Goal: Task Accomplishment & Management: Manage account settings

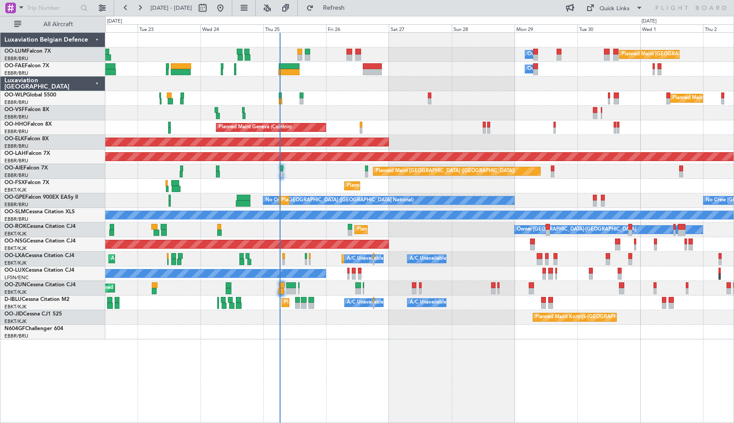
click at [350, 361] on div "Owner Melsbroek Air Base Planned Maint [GEOGRAPHIC_DATA] ([GEOGRAPHIC_DATA]) Ow…" at bounding box center [419, 227] width 629 height 391
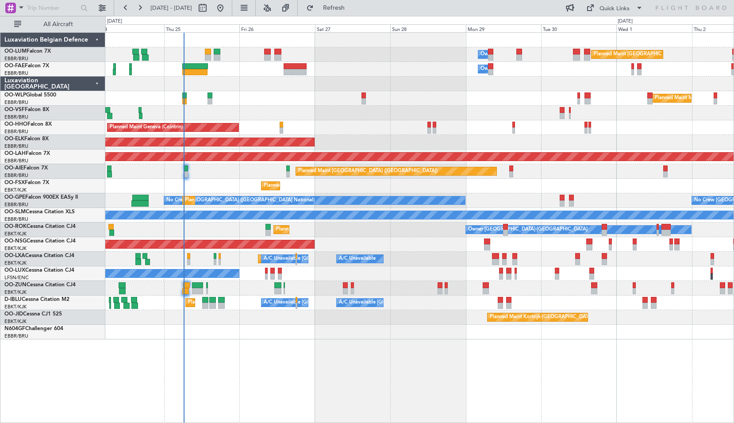
click at [451, 364] on div "Owner Melsbroek Air Base Planned Maint Brussels (Brussels National) Owner Melsb…" at bounding box center [419, 227] width 629 height 391
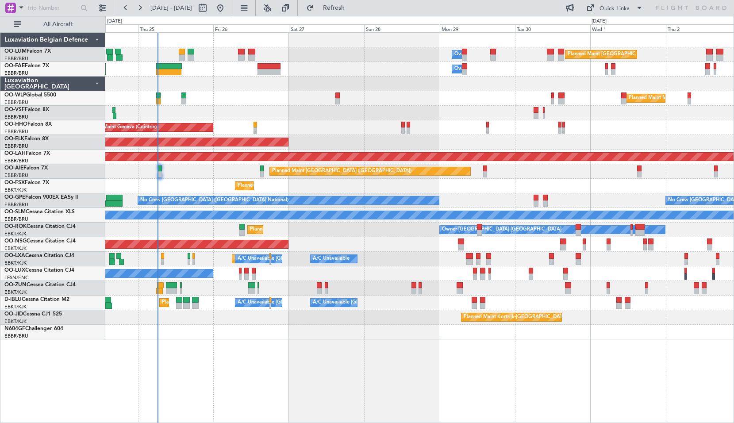
click at [348, 230] on div "Planned Maint Kortrijk-Wevelgem Owner Kortrijk-Wevelgem" at bounding box center [419, 230] width 628 height 15
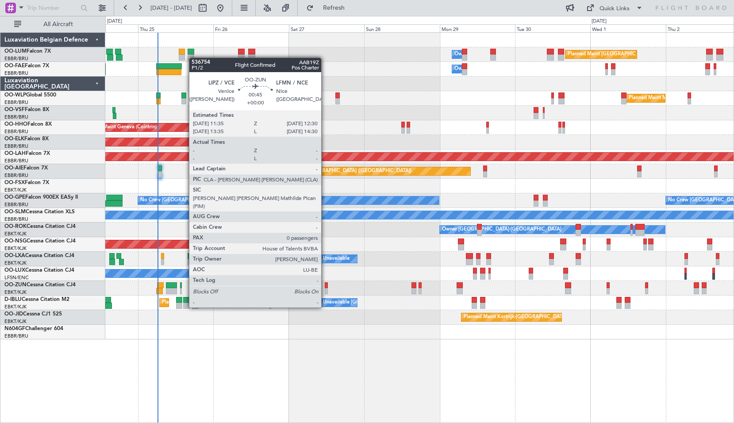
click at [325, 291] on div at bounding box center [326, 291] width 3 height 6
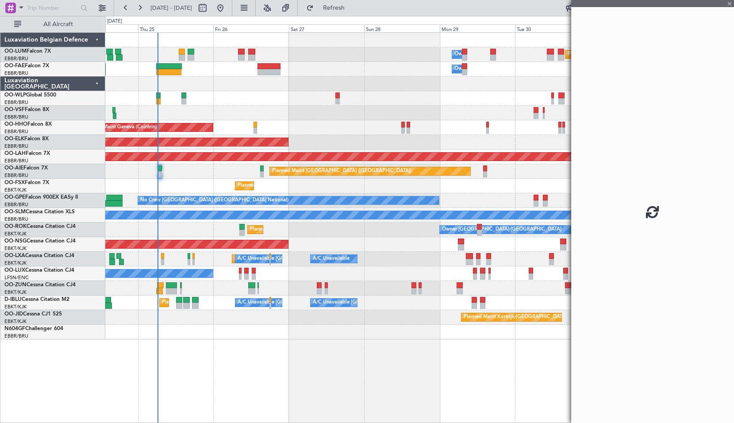
click at [343, 289] on div "Planned Maint Kortrijk-[GEOGRAPHIC_DATA]" at bounding box center [419, 288] width 628 height 15
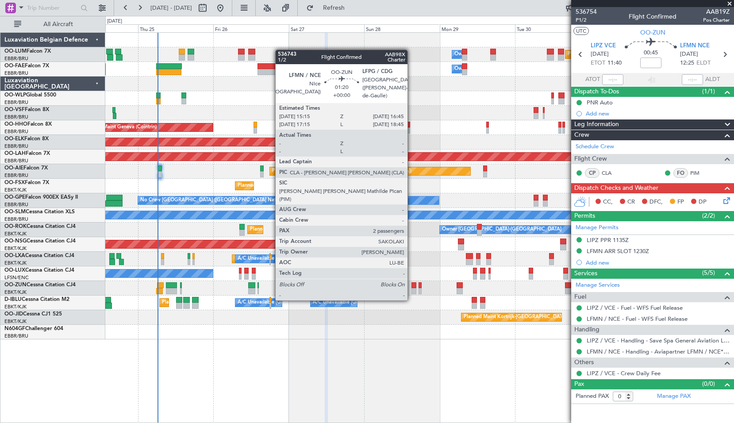
click at [412, 283] on div at bounding box center [414, 285] width 5 height 6
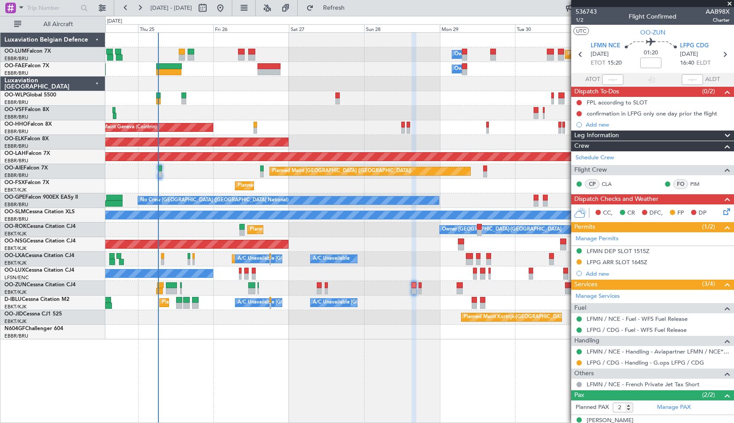
click at [727, 5] on span at bounding box center [729, 4] width 9 height 8
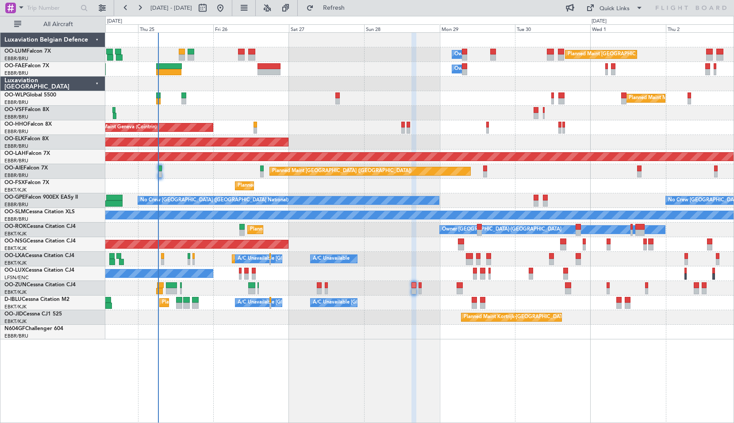
type input "0"
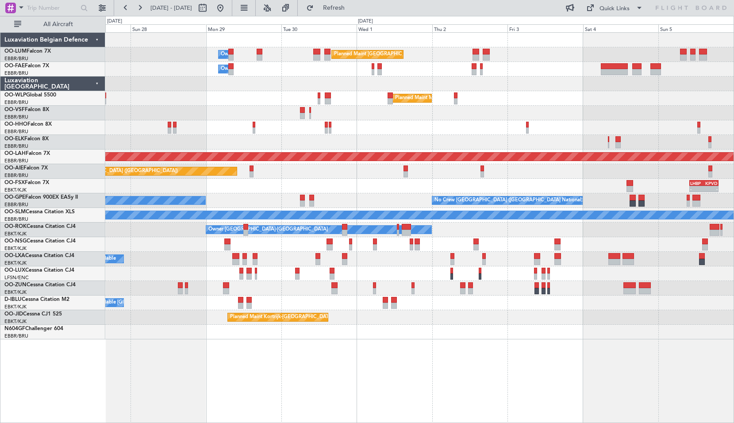
click at [363, 369] on div "Planned Maint Brussels (Brussels National) Owner Melsbroek Air Base Owner Melsb…" at bounding box center [419, 227] width 629 height 391
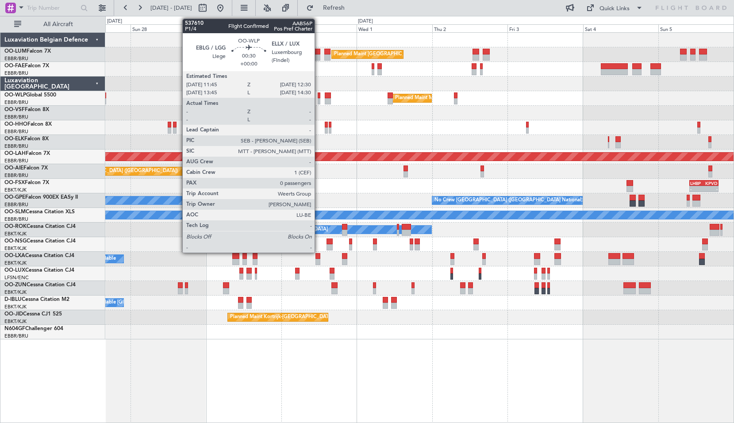
click at [319, 95] on div at bounding box center [319, 95] width 3 height 6
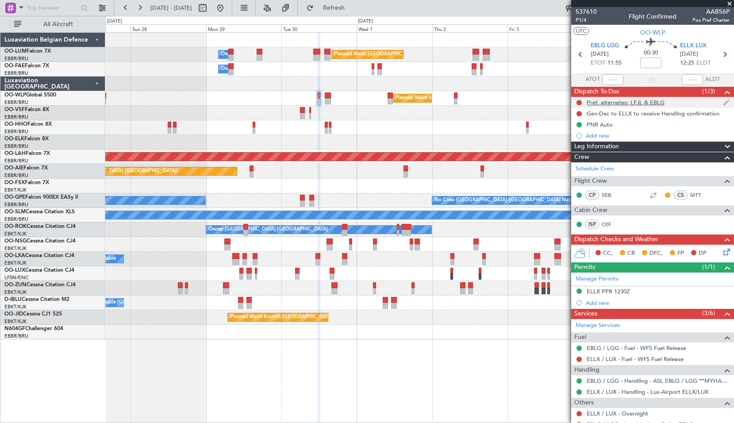
click at [619, 100] on div "Pref. alternates: LFJL & EBLG" at bounding box center [626, 103] width 78 height 8
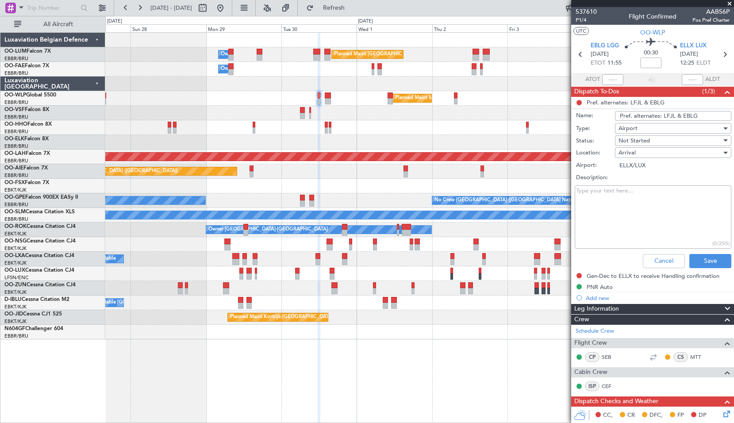
click at [704, 115] on input "Pref. alternates: LFJL & EBLG" at bounding box center [673, 116] width 116 height 10
click at [644, 262] on button "Cancel" at bounding box center [664, 261] width 42 height 14
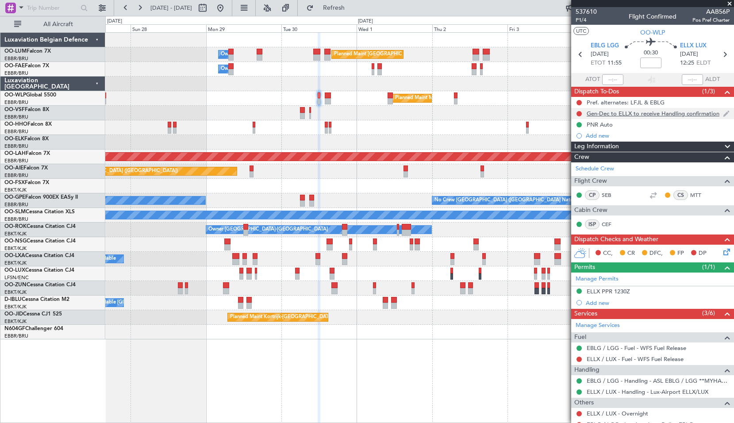
click at [633, 115] on div "Gen-Dec to ELLX to receive Handling confirmation" at bounding box center [653, 114] width 133 height 8
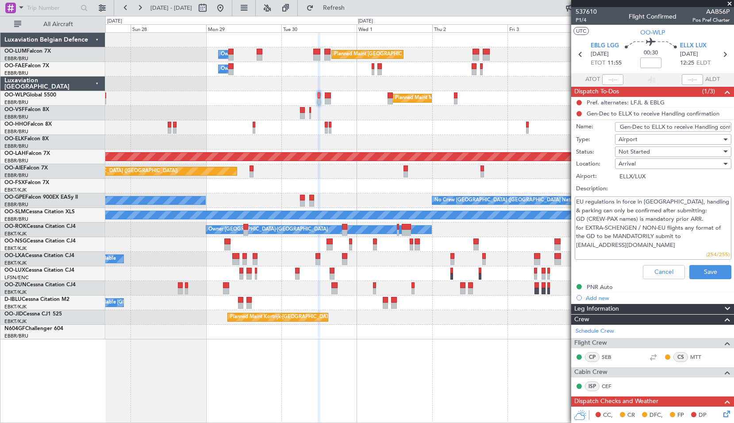
click at [639, 130] on input "Gen-Dec to ELLX to receive Handling confirmation" at bounding box center [673, 127] width 116 height 10
click at [657, 246] on textarea "EU regulations in force in Luxembourg, handling & parking can only be confirmed…" at bounding box center [653, 227] width 157 height 63
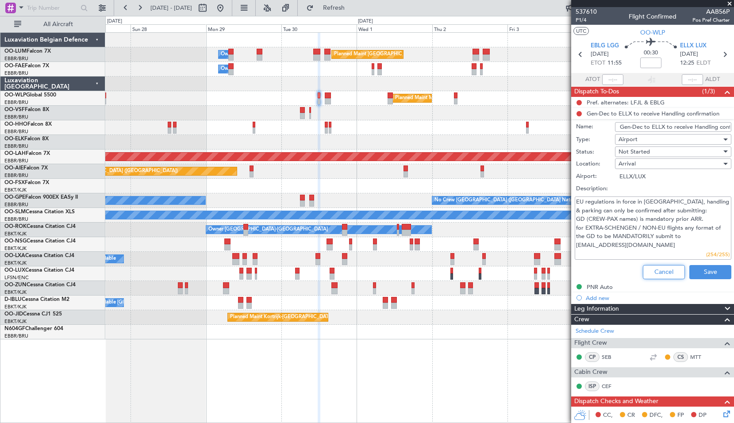
drag, startPoint x: 647, startPoint y: 269, endPoint x: 642, endPoint y: 269, distance: 4.5
click at [647, 269] on button "Cancel" at bounding box center [664, 272] width 42 height 14
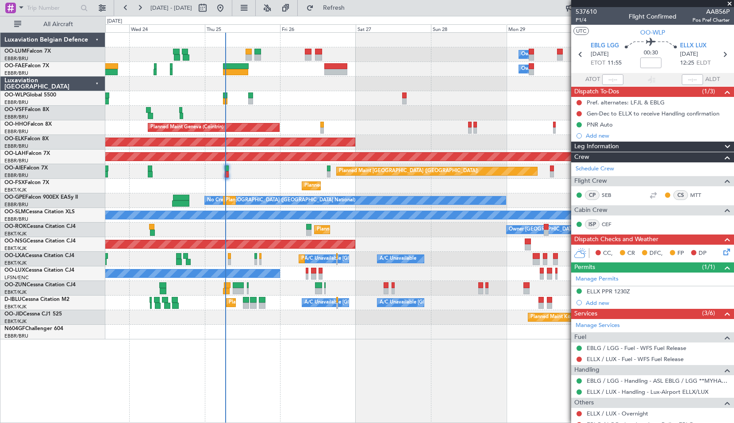
click at [552, 125] on div "Planned Maint Geneva (Cointrin)" at bounding box center [419, 127] width 628 height 15
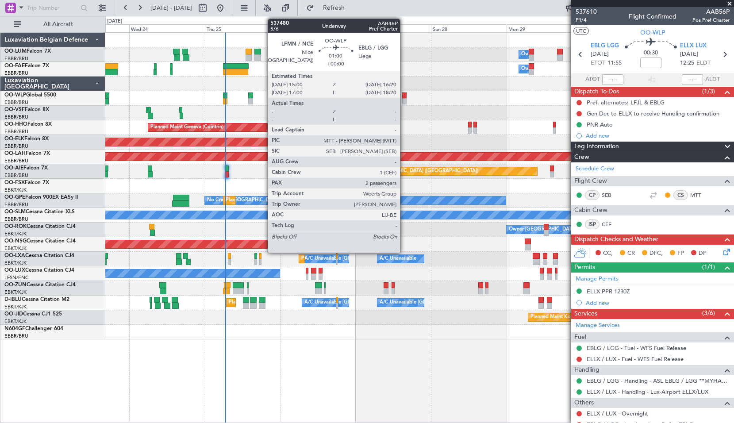
click at [404, 95] on div at bounding box center [404, 95] width 4 height 6
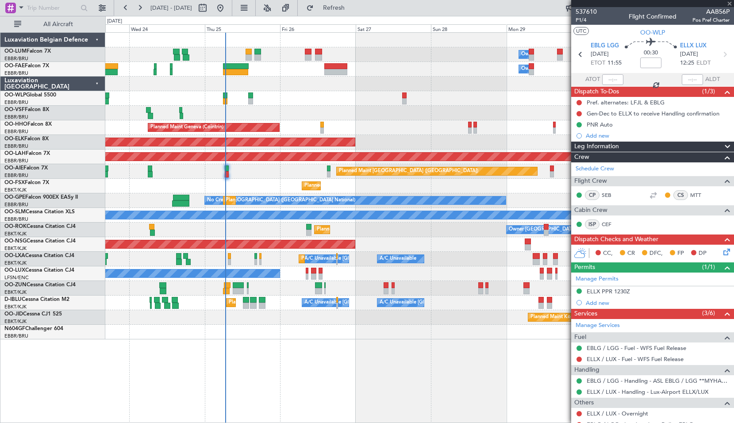
click at [369, 108] on div at bounding box center [419, 113] width 628 height 15
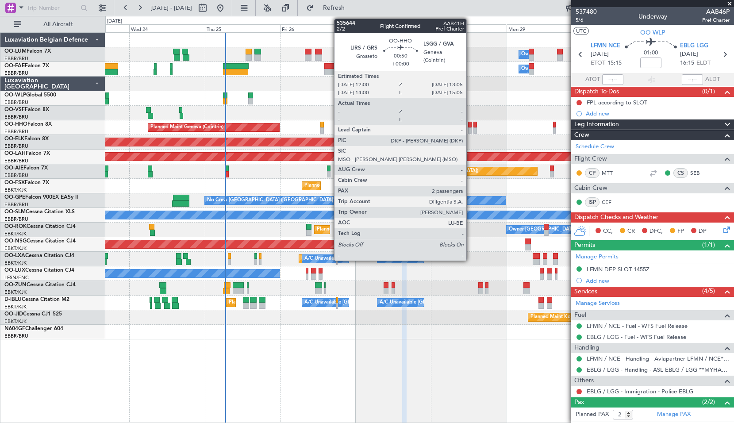
click at [470, 128] on div at bounding box center [470, 130] width 4 height 6
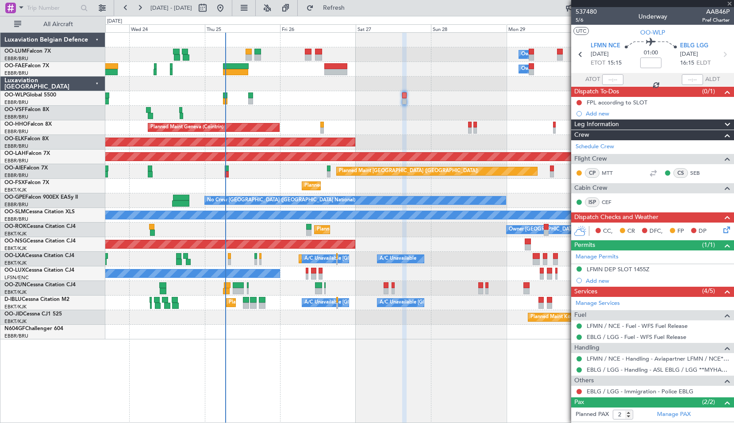
click at [484, 125] on div "Planned Maint Geneva (Cointrin)" at bounding box center [419, 127] width 628 height 15
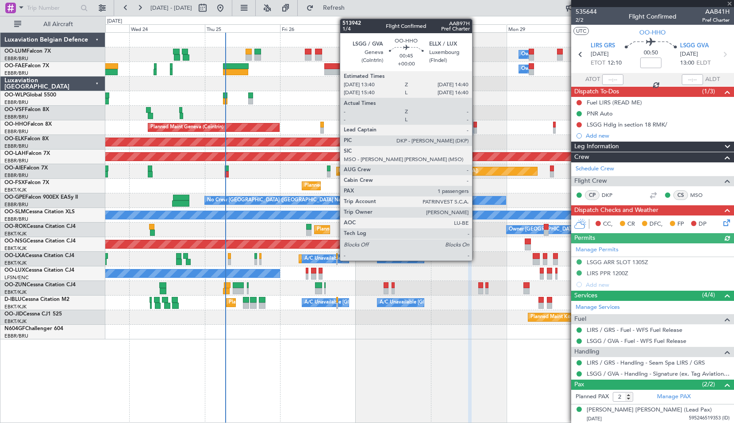
click at [476, 124] on div at bounding box center [475, 125] width 4 height 6
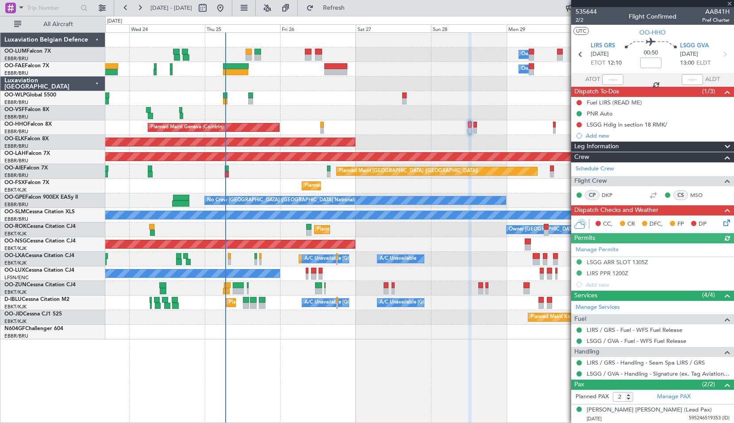
click at [486, 125] on div "Planned Maint Geneva (Cointrin)" at bounding box center [419, 127] width 628 height 15
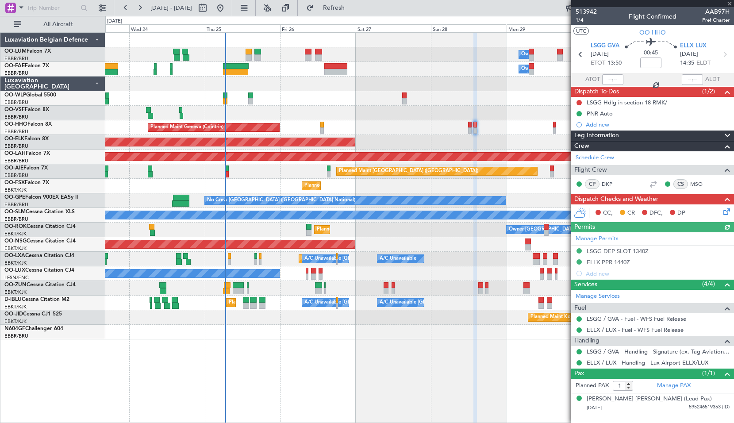
click at [500, 143] on div "Planned Maint Kortrijk-[GEOGRAPHIC_DATA]" at bounding box center [419, 142] width 628 height 15
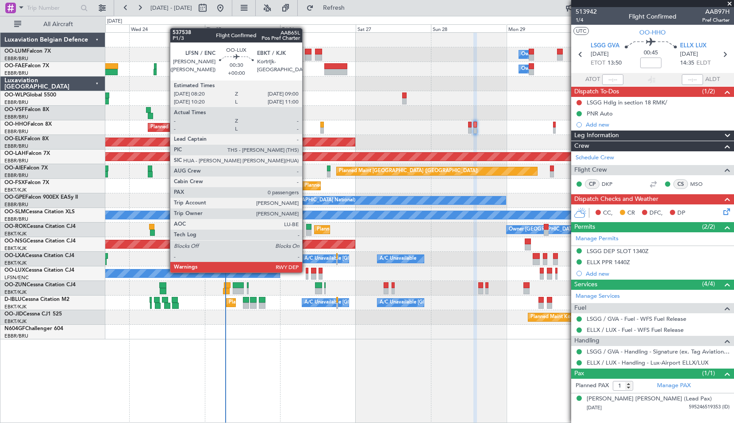
click at [306, 272] on div at bounding box center [307, 271] width 2 height 6
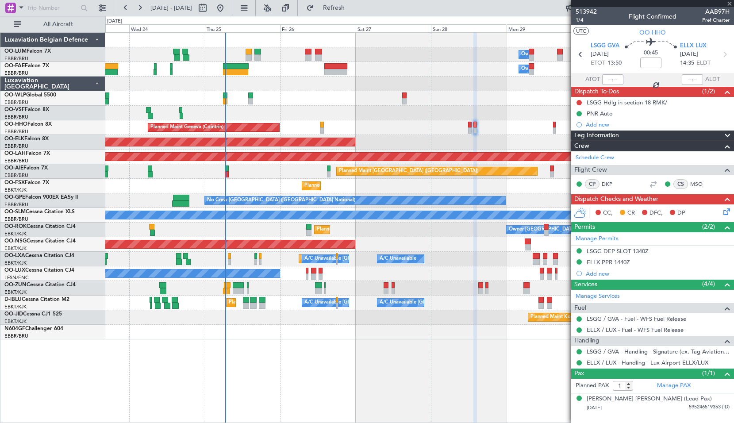
type input "0"
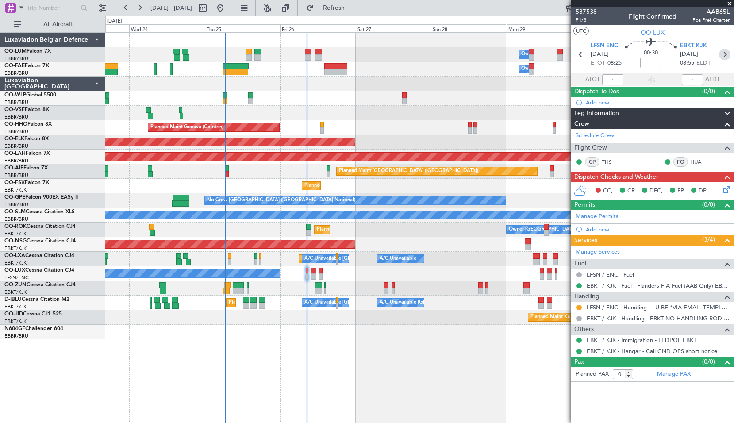
click at [723, 52] on icon at bounding box center [725, 55] width 12 height 12
type input "+00:15"
type input "2"
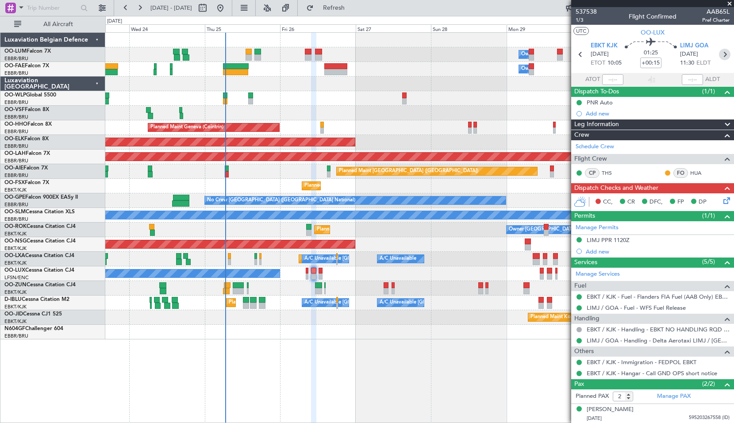
click at [719, 53] on icon at bounding box center [725, 55] width 12 height 12
type input "0"
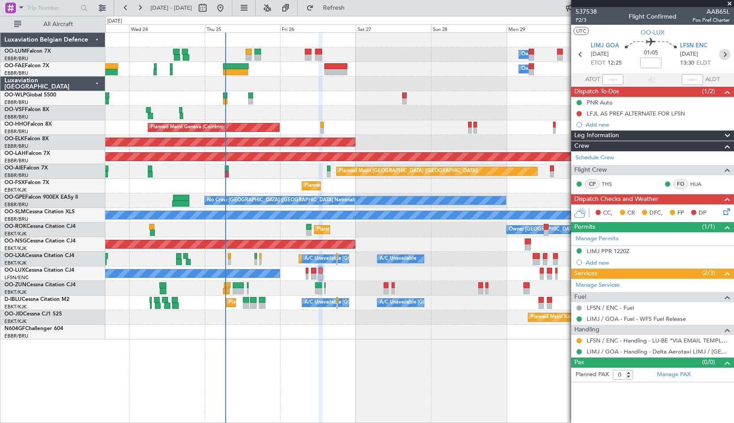
click at [728, 53] on icon at bounding box center [725, 55] width 12 height 12
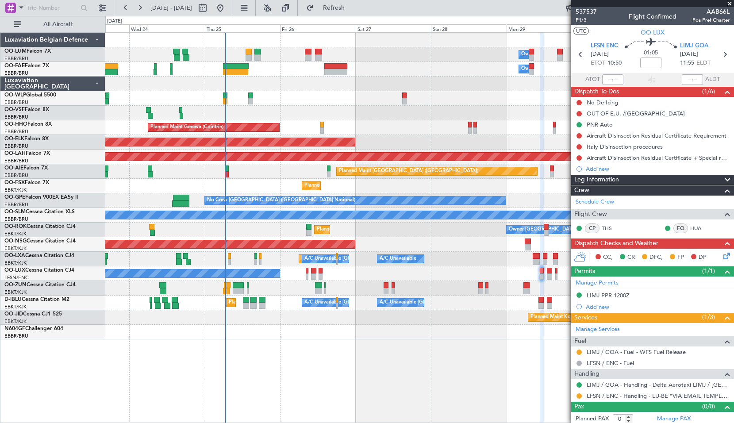
click at [729, 5] on span at bounding box center [729, 4] width 9 height 8
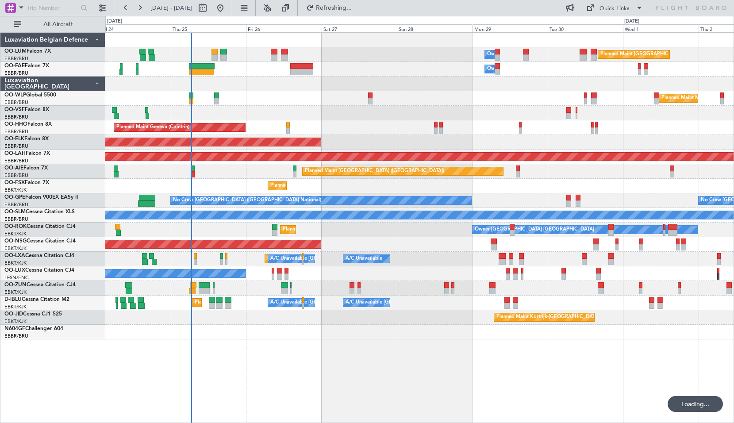
click at [399, 324] on div "Planned Maint Kortrijk-[GEOGRAPHIC_DATA]" at bounding box center [419, 317] width 628 height 15
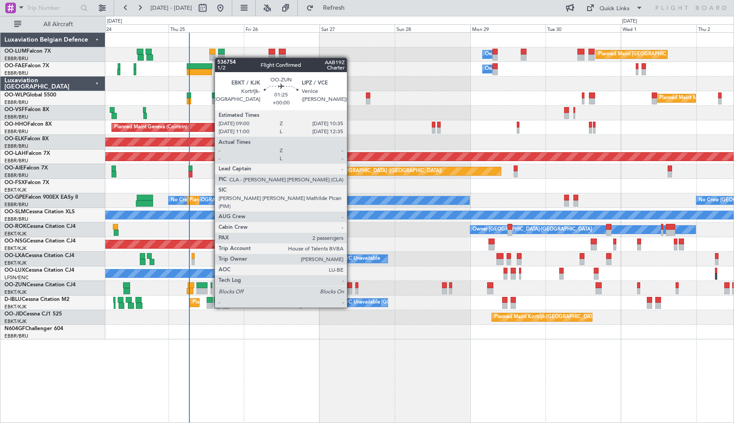
click at [351, 291] on div at bounding box center [349, 291] width 5 height 6
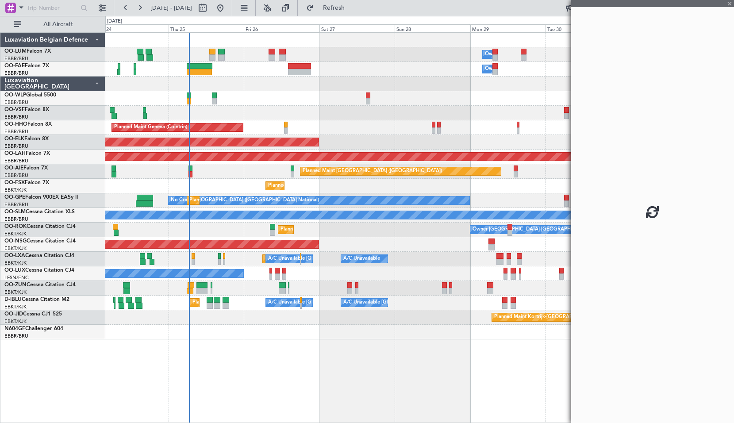
click at [399, 302] on div "A/C Unavailable Kortrijk-Wevelgem Planned Maint Nice (Côte d'Azur Airport) A/C …" at bounding box center [419, 303] width 628 height 15
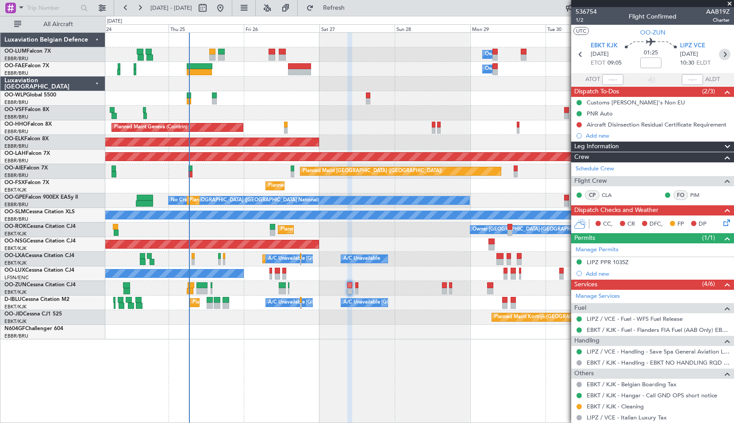
click at [721, 56] on icon at bounding box center [725, 55] width 12 height 12
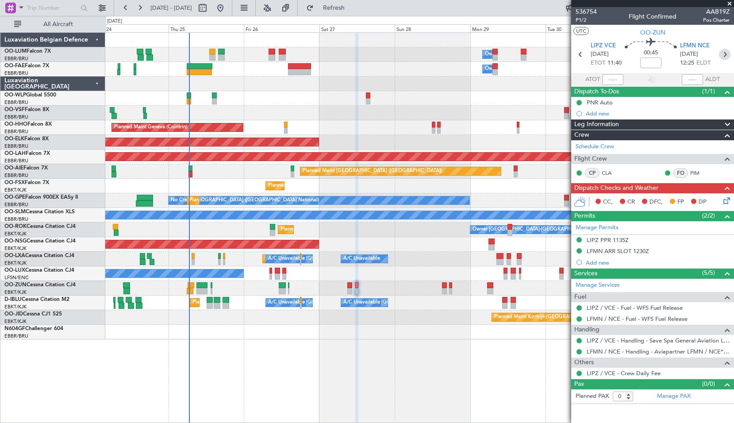
click at [728, 54] on icon at bounding box center [725, 55] width 12 height 12
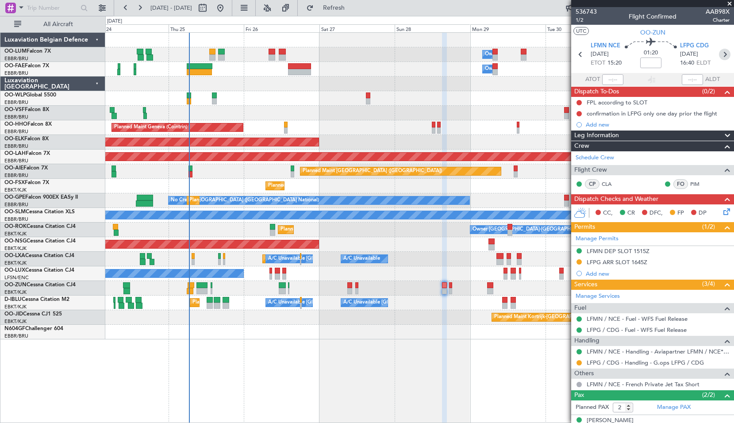
click at [719, 55] on icon at bounding box center [725, 55] width 12 height 12
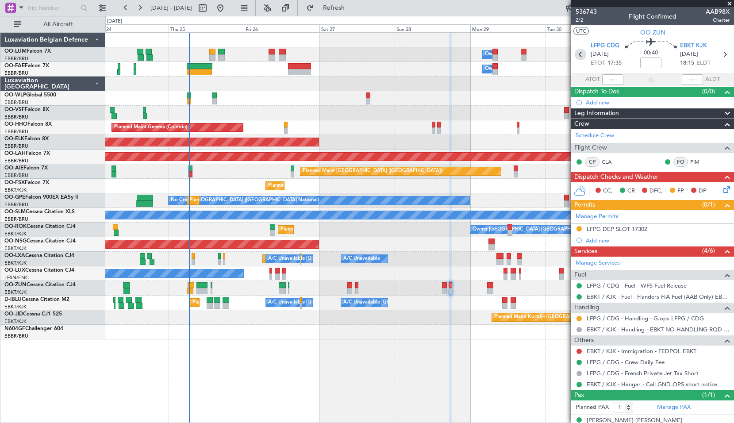
click at [577, 56] on icon at bounding box center [581, 55] width 12 height 12
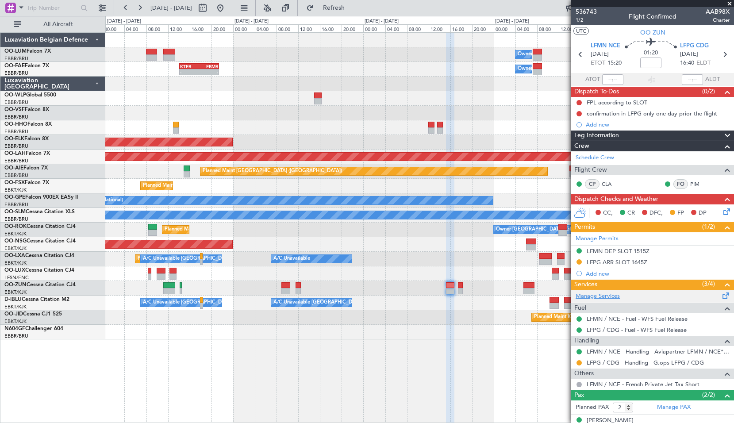
click at [609, 296] on link "Manage Services" at bounding box center [598, 296] width 44 height 9
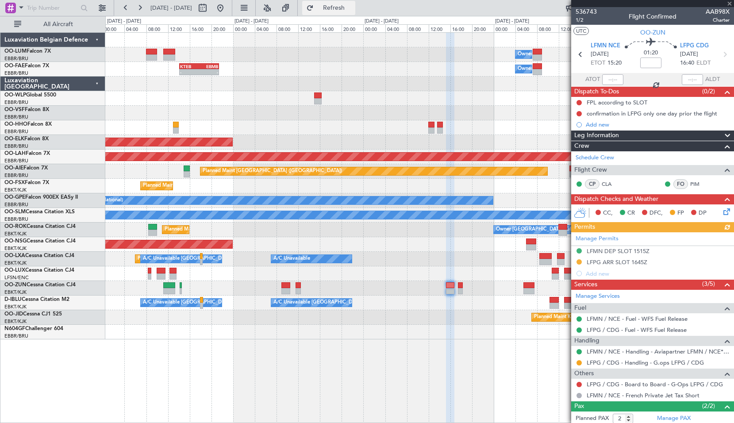
click at [353, 5] on span "Refresh" at bounding box center [333, 8] width 37 height 6
click at [580, 386] on button at bounding box center [579, 384] width 5 height 5
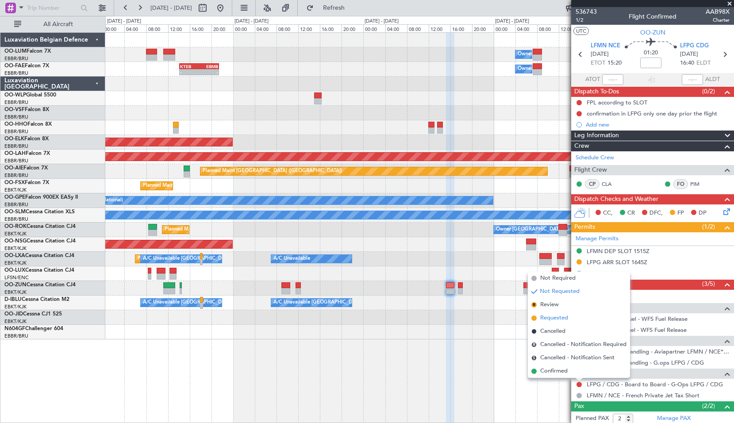
click at [551, 317] on span "Requested" at bounding box center [554, 318] width 28 height 9
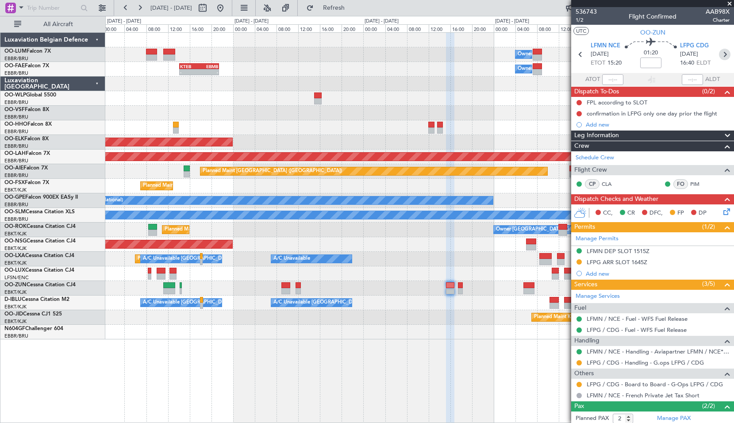
click at [719, 54] on icon at bounding box center [725, 55] width 12 height 12
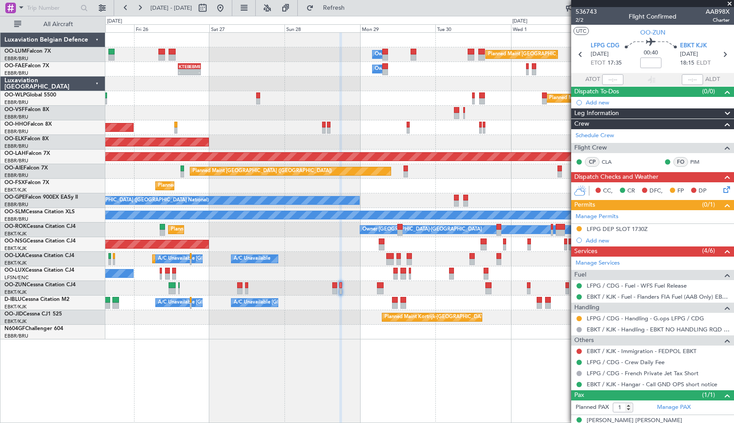
click at [277, 235] on div "Planned Maint Brussels (Brussels National) Owner Melsbroek Air Base Owner Melsb…" at bounding box center [419, 186] width 628 height 307
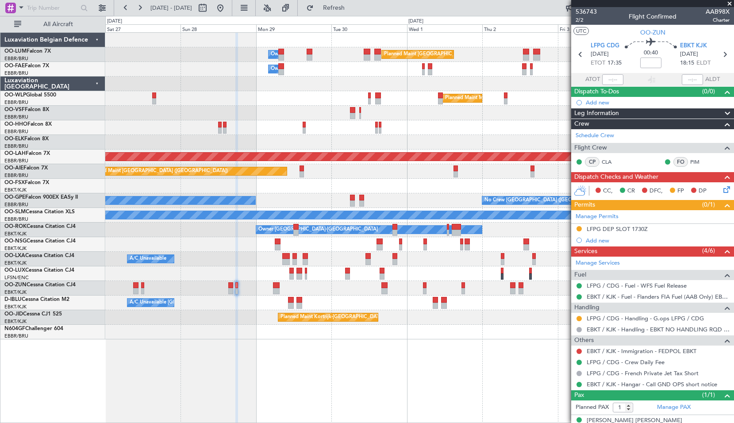
click at [327, 104] on div "Planned Maint Brussels (Brussels National) Owner Melsbroek Air Base Owner Melsb…" at bounding box center [419, 186] width 628 height 307
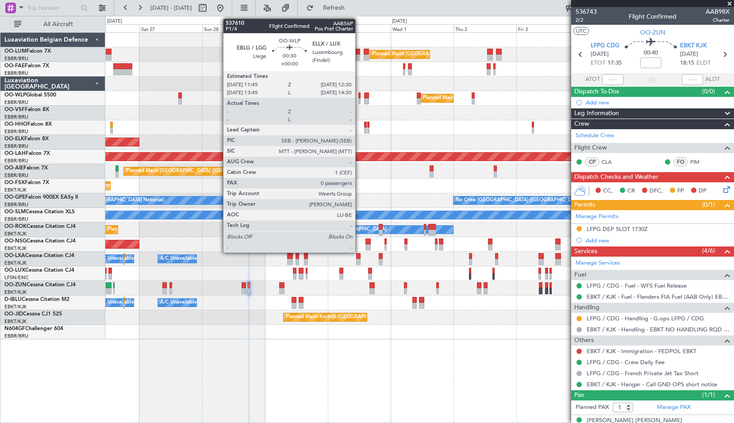
click at [359, 101] on div at bounding box center [359, 101] width 2 height 6
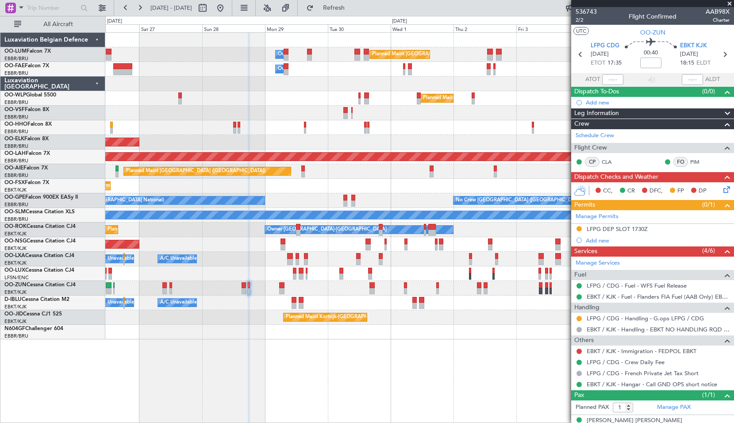
click at [396, 118] on div at bounding box center [419, 113] width 628 height 15
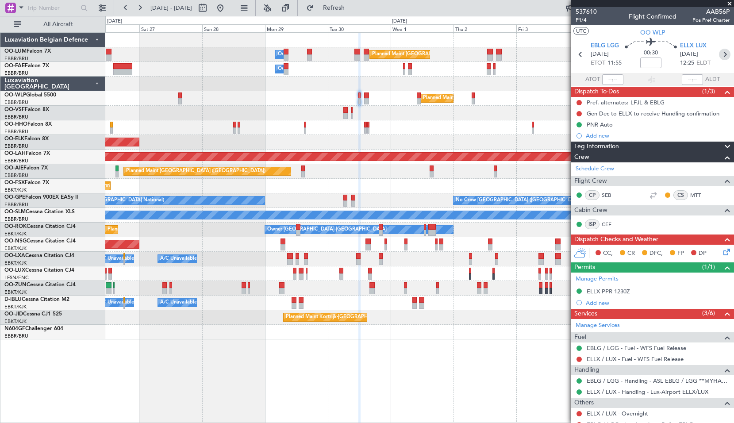
click at [723, 54] on icon at bounding box center [725, 55] width 12 height 12
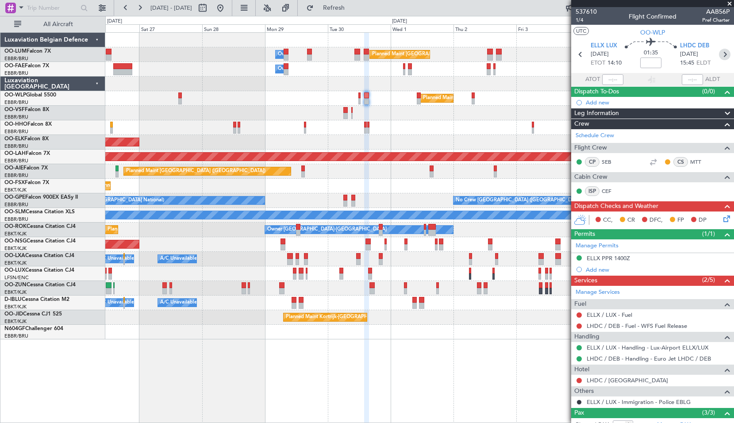
click at [720, 55] on icon at bounding box center [725, 55] width 12 height 12
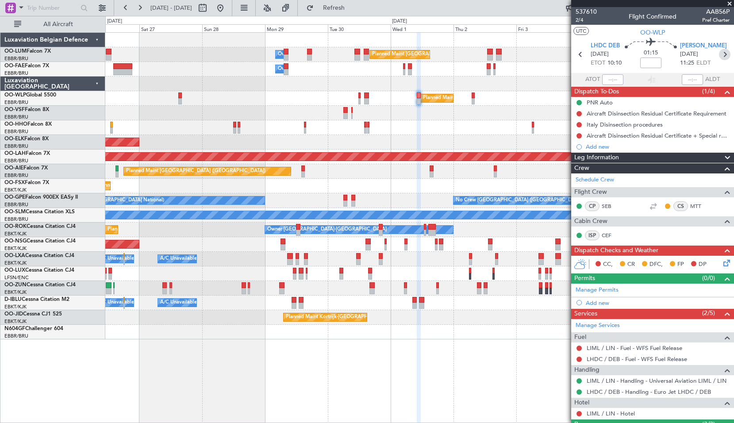
click at [720, 56] on icon at bounding box center [725, 55] width 12 height 12
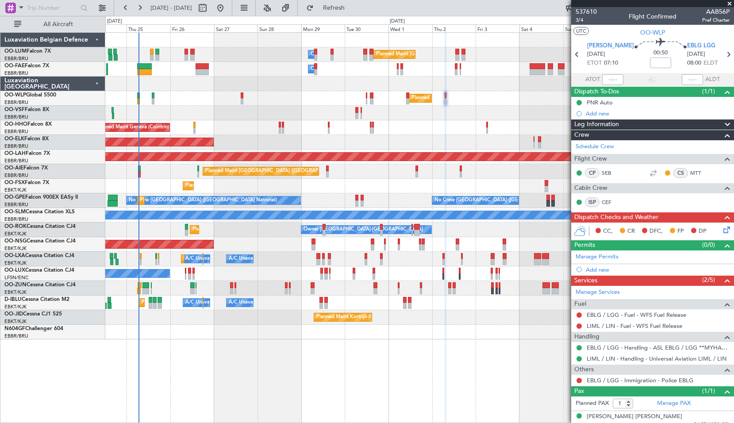
click at [439, 134] on div "Planned Maint Geneva (Cointrin)" at bounding box center [419, 127] width 628 height 15
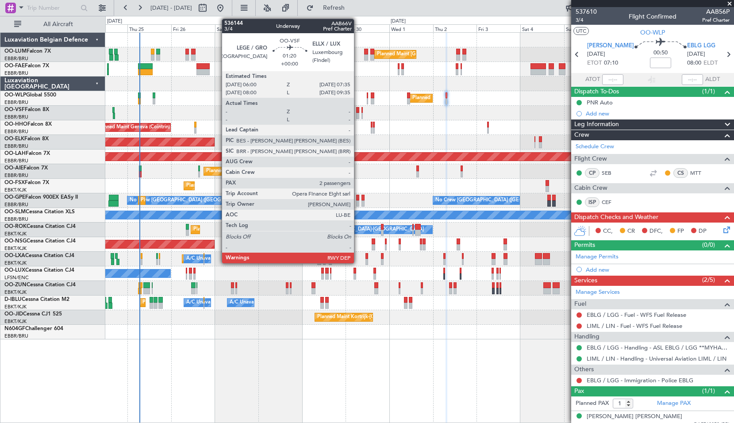
click at [358, 110] on div at bounding box center [357, 110] width 3 height 6
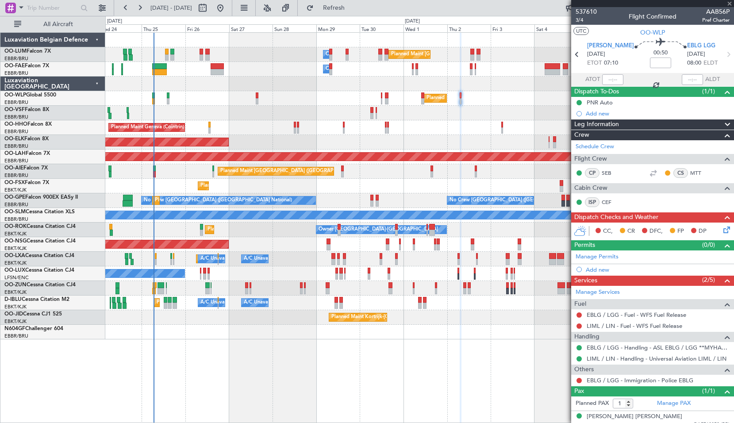
click at [419, 126] on div "Planned Maint Geneva (Cointrin)" at bounding box center [419, 127] width 628 height 15
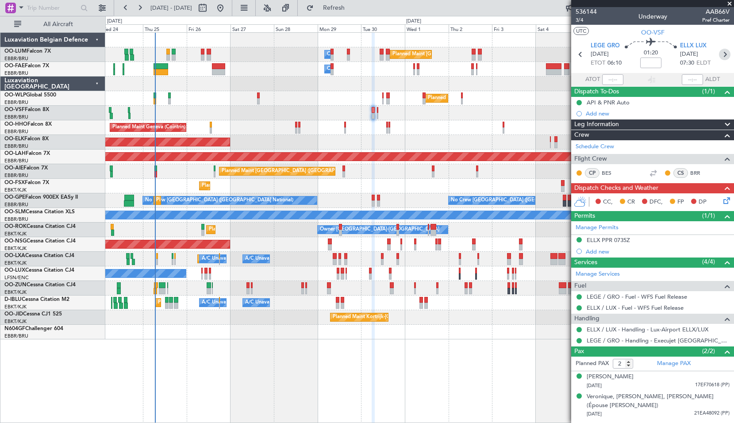
click at [723, 57] on icon at bounding box center [725, 55] width 12 height 12
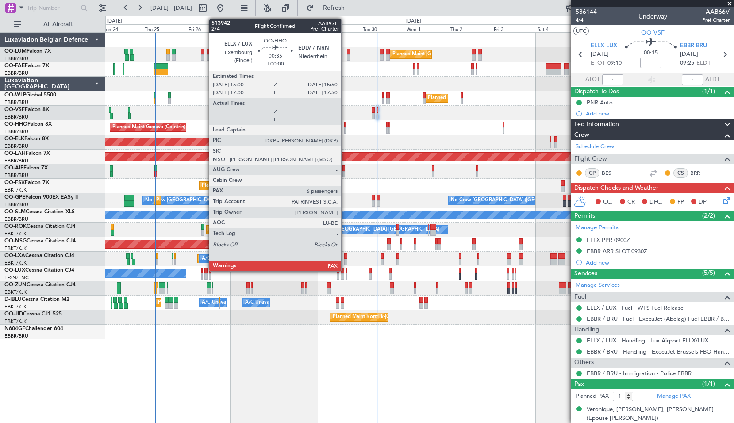
click at [345, 127] on div at bounding box center [345, 130] width 2 height 6
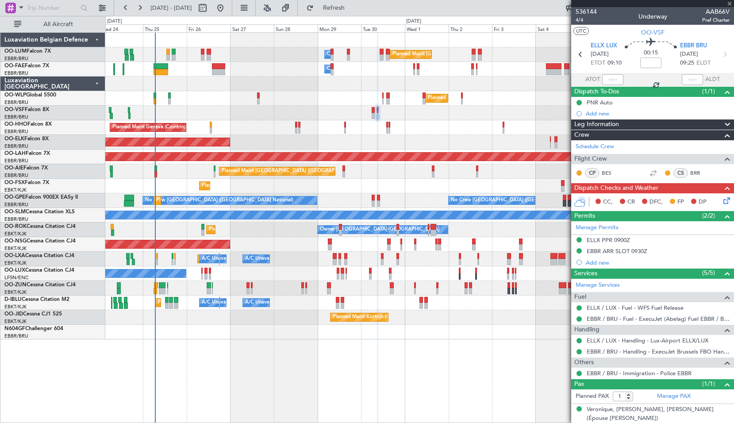
click at [435, 127] on div "Planned Maint Geneva (Cointrin)" at bounding box center [419, 127] width 628 height 15
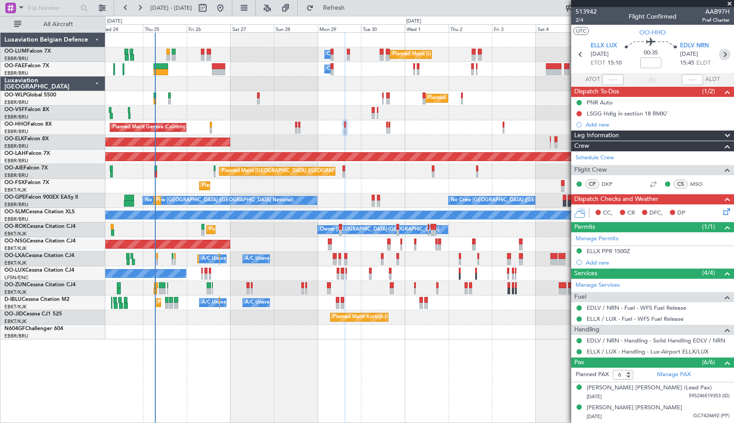
click at [724, 56] on icon at bounding box center [725, 55] width 12 height 12
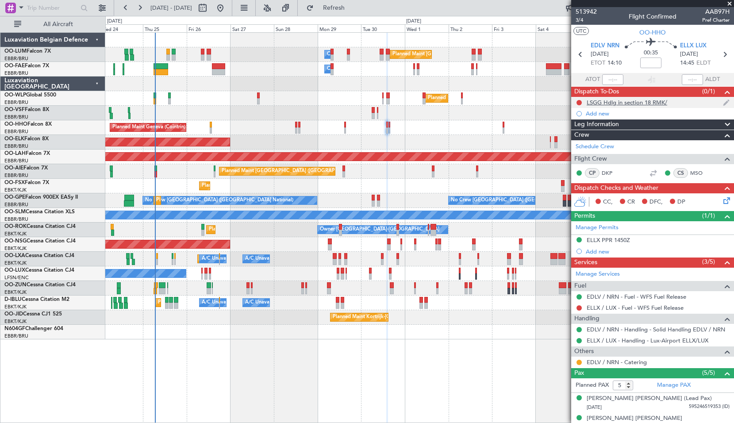
click at [626, 104] on div "LSGG Hdlg in section 18 RMK/" at bounding box center [627, 103] width 81 height 8
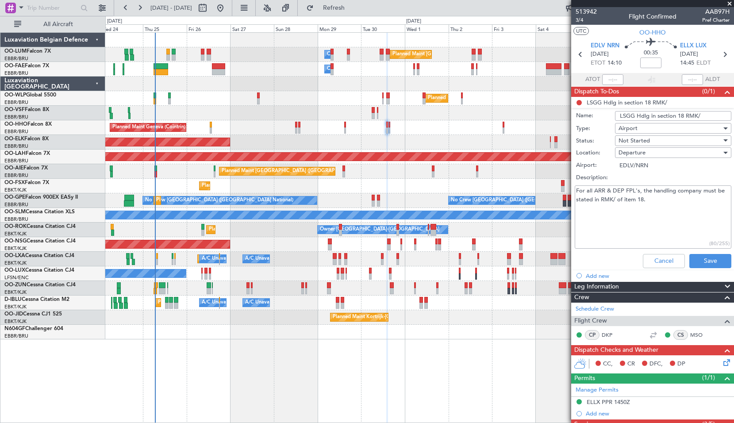
click at [652, 206] on textarea "For all ARR & DEP FPL's, the handling company must be stated in RMK/ of item 18." at bounding box center [653, 216] width 157 height 63
drag, startPoint x: 707, startPoint y: 112, endPoint x: 540, endPoint y: 116, distance: 167.3
click at [540, 116] on fb-app "24 Sep 2025 - 08 Oct 2025 Refresh Quick Links All Aircraft Planned Maint Brusse…" at bounding box center [367, 215] width 734 height 416
click at [673, 207] on textarea "For all ARR & DEP FPL's, the handling company must be stated in RMK/ of item 18." at bounding box center [653, 216] width 157 height 63
click at [656, 260] on button "Cancel" at bounding box center [664, 261] width 42 height 14
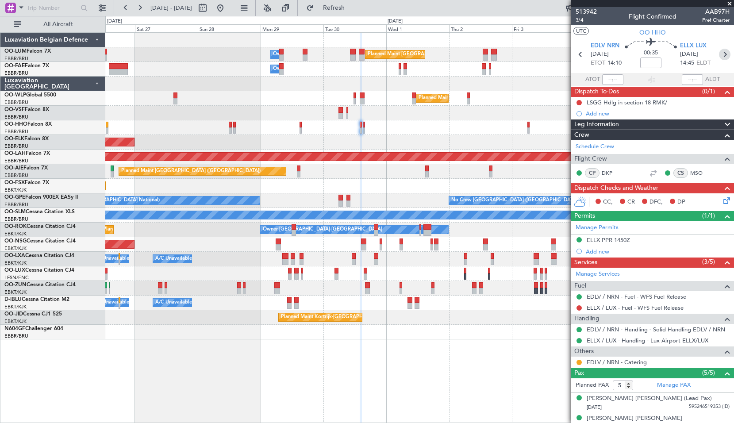
click at [719, 56] on icon at bounding box center [725, 55] width 12 height 12
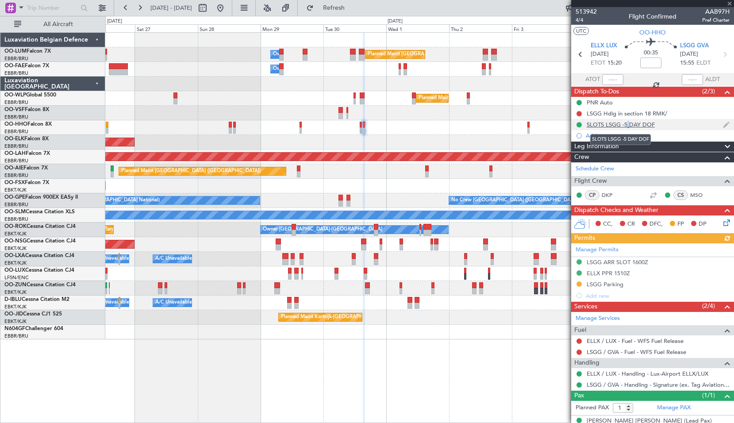
click at [627, 125] on div "SLOTS LSGG -5 DAY DOF" at bounding box center [621, 125] width 68 height 8
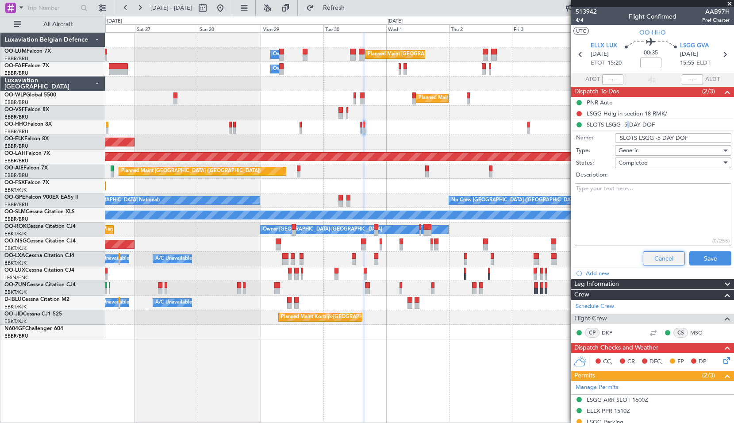
click at [646, 262] on button "Cancel" at bounding box center [664, 258] width 42 height 14
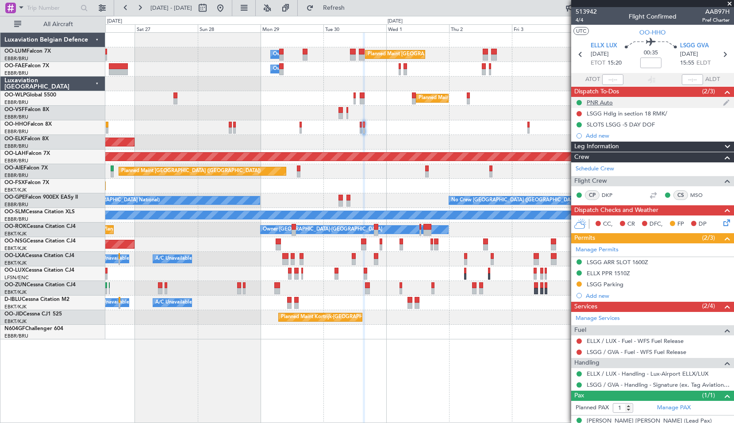
click at [601, 103] on div "PNR Auto" at bounding box center [600, 103] width 26 height 8
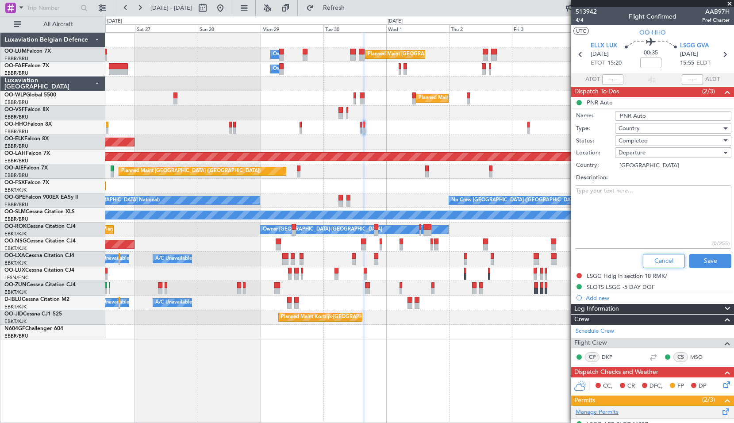
drag, startPoint x: 638, startPoint y: 267, endPoint x: 635, endPoint y: 253, distance: 14.6
click at [643, 267] on button "Cancel" at bounding box center [664, 261] width 42 height 14
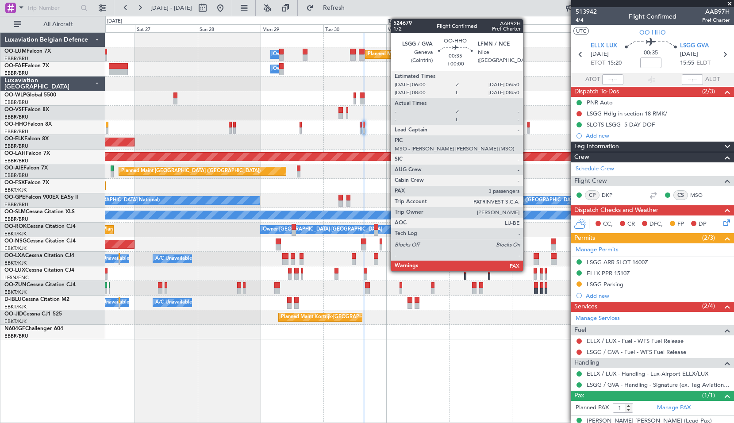
click at [527, 125] on div at bounding box center [528, 125] width 2 height 6
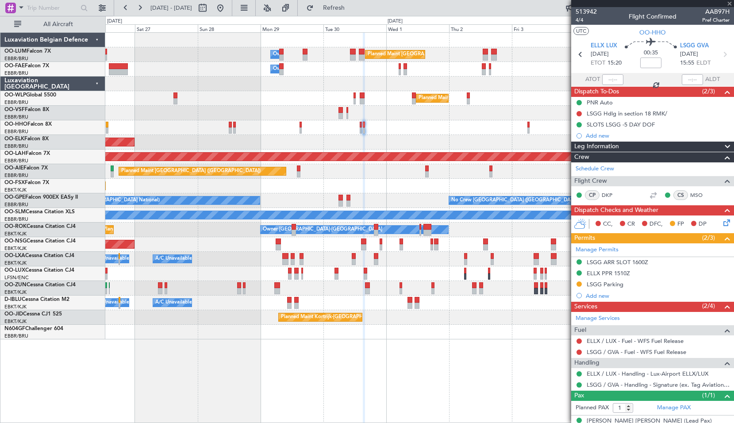
click at [498, 125] on div "Planned Maint Geneva (Cointrin)" at bounding box center [419, 127] width 628 height 15
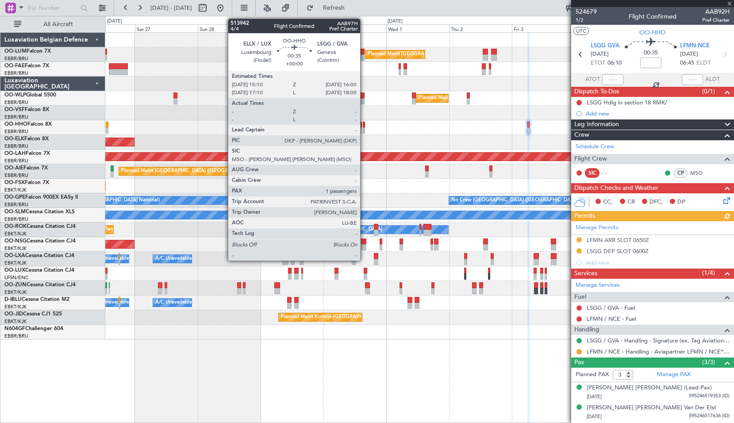
click at [364, 126] on div at bounding box center [364, 125] width 2 height 6
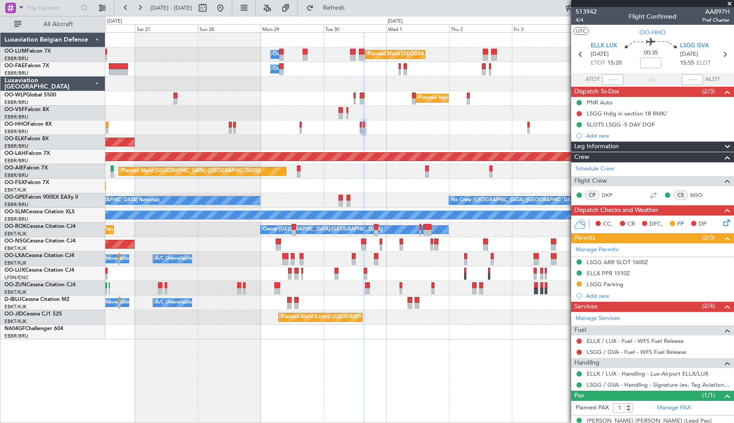
click at [480, 127] on div "Planned Maint Geneva (Cointrin)" at bounding box center [419, 127] width 628 height 15
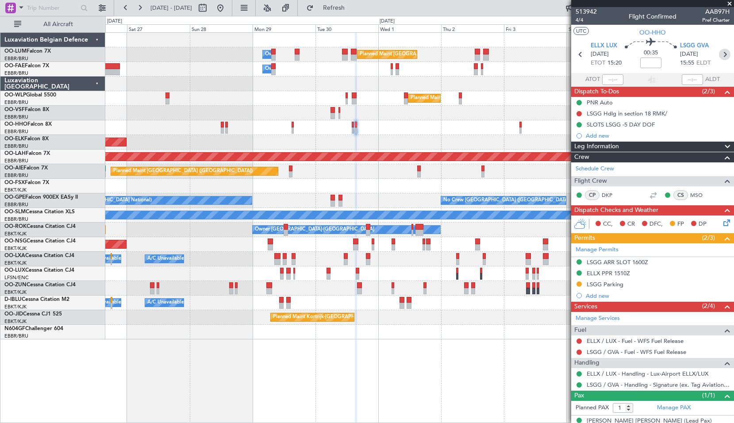
click at [723, 53] on icon at bounding box center [725, 55] width 12 height 12
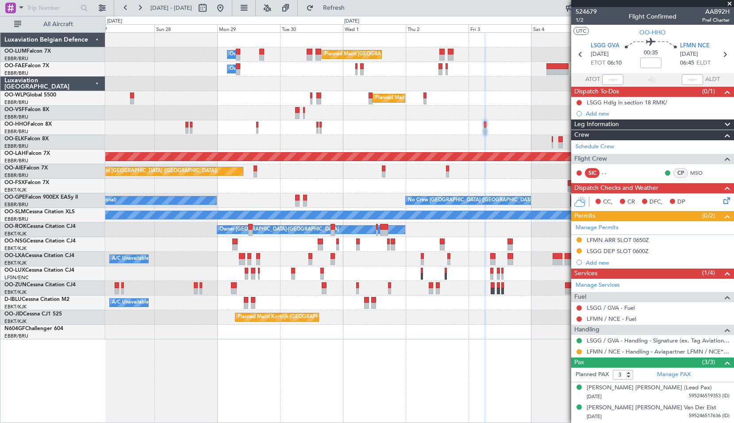
click at [385, 140] on div "Planned Maint Kortrijk-[GEOGRAPHIC_DATA]" at bounding box center [419, 142] width 628 height 15
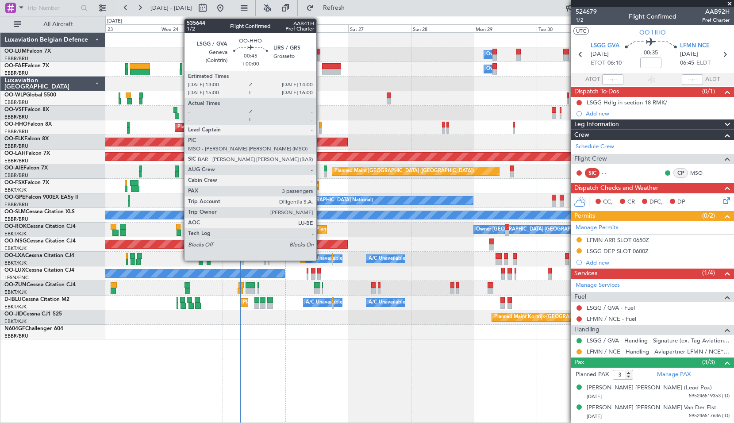
click at [320, 127] on div at bounding box center [320, 125] width 3 height 6
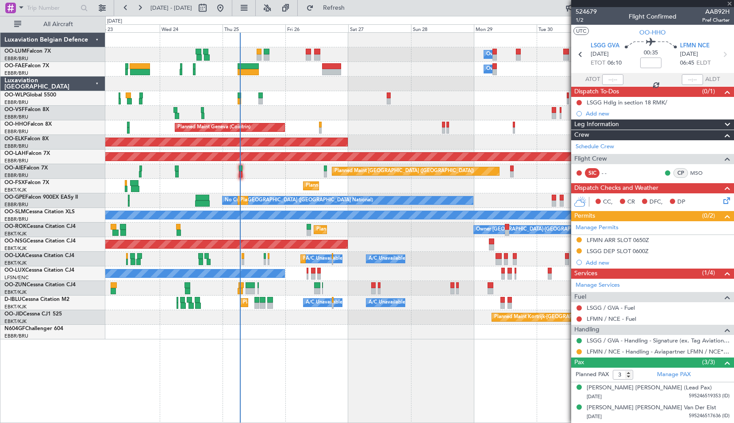
click at [351, 128] on div "Planned Maint Geneva (Cointrin)" at bounding box center [419, 127] width 628 height 15
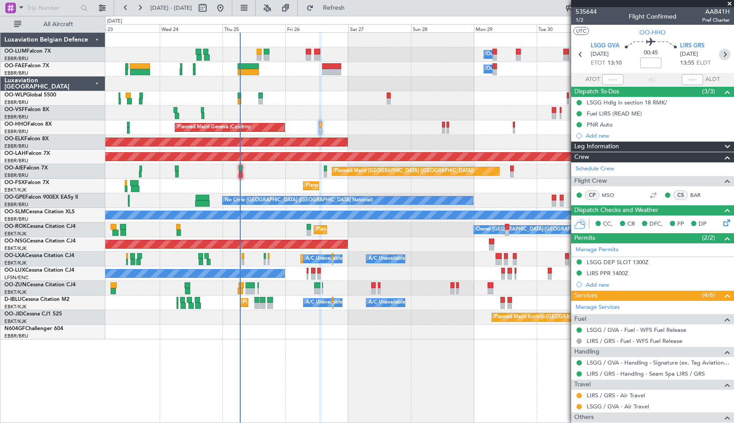
click at [724, 54] on icon at bounding box center [725, 55] width 12 height 12
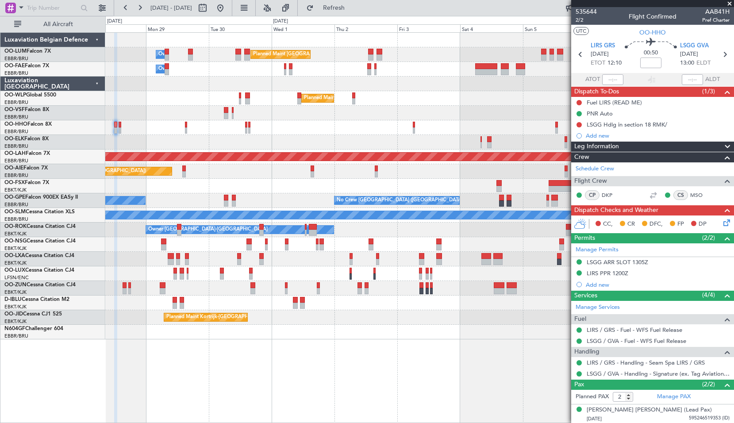
click at [138, 121] on div "Planned Maint Brussels (Brussels National) Owner Melsbroek Air Base Owner Melsb…" at bounding box center [419, 186] width 628 height 307
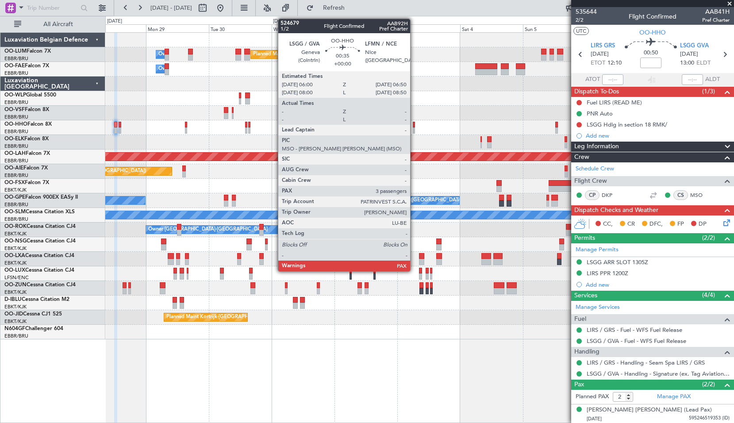
click at [414, 126] on div at bounding box center [414, 125] width 2 height 6
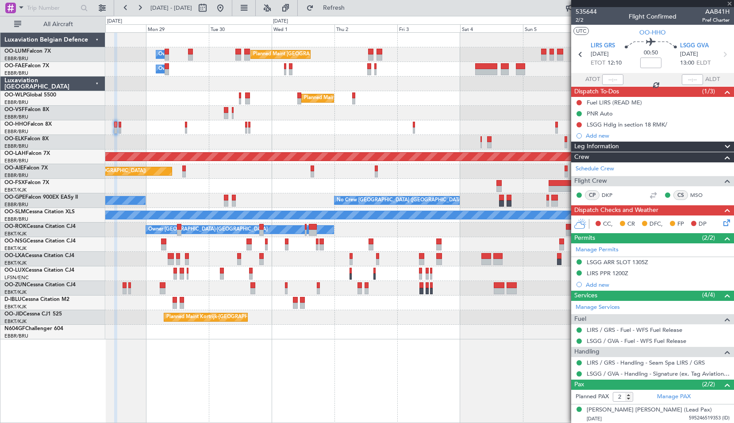
click at [439, 107] on div at bounding box center [419, 113] width 628 height 15
type input "3"
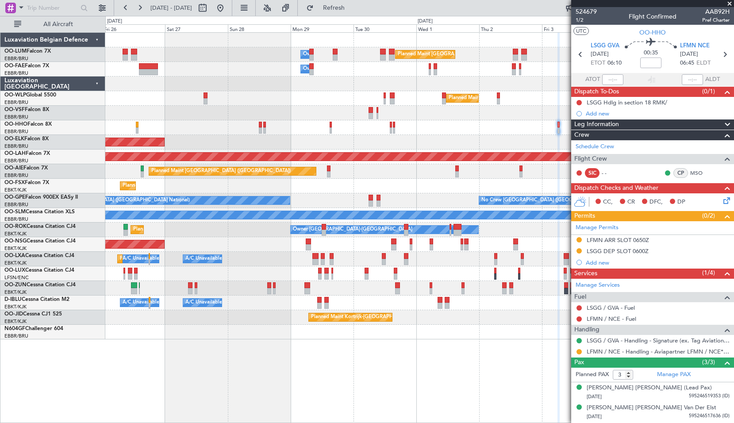
click at [345, 134] on div "Planned Maint Geneva (Cointrin)" at bounding box center [419, 127] width 628 height 15
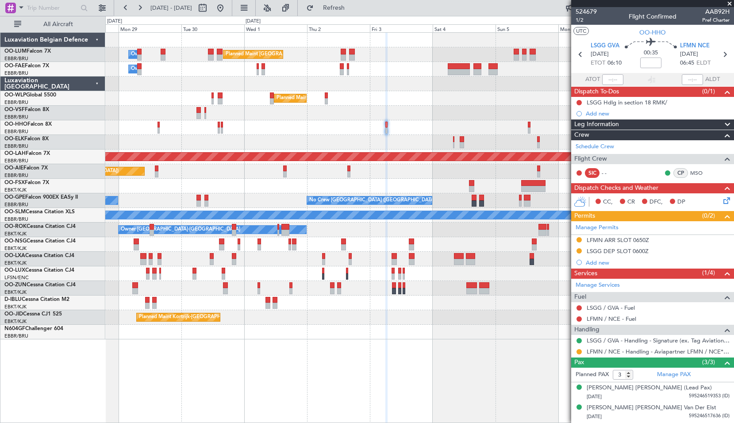
click at [248, 124] on div at bounding box center [419, 127] width 628 height 15
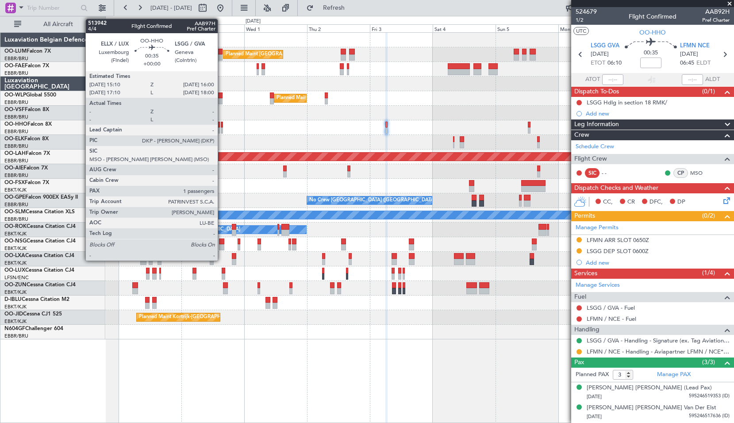
click at [222, 127] on div at bounding box center [222, 125] width 2 height 6
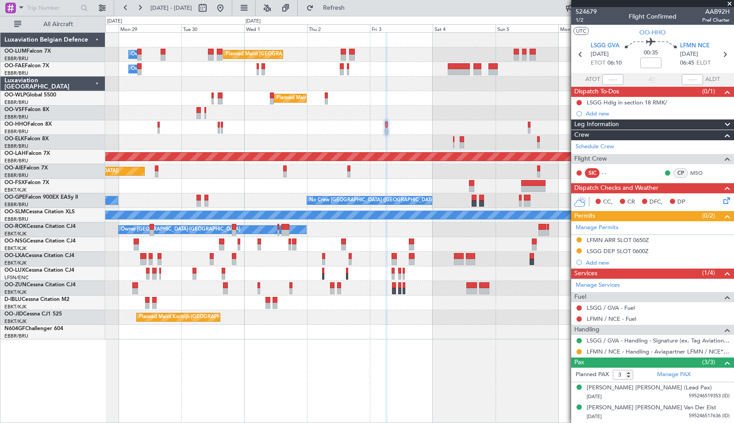
click at [254, 127] on div at bounding box center [419, 127] width 628 height 15
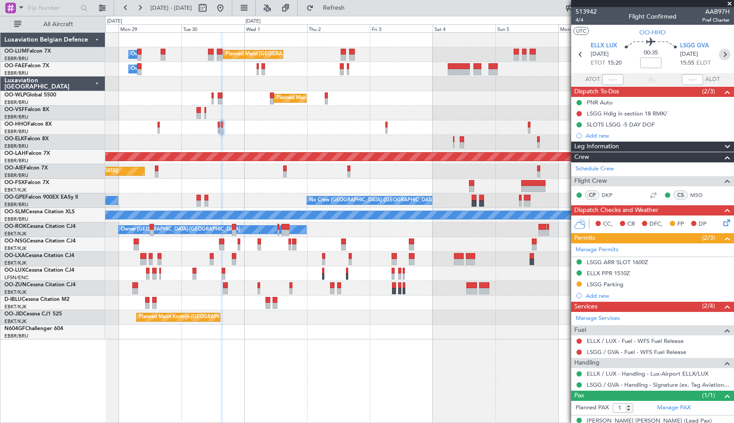
click at [721, 53] on icon at bounding box center [725, 55] width 12 height 12
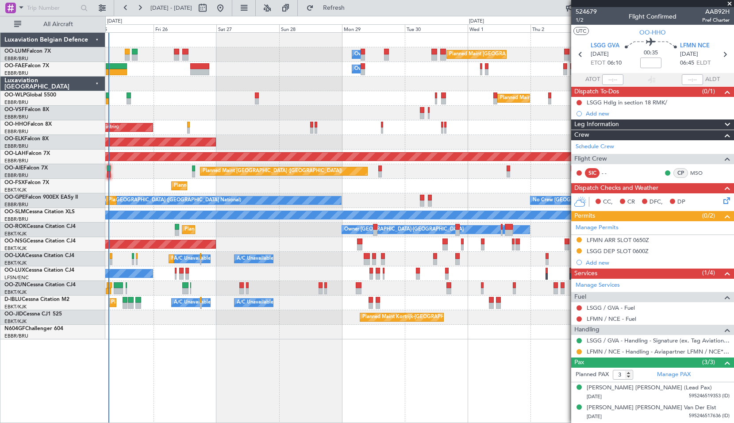
click at [447, 184] on div "Planned Maint Kortrijk-[GEOGRAPHIC_DATA]" at bounding box center [419, 186] width 628 height 15
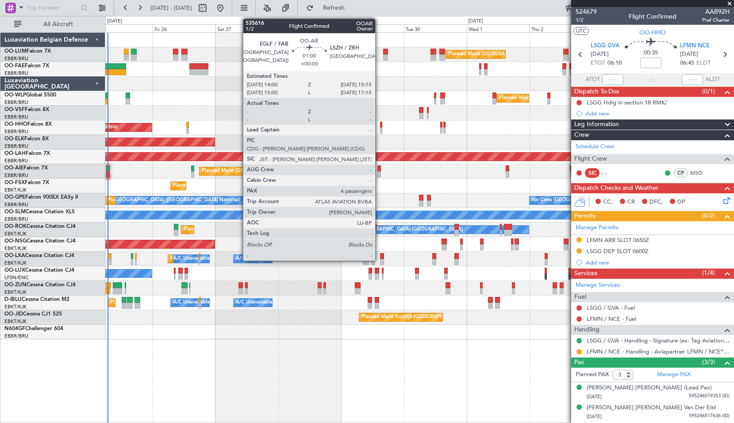
click at [379, 167] on div at bounding box center [379, 168] width 4 height 6
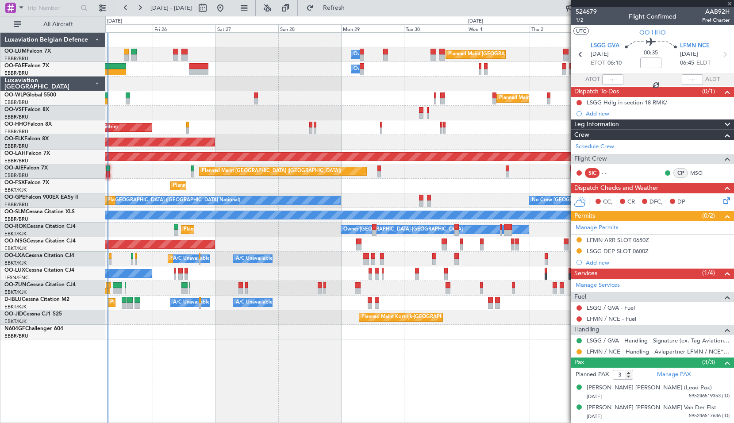
click at [400, 169] on div "Planned Maint [GEOGRAPHIC_DATA] ([GEOGRAPHIC_DATA])" at bounding box center [419, 171] width 628 height 15
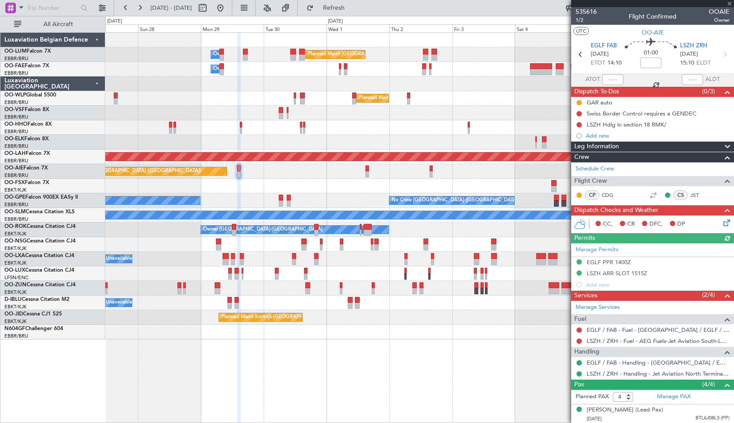
click at [281, 182] on div "Planned Maint Kortrijk-[GEOGRAPHIC_DATA]" at bounding box center [419, 186] width 628 height 15
click at [312, 190] on div "Planned Maint Kortrijk-[GEOGRAPHIC_DATA]" at bounding box center [419, 186] width 628 height 15
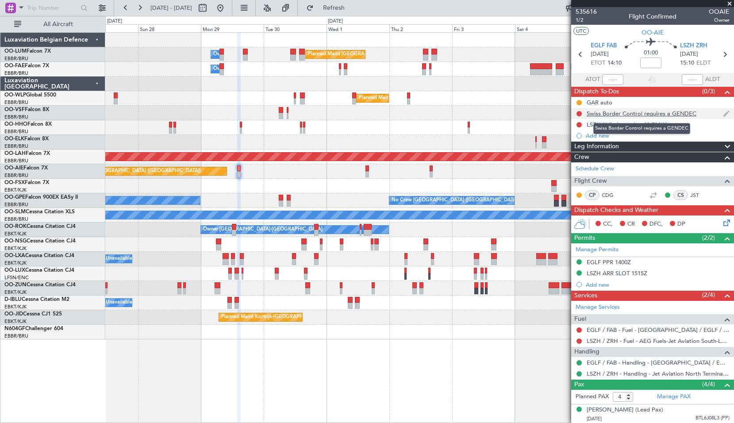
click at [661, 114] on div "Swiss Border Control requires a GENDEC" at bounding box center [642, 114] width 110 height 8
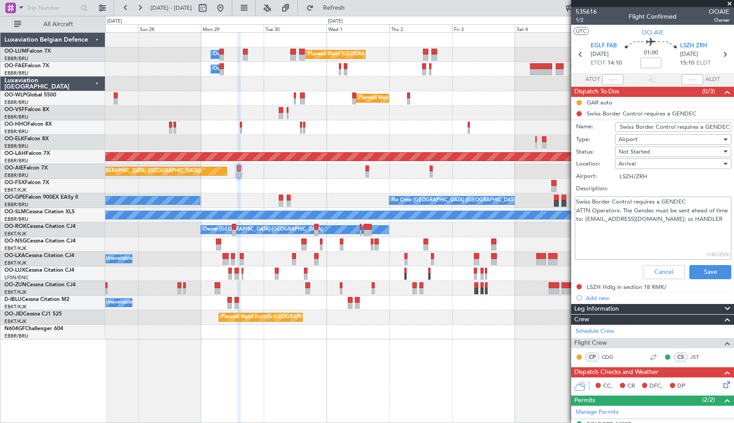
click at [662, 128] on input "Swiss Border Control requires a GENDEC" at bounding box center [673, 127] width 116 height 10
click at [617, 237] on textarea "Swiss Border Control requires a GENDEC ATTN Operators: The Gendec must be sent …" at bounding box center [653, 227] width 157 height 63
click at [649, 271] on button "Cancel" at bounding box center [664, 272] width 42 height 14
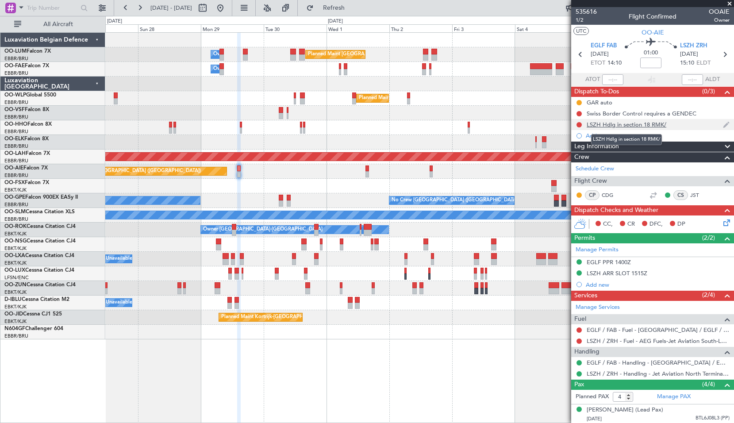
click at [634, 121] on div "LSZH Hdlg in section 18 RMK/" at bounding box center [627, 125] width 80 height 8
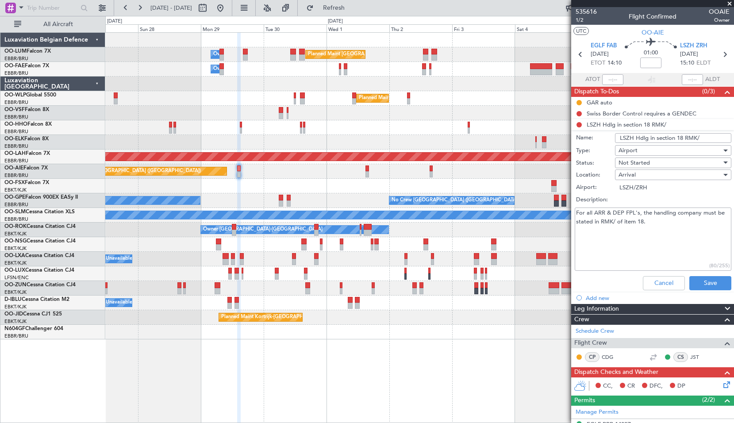
click at [677, 240] on textarea "For all ARR & DEP FPL's, the handling company must be stated in RMK/ of item 18." at bounding box center [653, 239] width 157 height 63
drag, startPoint x: 706, startPoint y: 139, endPoint x: 537, endPoint y: 139, distance: 168.6
click at [537, 139] on fb-app "27 Sep 2025 - 07 Oct 2025 Refresh Quick Links All Aircraft Planned Maint Brusse…" at bounding box center [367, 215] width 734 height 416
click at [652, 276] on button "Cancel" at bounding box center [664, 283] width 42 height 14
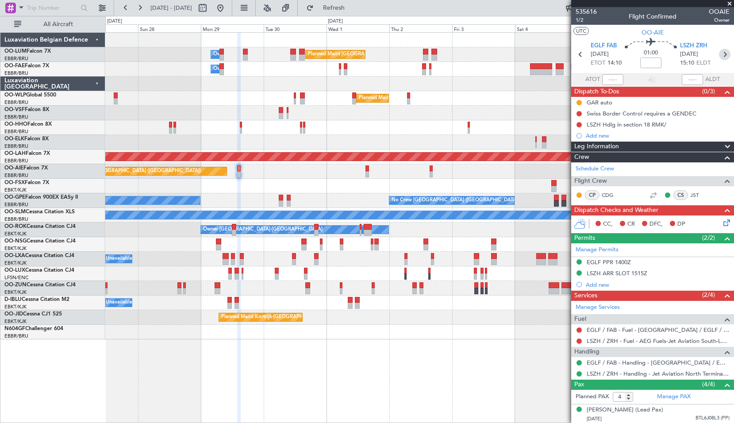
click at [722, 54] on icon at bounding box center [725, 55] width 12 height 12
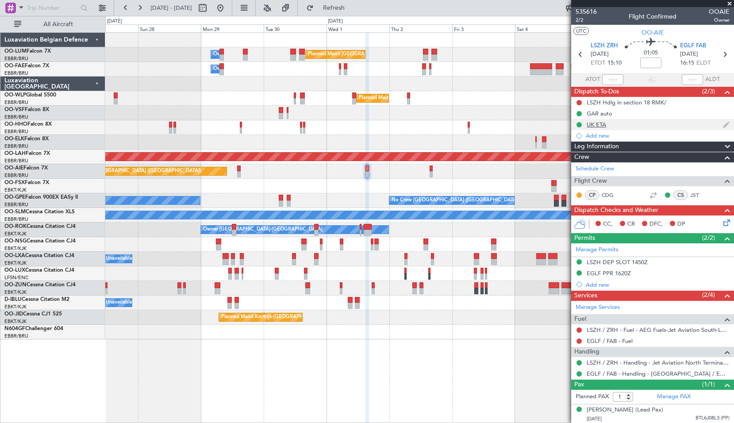
click at [596, 127] on div "UK ETA" at bounding box center [596, 125] width 19 height 8
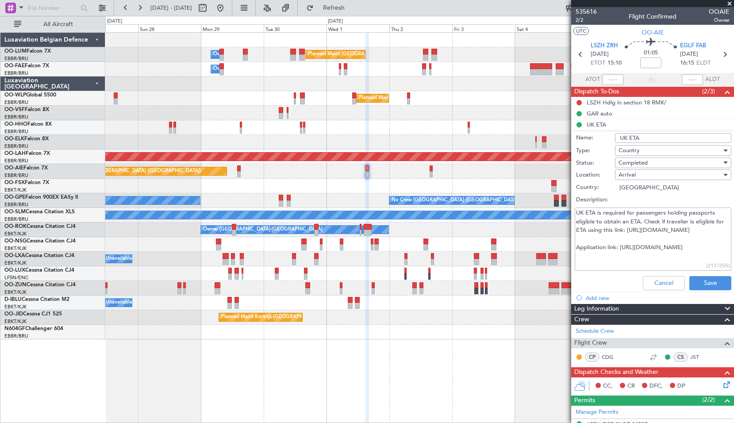
drag, startPoint x: 652, startPoint y: 135, endPoint x: 611, endPoint y: 137, distance: 41.6
click at [611, 137] on div "Name: UK ETA" at bounding box center [653, 137] width 172 height 13
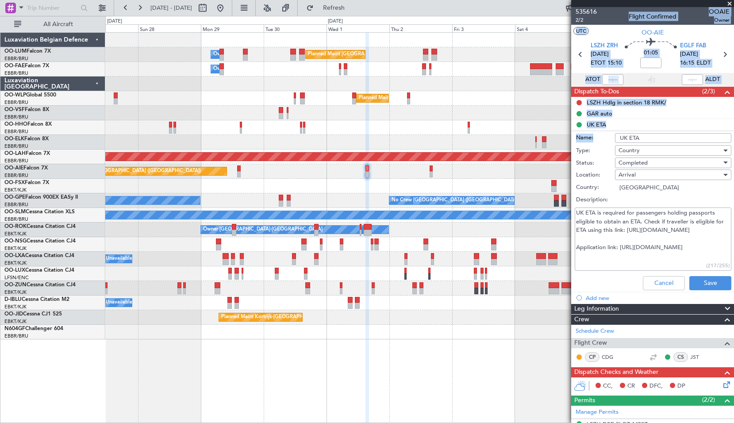
drag, startPoint x: 608, startPoint y: 141, endPoint x: 898, endPoint y: 463, distance: 433.9
click at [734, 423] on html ":::: x 27 Sep 2025 - 07 Oct 2025 Refresh Quick Links All Aircraft Planned Maint…" at bounding box center [367, 211] width 734 height 423
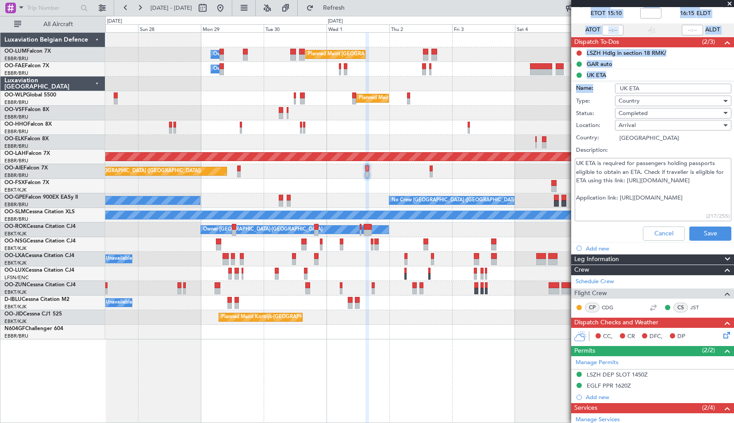
copy fb-app "535616 2/2 Flight Confirmed OOAIE Owner UTC OO-AIE LSZH ZRH 01/10/2025 ETOT 15:…"
click at [658, 92] on input "UK ETA" at bounding box center [673, 89] width 116 height 10
click at [649, 202] on textarea "UK ETA is required for passengers holding passports eligible to obtain an ETA. …" at bounding box center [653, 189] width 157 height 63
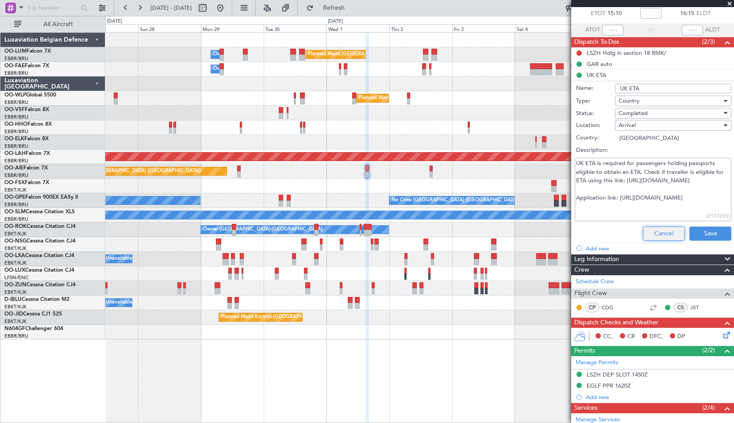
click at [647, 235] on button "Cancel" at bounding box center [664, 234] width 42 height 14
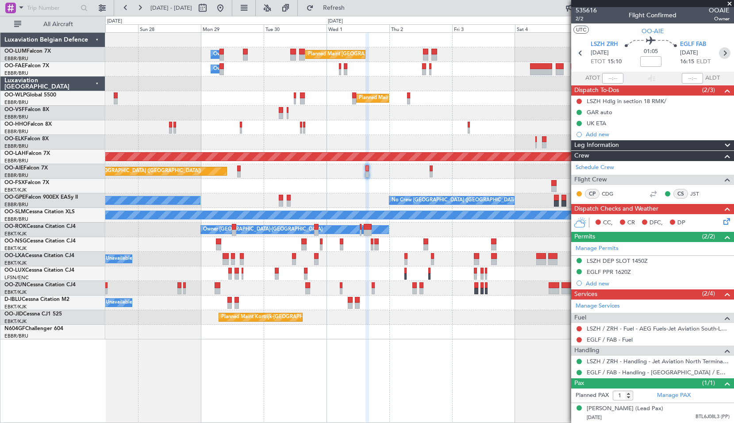
click at [719, 47] on icon at bounding box center [725, 53] width 12 height 12
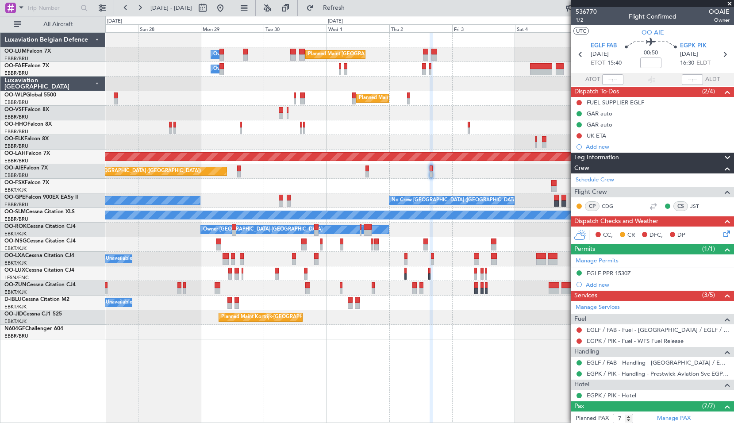
click at [453, 312] on div "Planned Maint Kortrijk-[GEOGRAPHIC_DATA]" at bounding box center [419, 317] width 628 height 15
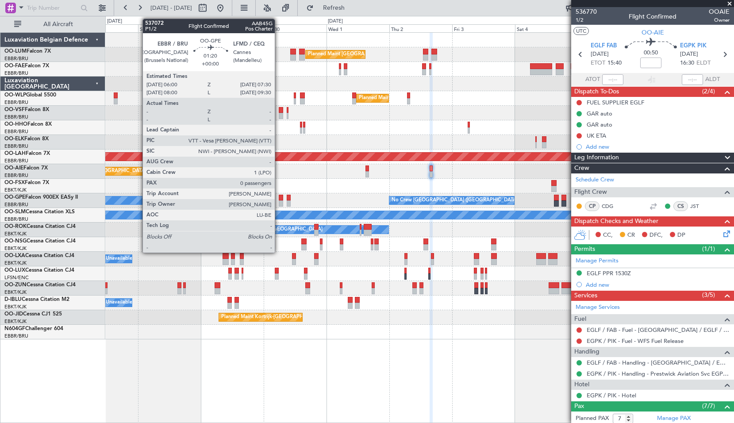
click at [279, 201] on div at bounding box center [281, 203] width 4 height 6
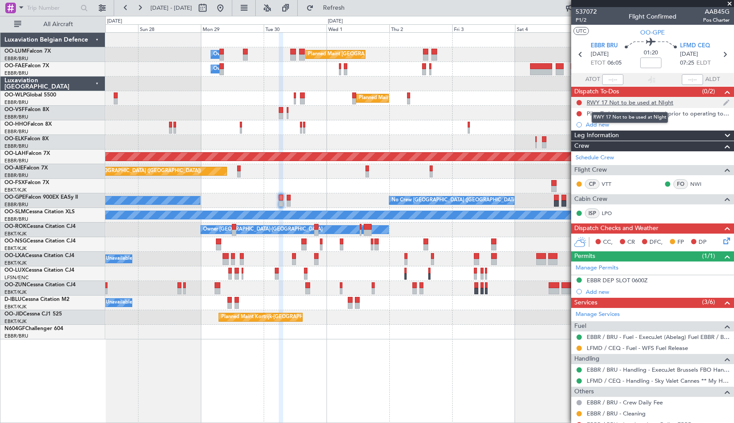
click at [615, 99] on div "RWY 17 Not to be used at NIght" at bounding box center [630, 103] width 87 height 8
click at [631, 104] on div "RWY 17 Not to be used at NIght" at bounding box center [630, 103] width 87 height 8
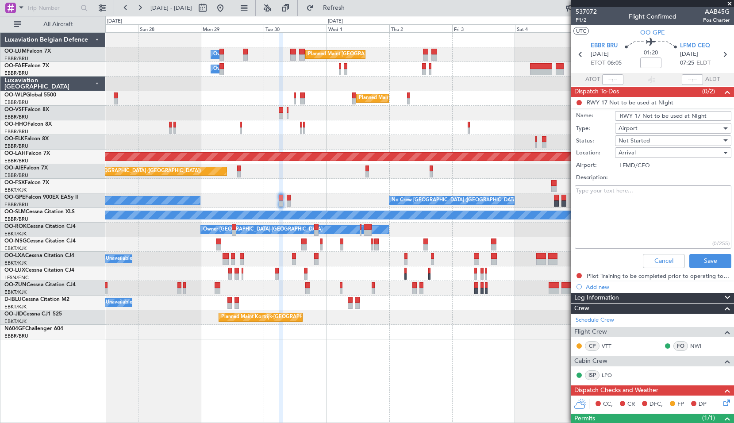
click at [623, 164] on input "LFMD/CEQ" at bounding box center [673, 165] width 116 height 9
click at [708, 115] on input "RWY 17 Not to be used at NIght" at bounding box center [673, 116] width 116 height 10
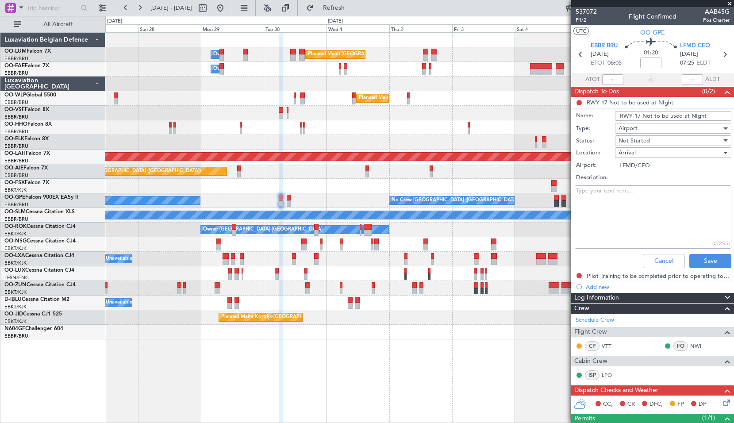
click at [708, 115] on input "RWY 17 Not to be used at NIght" at bounding box center [673, 116] width 116 height 10
click at [660, 262] on button "Cancel" at bounding box center [664, 261] width 42 height 14
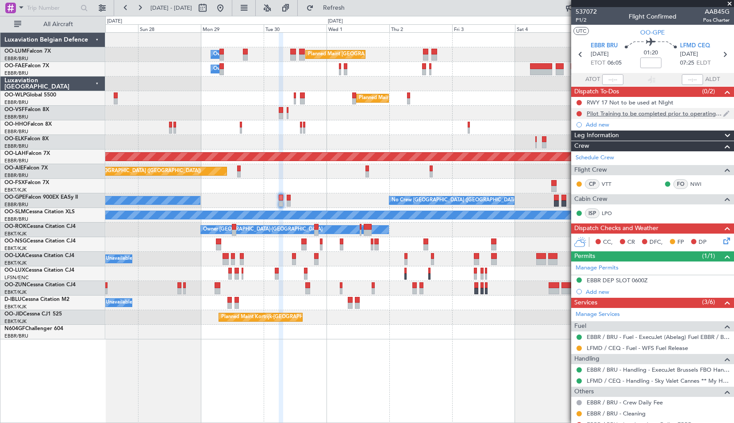
click at [648, 116] on div "Pilot Training to be completed prior to operating to LFMD" at bounding box center [655, 114] width 136 height 8
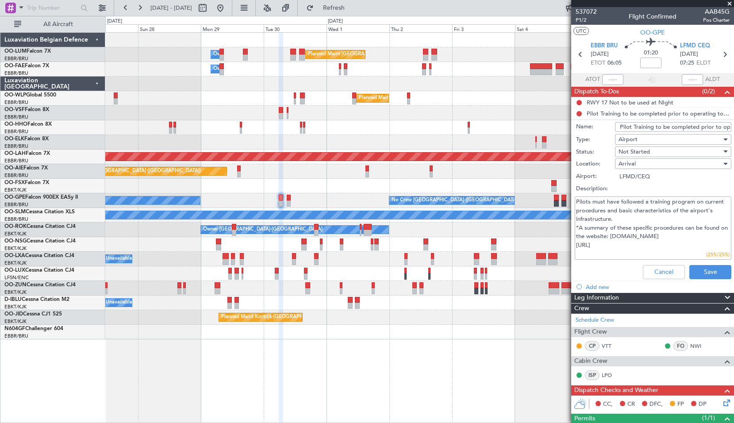
click at [641, 125] on input "Pilot Training to be completed prior to operating to LFMD" at bounding box center [673, 127] width 116 height 10
click at [633, 210] on textarea "Pilots must have followed a training program on current procedures and basic ch…" at bounding box center [653, 227] width 157 height 63
click at [648, 275] on button "Cancel" at bounding box center [664, 272] width 42 height 14
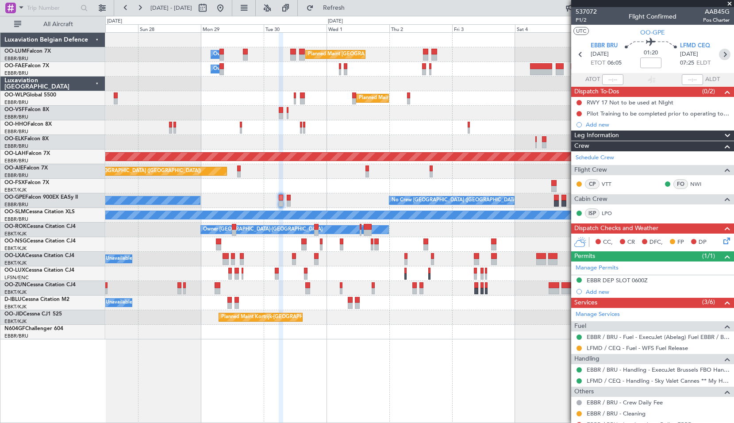
click at [722, 53] on icon at bounding box center [725, 55] width 12 height 12
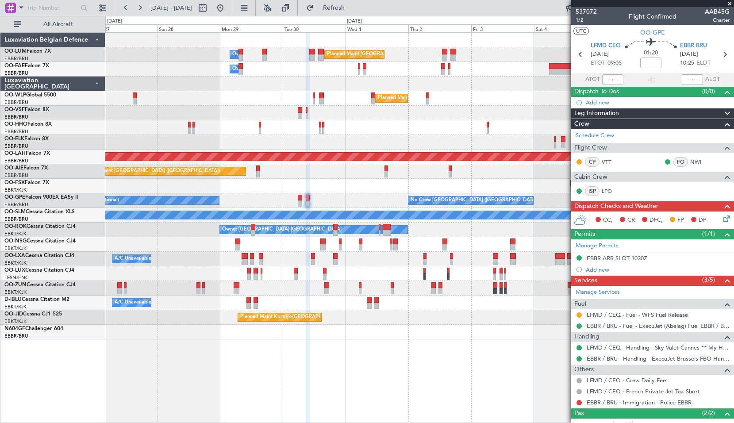
click at [205, 225] on div "Owner Kortrijk-Wevelgem Planned Maint Kortrijk-Wevelgem" at bounding box center [419, 230] width 628 height 15
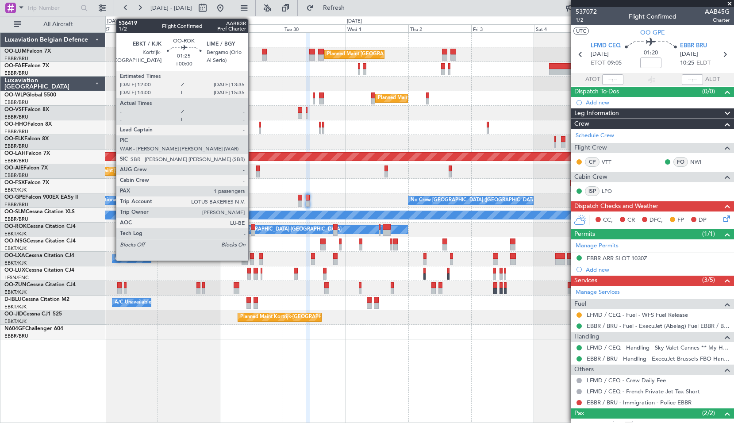
click at [252, 229] on div at bounding box center [253, 227] width 4 height 6
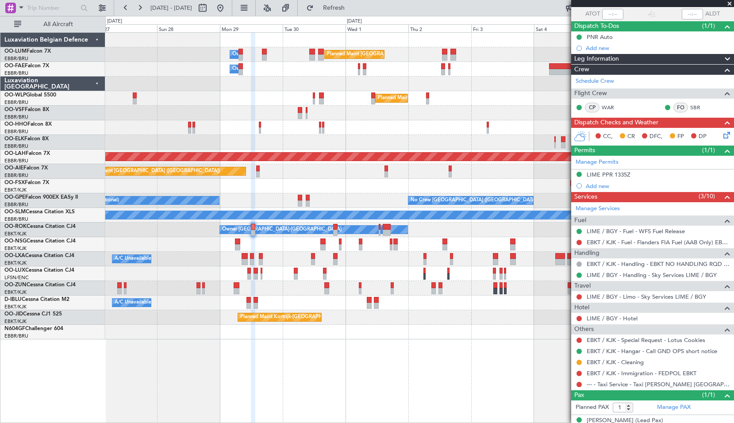
scroll to position [77, 0]
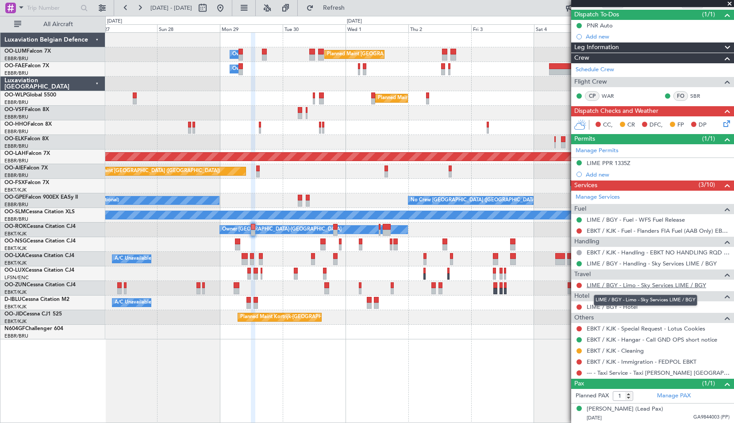
click at [639, 285] on link "LIME / BGY - Limo - Sky Services LIME / BGY" at bounding box center [646, 285] width 119 height 8
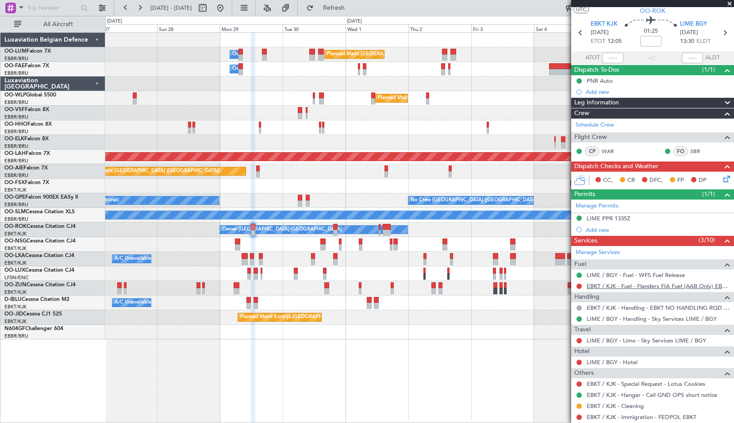
scroll to position [0, 0]
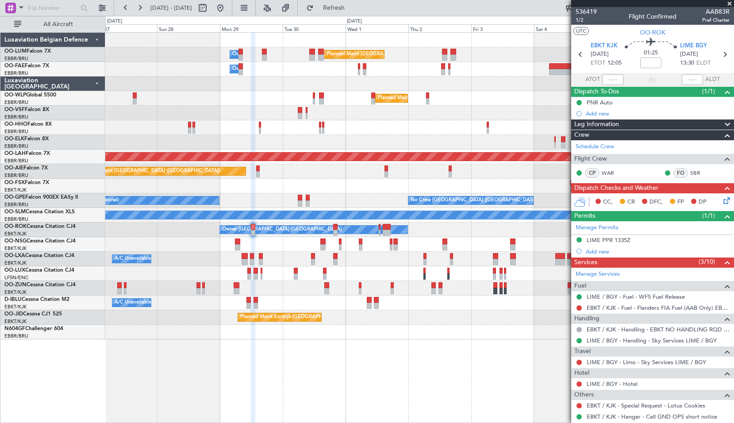
click at [505, 365] on div "Planned Maint Brussels (Brussels National) Owner Melsbroek Air Base Owner Melsb…" at bounding box center [419, 227] width 629 height 391
click at [722, 51] on icon at bounding box center [725, 55] width 12 height 12
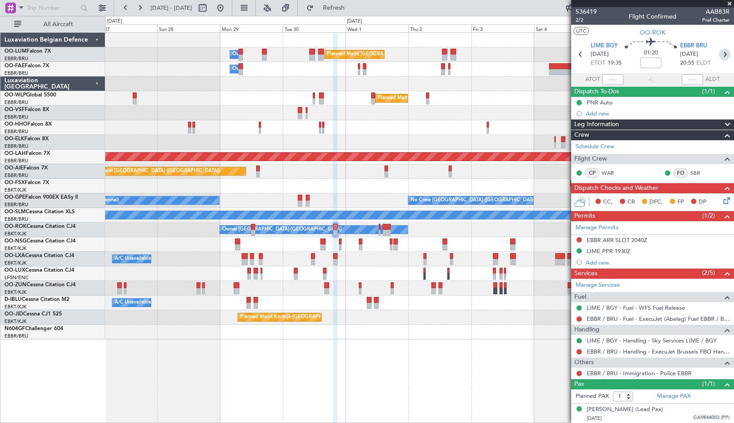
click at [720, 51] on icon at bounding box center [725, 55] width 12 height 12
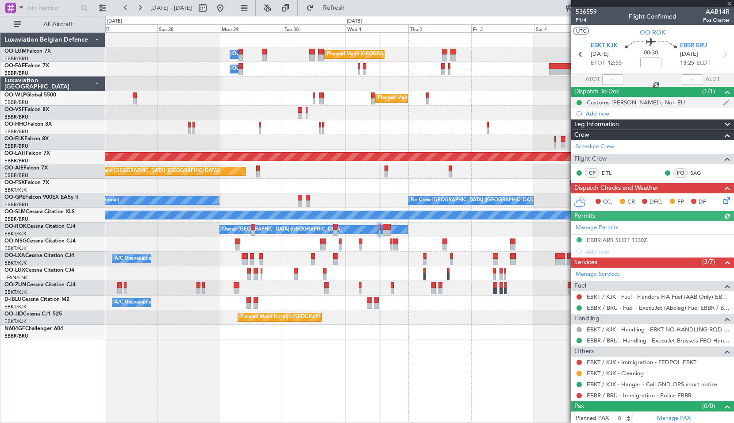
click at [628, 105] on div "Customs CJ's Non EU" at bounding box center [636, 103] width 98 height 8
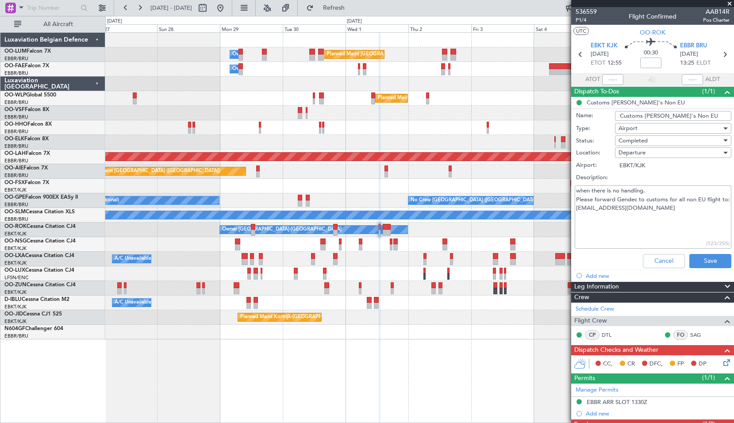
drag, startPoint x: 695, startPoint y: 114, endPoint x: 608, endPoint y: 115, distance: 86.7
click at [610, 114] on div "Name: Customs CJ's Non EU" at bounding box center [653, 115] width 172 height 13
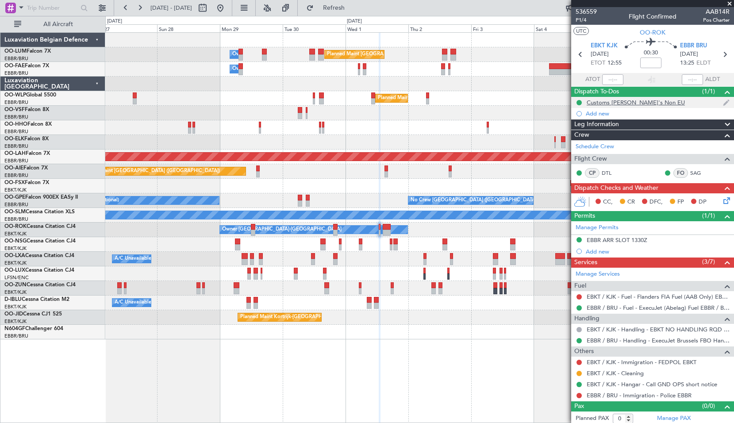
click at [623, 102] on div "Customs CJ's Non EU" at bounding box center [636, 103] width 98 height 8
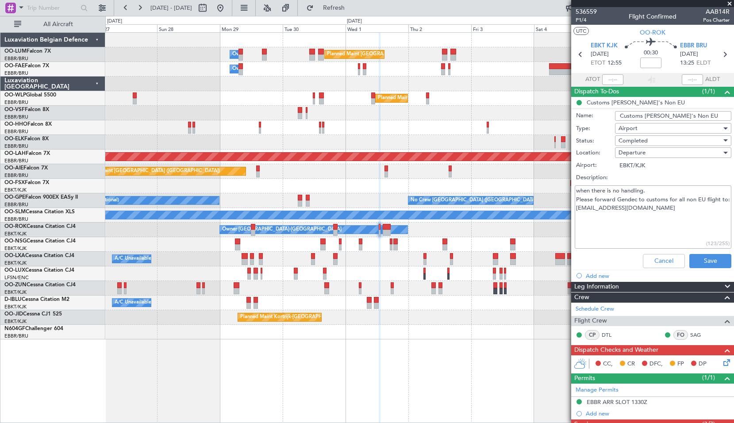
click at [679, 223] on textarea "when there is no handling. Please forward Gendec to customs for all non EU flig…" at bounding box center [653, 216] width 157 height 63
click at [652, 256] on button "Cancel" at bounding box center [664, 261] width 42 height 14
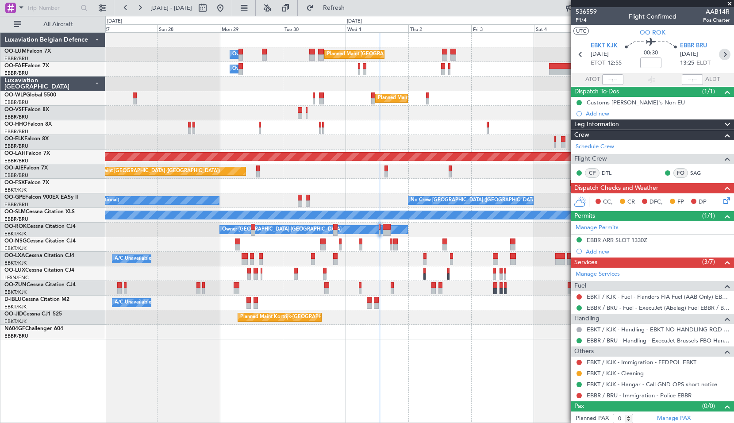
click at [722, 50] on icon at bounding box center [725, 55] width 12 height 12
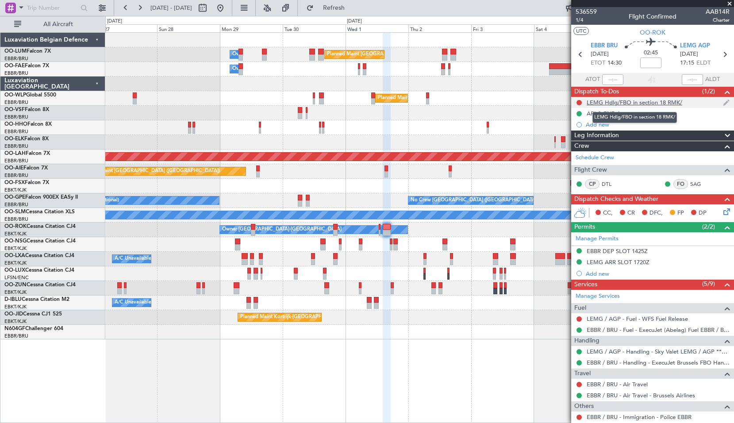
click at [612, 101] on div "LEMG Hdlg/FBO in section 18 RMK/" at bounding box center [635, 103] width 96 height 8
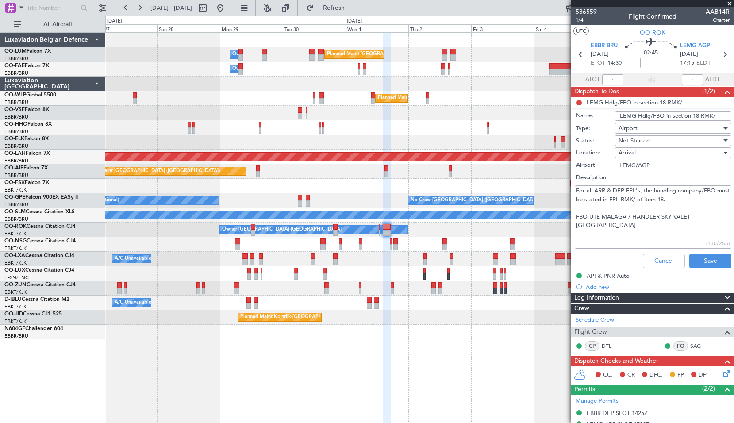
click at [661, 115] on input "LEMG Hdlg/FBO in section 18 RMK/" at bounding box center [673, 116] width 116 height 10
click at [632, 200] on textarea "For all ARR & DEP FPL's, the handling company/FBO must be stated in FPL RMK/ of…" at bounding box center [653, 216] width 157 height 63
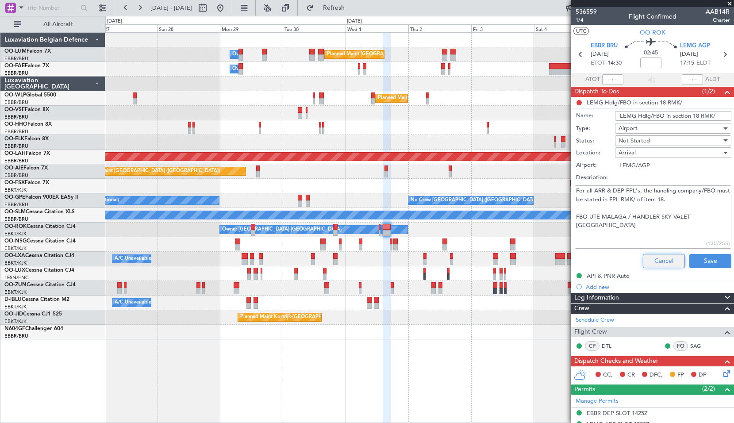
click at [658, 259] on button "Cancel" at bounding box center [664, 261] width 42 height 14
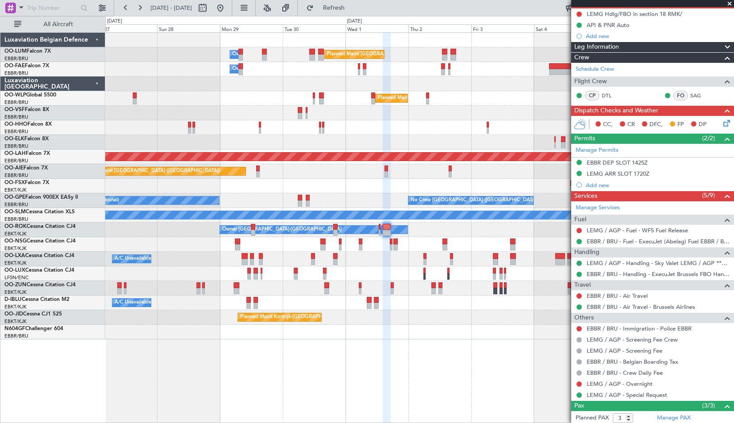
scroll to position [133, 0]
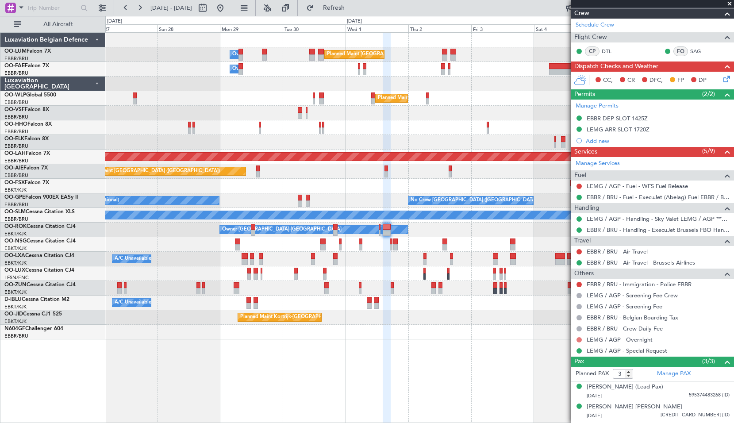
click at [577, 339] on button at bounding box center [579, 339] width 5 height 5
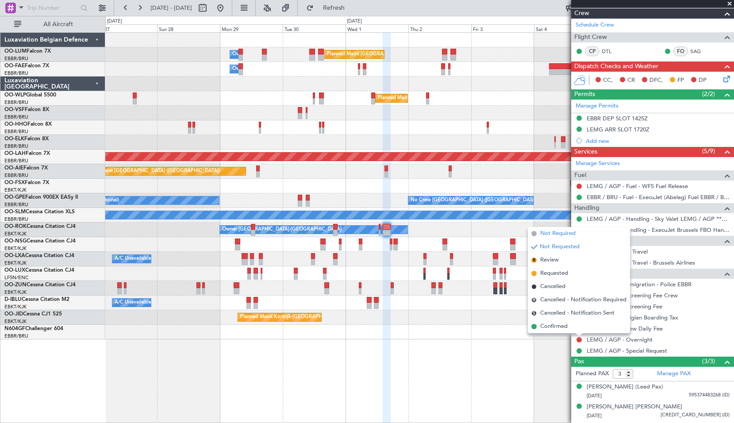
click at [566, 235] on span "Not Required" at bounding box center [557, 233] width 35 height 9
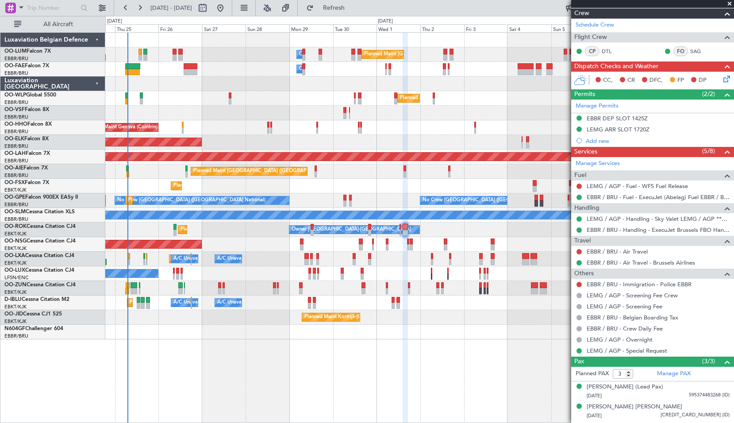
scroll to position [0, 0]
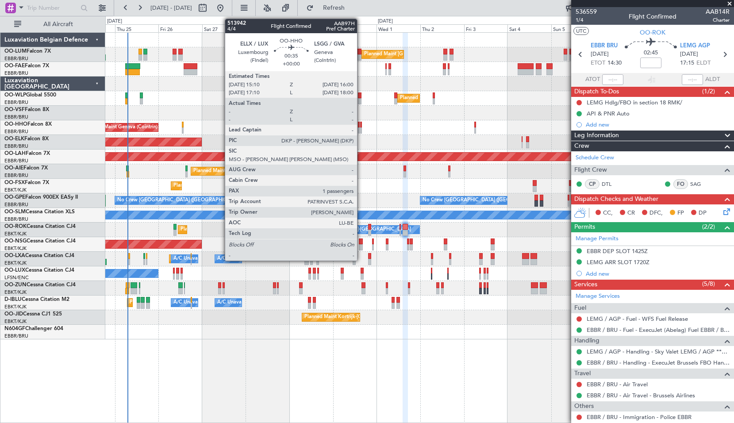
click at [361, 123] on div at bounding box center [361, 125] width 2 height 6
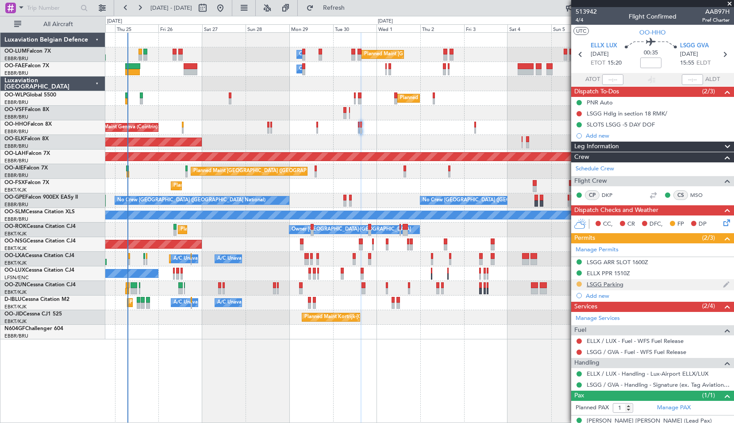
click at [579, 284] on button at bounding box center [579, 283] width 5 height 5
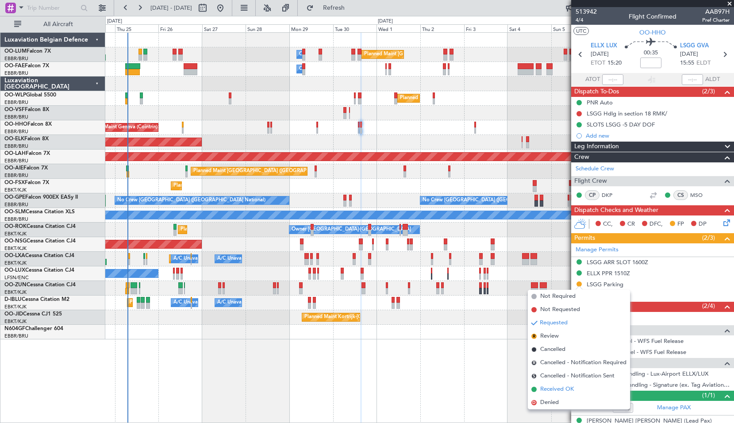
click at [550, 389] on span "Received OK" at bounding box center [557, 389] width 34 height 9
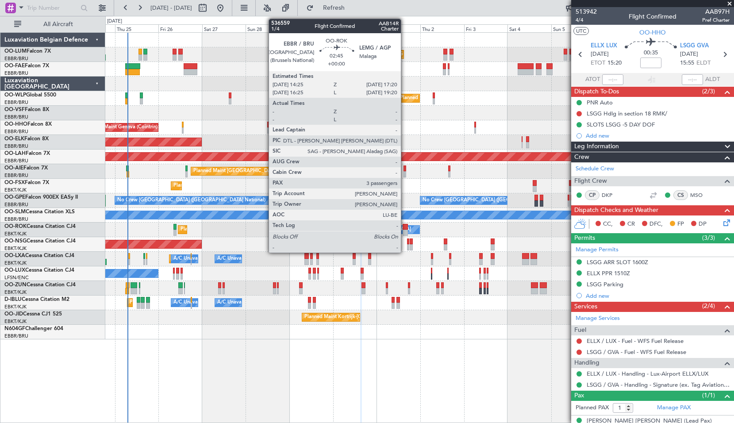
click at [405, 231] on div at bounding box center [405, 233] width 5 height 6
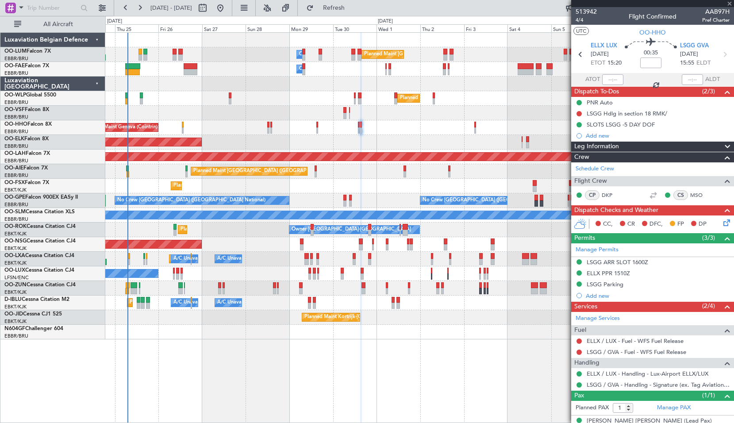
click at [426, 228] on div "Planned Maint Kortrijk-Wevelgem Owner Kortrijk-Wevelgem" at bounding box center [419, 230] width 628 height 15
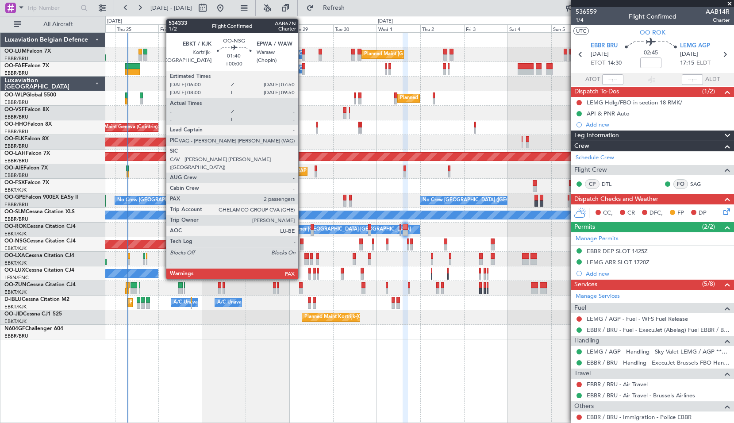
click at [302, 242] on div at bounding box center [302, 241] width 4 height 6
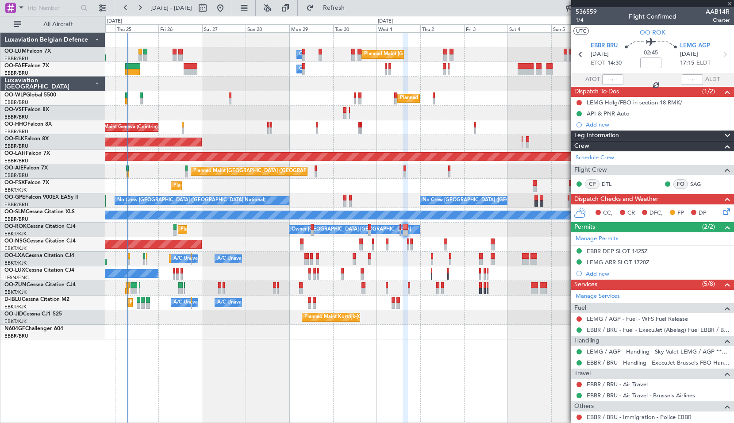
click at [320, 246] on div "Planned Maint [GEOGRAPHIC_DATA] ([GEOGRAPHIC_DATA])" at bounding box center [419, 244] width 628 height 15
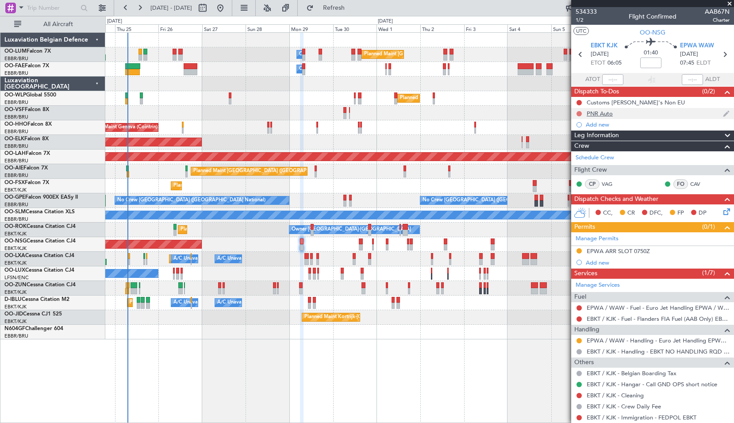
click at [578, 112] on button at bounding box center [579, 113] width 5 height 5
click at [578, 152] on span "Completed" at bounding box center [583, 152] width 29 height 9
click at [723, 54] on icon at bounding box center [725, 55] width 12 height 12
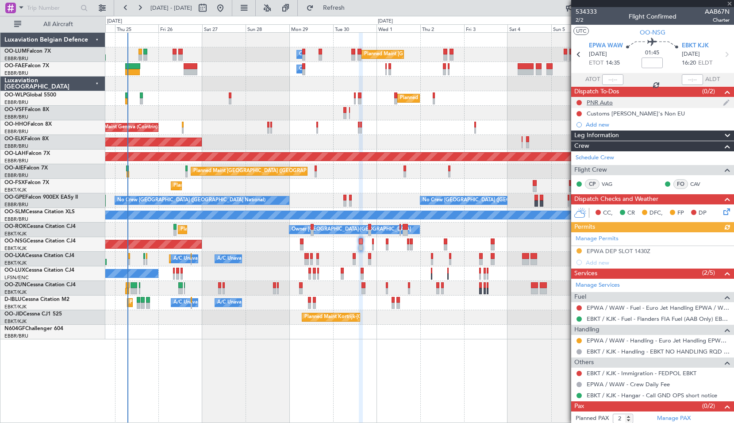
click at [576, 101] on div at bounding box center [579, 102] width 7 height 7
click at [577, 103] on button at bounding box center [579, 102] width 5 height 5
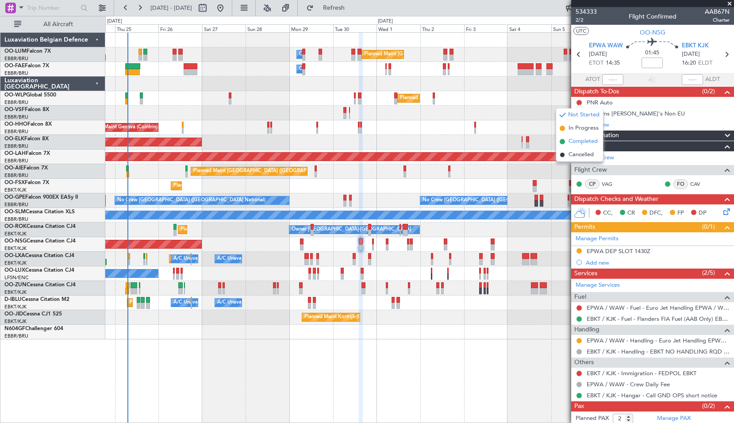
click at [572, 145] on span "Completed" at bounding box center [583, 141] width 29 height 9
click at [721, 55] on icon at bounding box center [727, 55] width 12 height 12
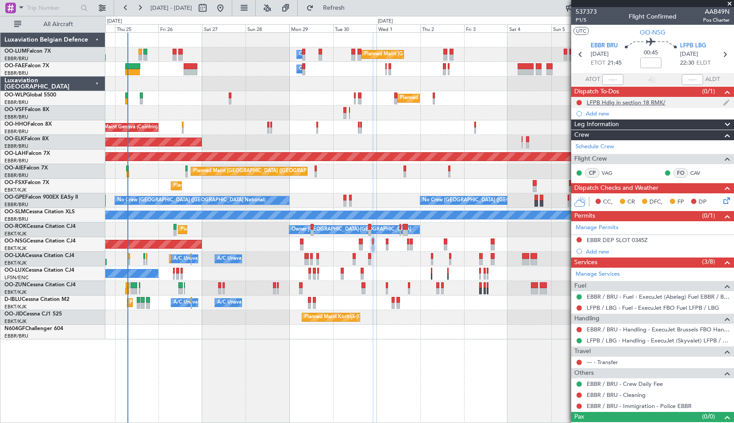
click at [618, 103] on div "LFPB Hdlg in section 18 RMK/" at bounding box center [626, 103] width 79 height 8
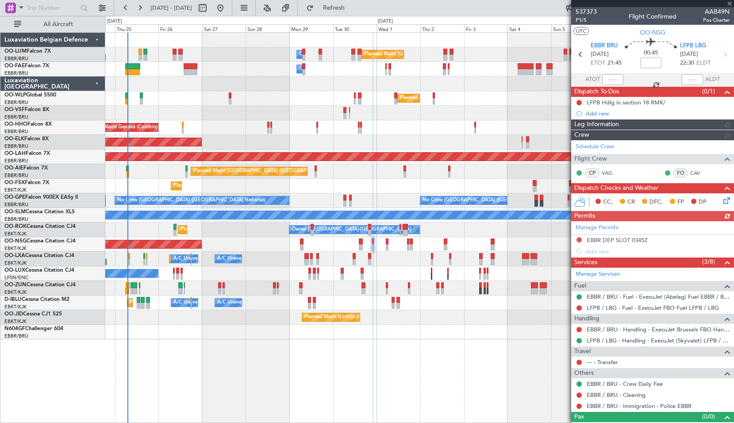
click at [623, 219] on div "Permits (0/1)" at bounding box center [652, 216] width 163 height 10
click at [631, 102] on div "LFPB Hdlg in section 18 RMK/" at bounding box center [626, 103] width 79 height 8
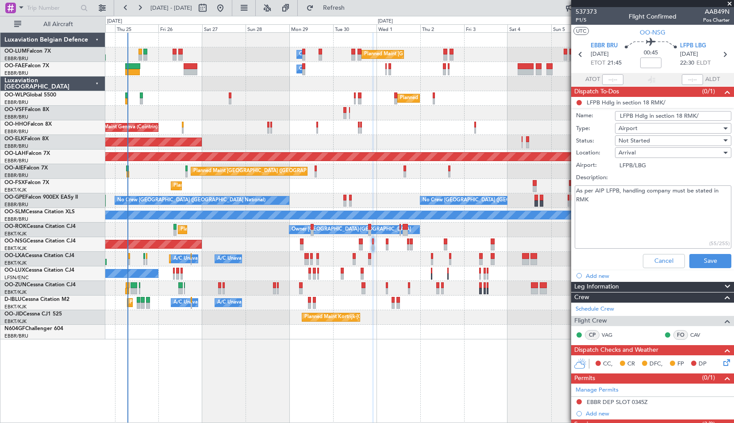
click at [702, 115] on input "LFPB Hdlg in section 18 RMK/" at bounding box center [673, 116] width 116 height 10
click at [647, 212] on textarea "As per AIP LFPB, handling company must be stated in RMK" at bounding box center [653, 216] width 157 height 63
click at [650, 264] on button "Cancel" at bounding box center [664, 261] width 42 height 14
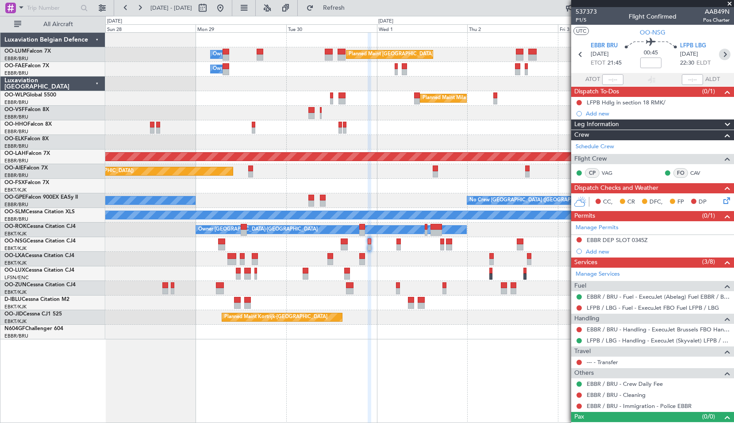
click at [722, 59] on icon at bounding box center [725, 55] width 12 height 12
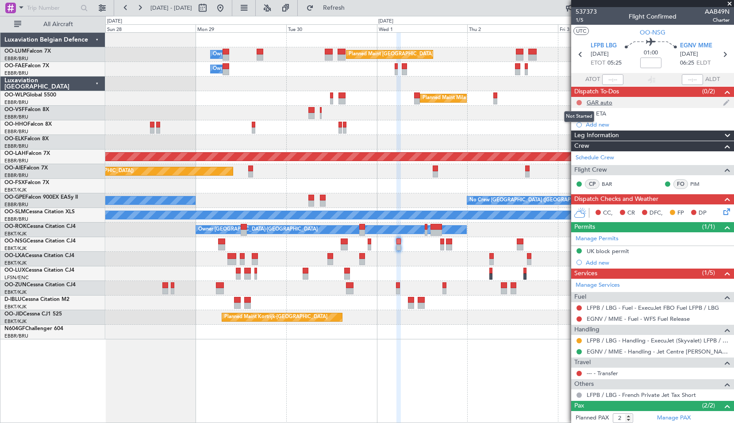
click at [577, 103] on button at bounding box center [579, 102] width 5 height 5
click at [576, 142] on span "Completed" at bounding box center [583, 141] width 29 height 9
click at [720, 57] on icon at bounding box center [725, 55] width 12 height 12
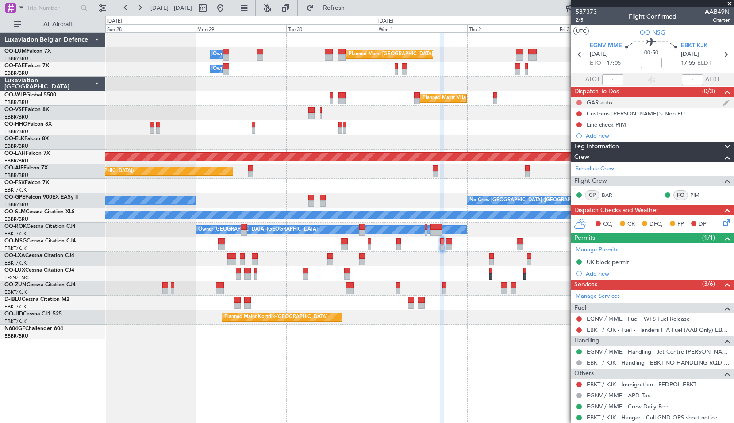
click at [581, 100] on button at bounding box center [579, 102] width 5 height 5
click at [572, 145] on span "Completed" at bounding box center [583, 141] width 29 height 9
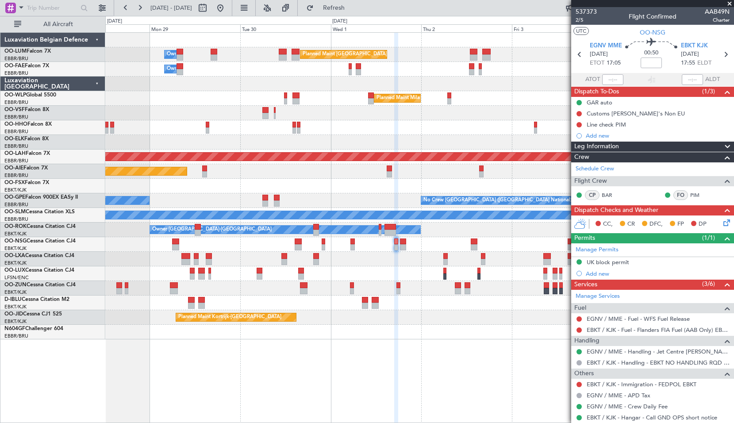
click at [446, 330] on div at bounding box center [419, 332] width 628 height 15
click at [720, 53] on icon at bounding box center [726, 55] width 12 height 12
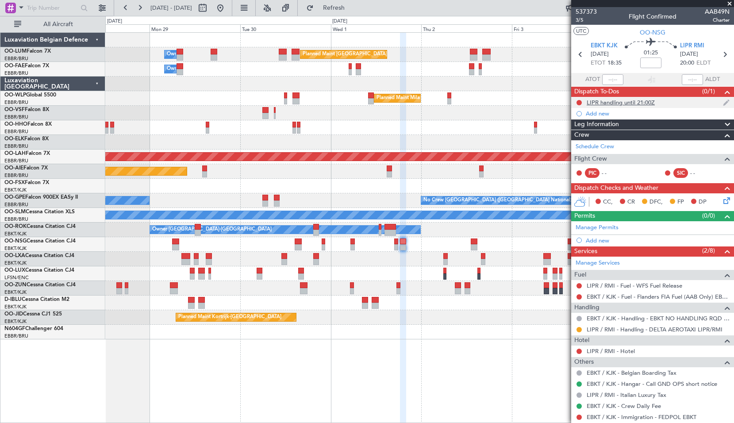
click at [616, 106] on div "LIPR handling until 21:00Z" at bounding box center [652, 102] width 163 height 11
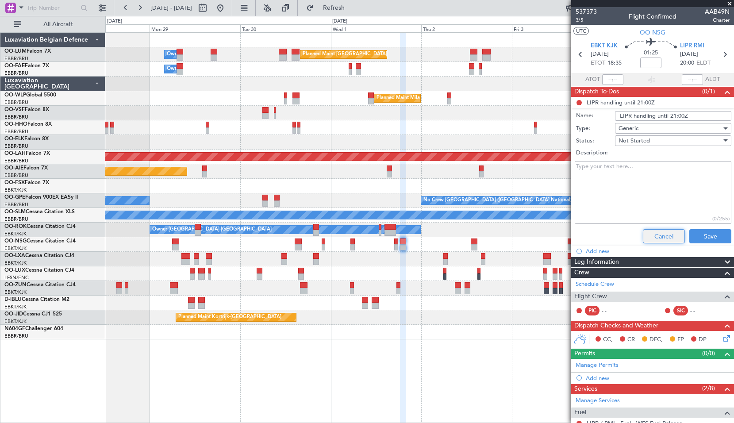
click at [653, 241] on button "Cancel" at bounding box center [664, 236] width 42 height 14
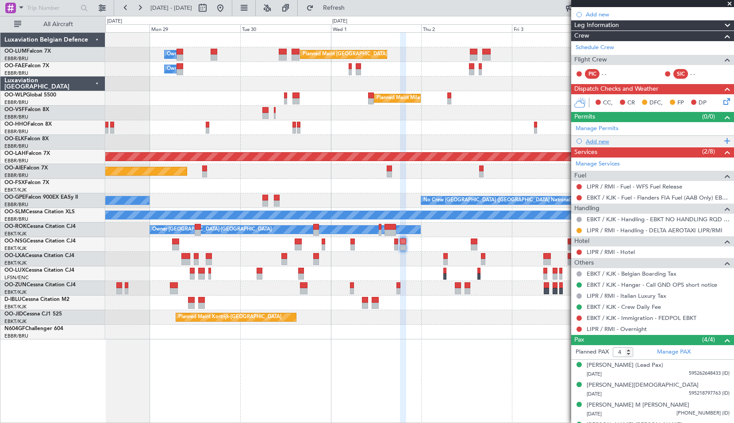
scroll to position [115, 0]
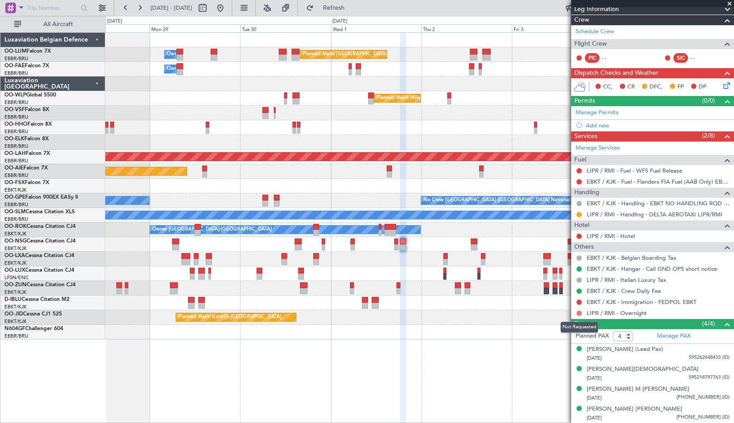
click at [578, 313] on button at bounding box center [579, 313] width 5 height 5
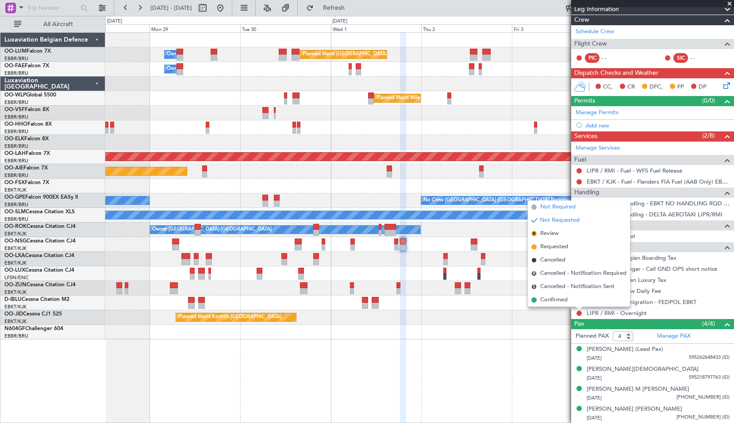
click at [564, 202] on li "Not Required" at bounding box center [579, 206] width 102 height 13
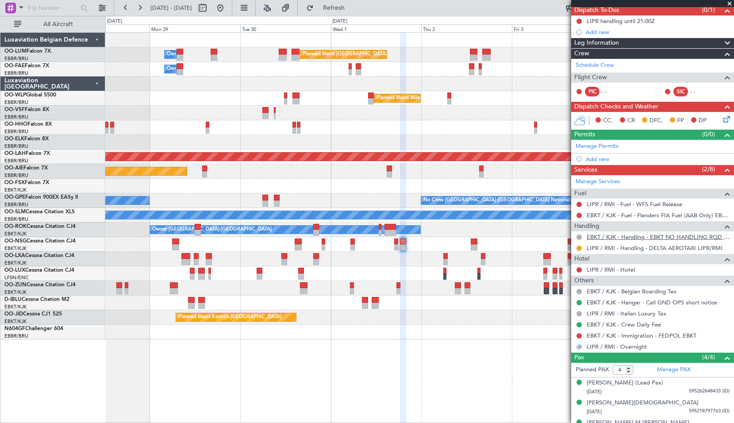
scroll to position [71, 0]
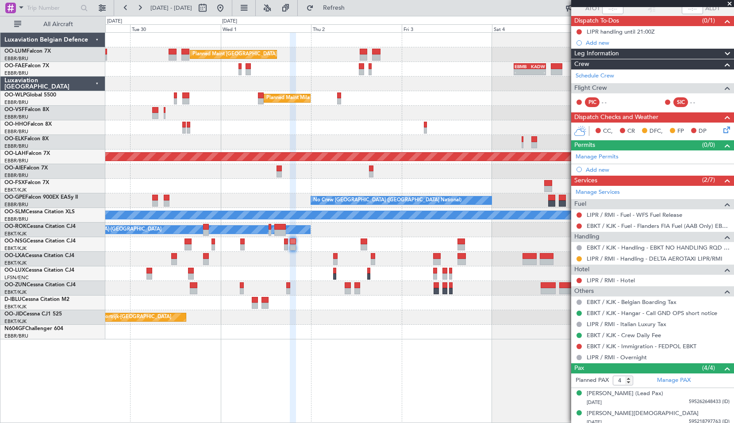
click at [390, 244] on div at bounding box center [419, 244] width 628 height 15
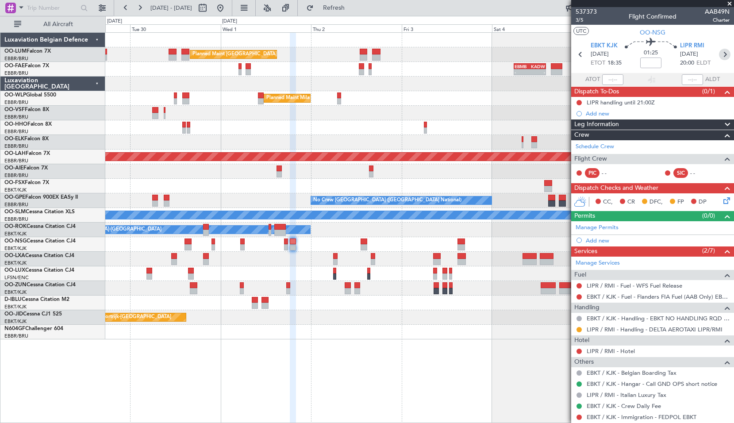
click at [723, 50] on icon at bounding box center [725, 55] width 12 height 12
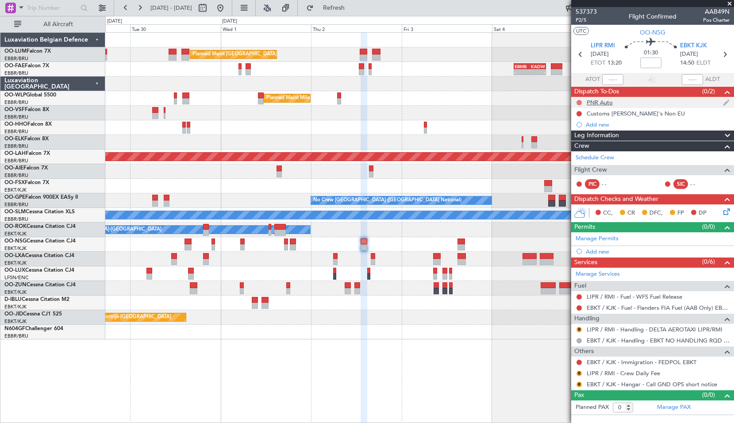
click at [581, 100] on button at bounding box center [579, 102] width 5 height 5
click at [577, 142] on span "Completed" at bounding box center [583, 141] width 29 height 9
click at [727, 56] on icon at bounding box center [725, 55] width 12 height 12
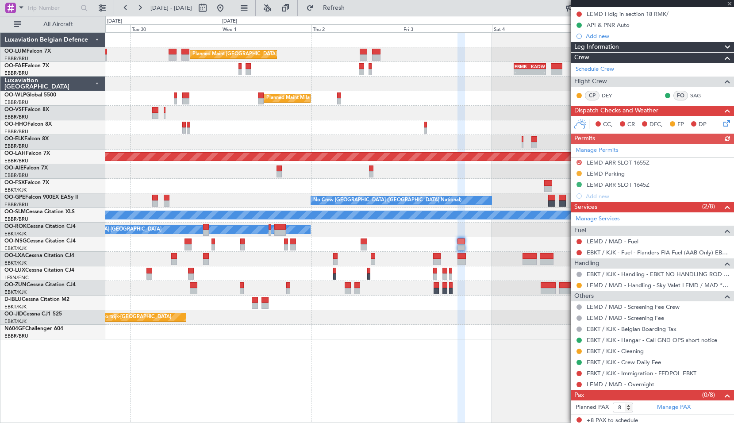
scroll to position [103, 0]
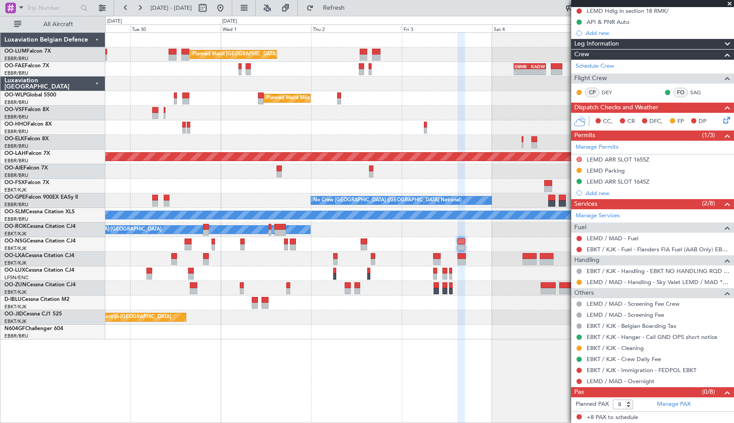
click at [579, 377] on div "LEMD / MAD - Overnight" at bounding box center [652, 381] width 163 height 11
click at [578, 380] on button at bounding box center [579, 381] width 5 height 5
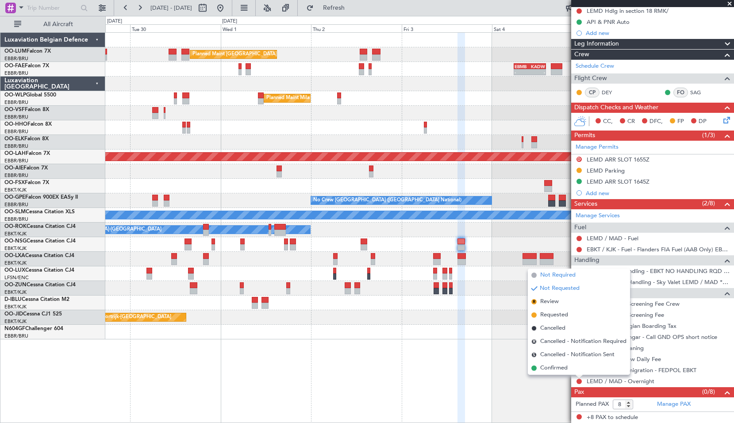
click at [550, 273] on span "Not Required" at bounding box center [557, 275] width 35 height 9
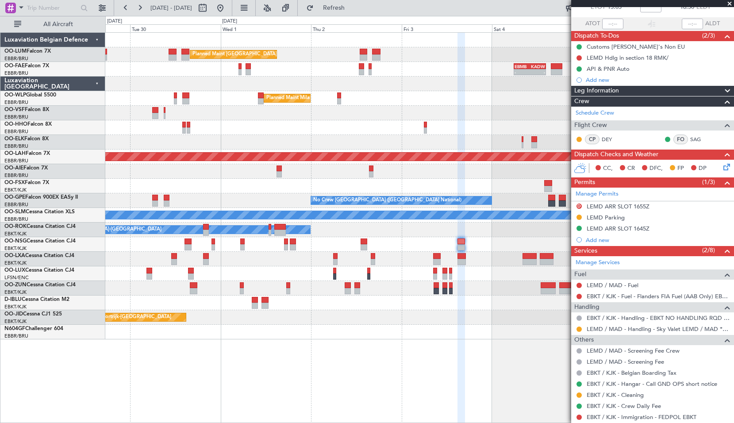
scroll to position [0, 0]
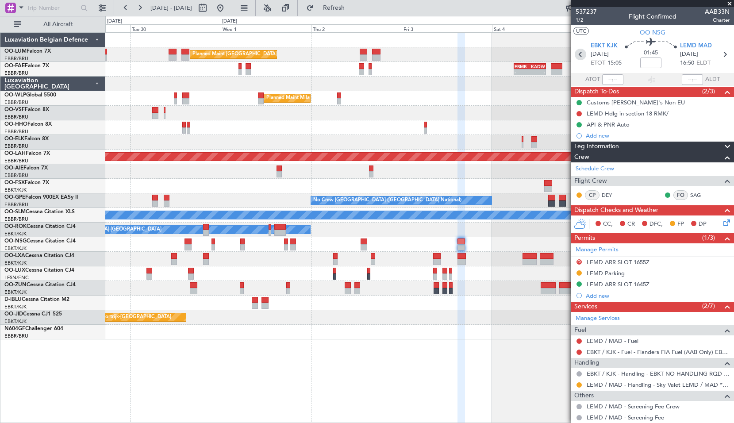
click at [580, 54] on icon at bounding box center [581, 55] width 12 height 12
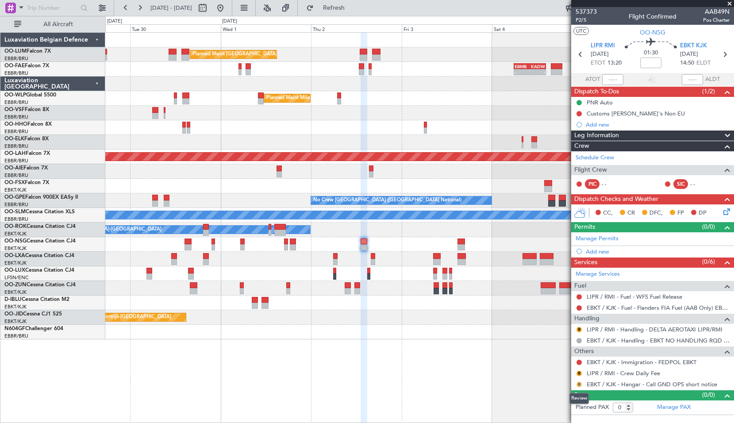
click at [581, 384] on button "R" at bounding box center [579, 384] width 5 height 5
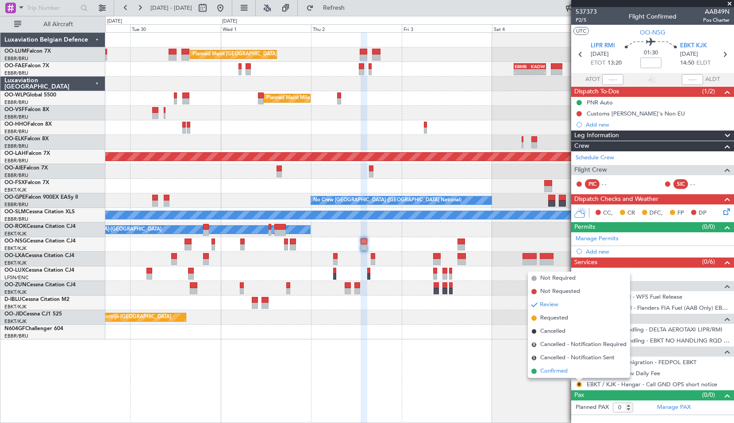
click at [567, 372] on span "Confirmed" at bounding box center [553, 371] width 27 height 9
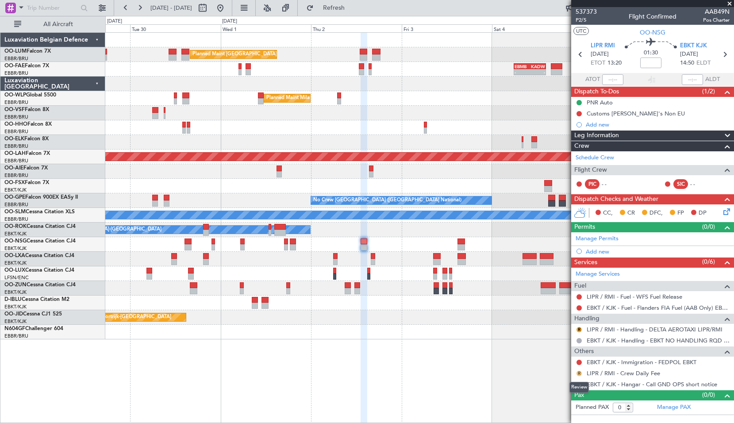
click at [579, 376] on mat-tooltip-component "Review" at bounding box center [579, 387] width 32 height 23
click at [578, 374] on button "R" at bounding box center [579, 373] width 5 height 5
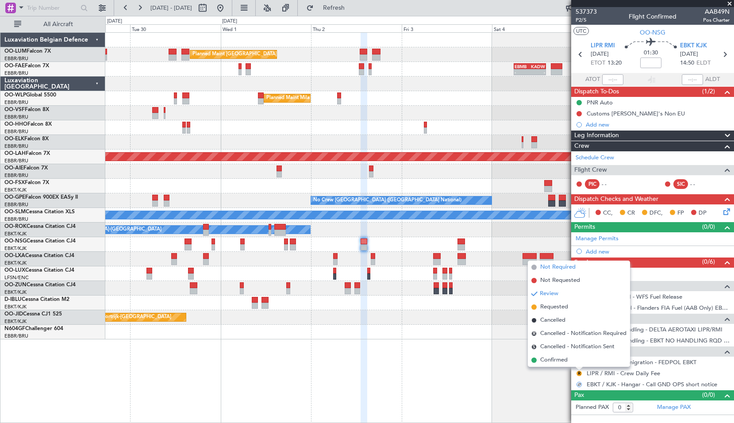
click at [564, 265] on span "Not Required" at bounding box center [557, 267] width 35 height 9
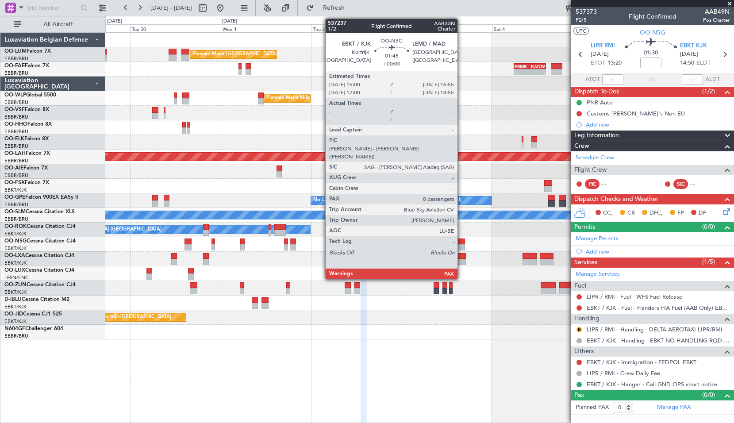
click at [462, 241] on div at bounding box center [462, 241] width 8 height 6
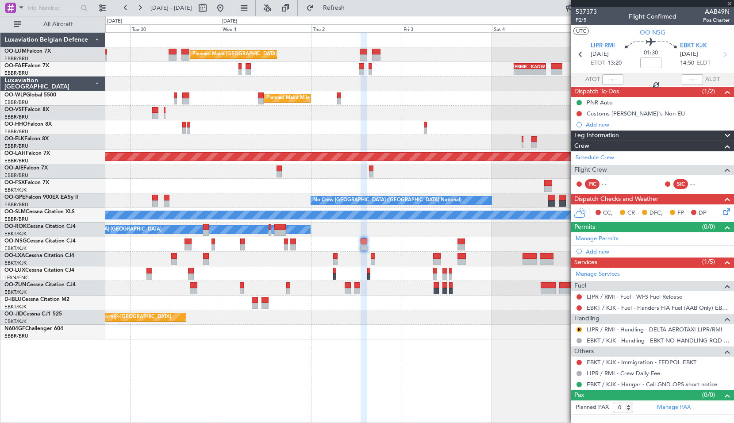
click at [442, 321] on div "Planned Maint Kortrijk-[GEOGRAPHIC_DATA]" at bounding box center [419, 317] width 628 height 15
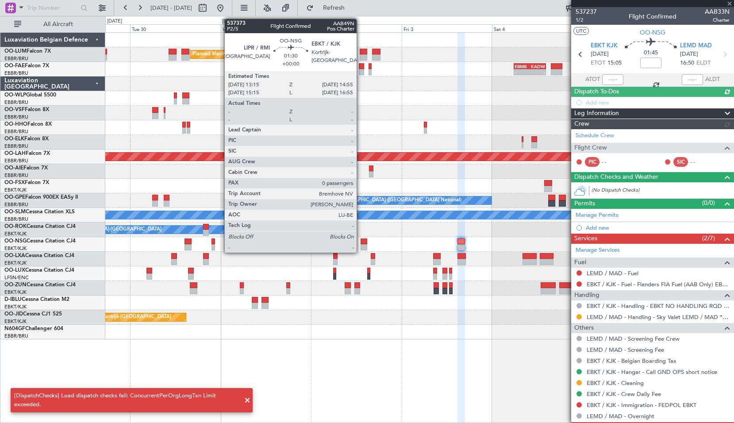
click at [361, 243] on div at bounding box center [364, 241] width 7 height 6
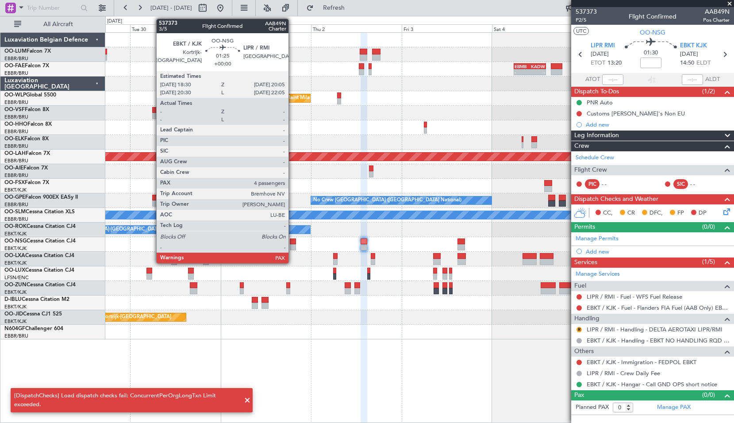
click at [292, 243] on div at bounding box center [293, 241] width 6 height 6
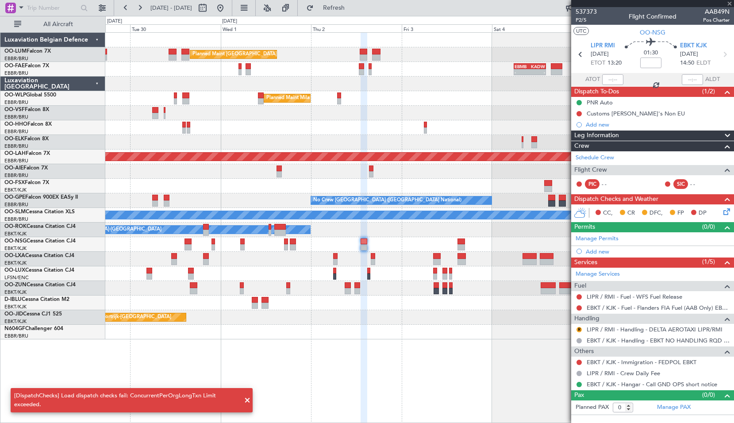
click at [425, 335] on div at bounding box center [419, 332] width 628 height 15
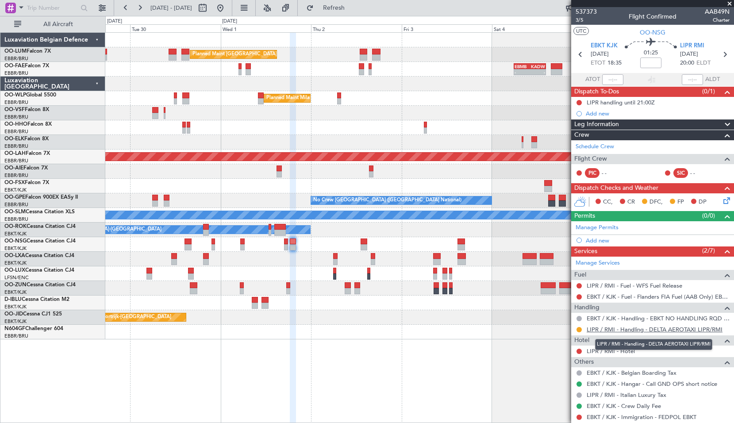
click at [650, 330] on link "LIPR / RMI - Handling - DELTA AEROTAXI LIPR/RMI" at bounding box center [655, 330] width 136 height 8
click at [721, 49] on icon at bounding box center [725, 55] width 12 height 12
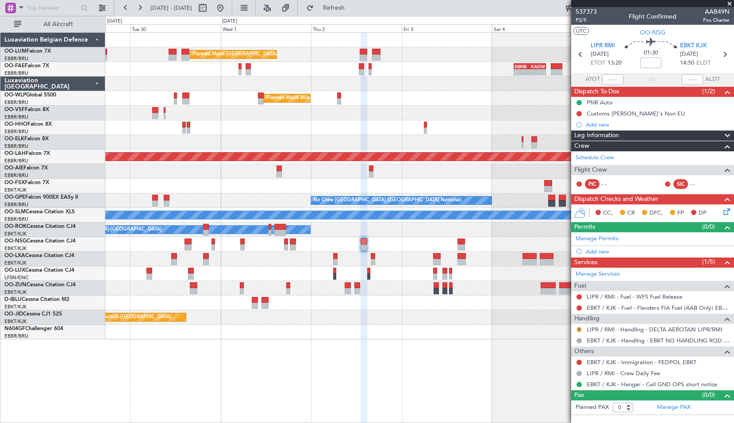
click at [579, 328] on button "R" at bounding box center [579, 329] width 5 height 5
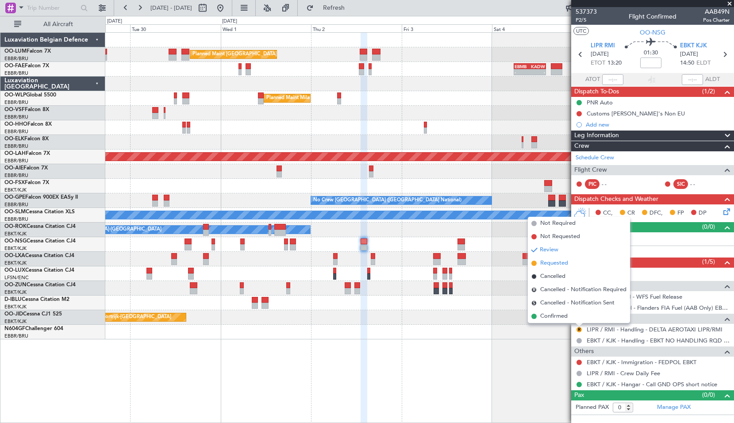
click at [543, 266] on span "Requested" at bounding box center [554, 263] width 28 height 9
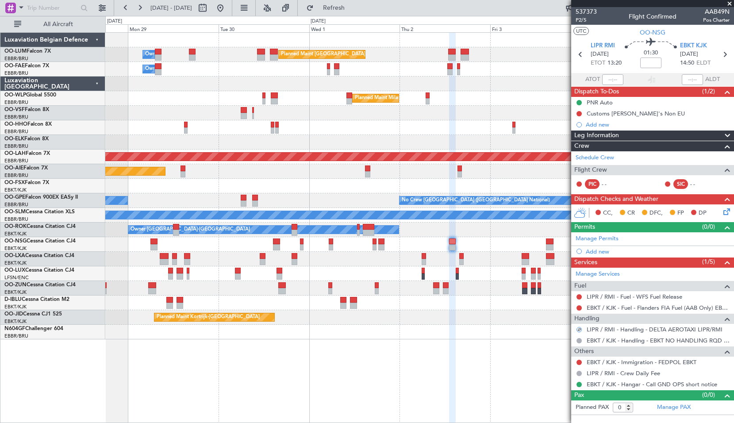
click at [387, 351] on div "Planned Maint Brussels (Brussels National) Owner Melsbroek Air Base - - EBMB 05…" at bounding box center [419, 227] width 629 height 391
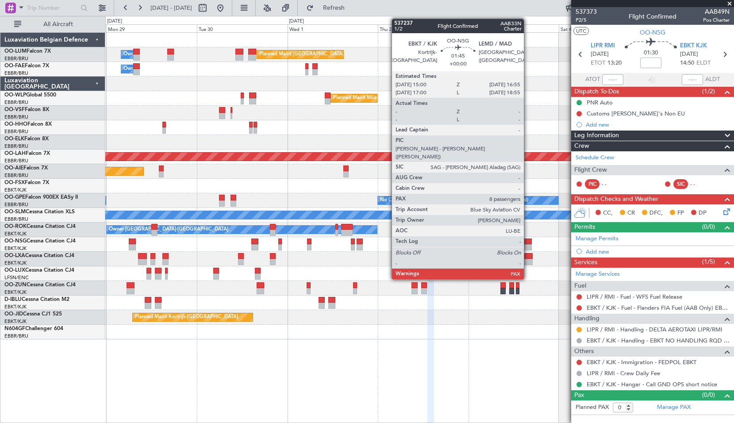
click at [528, 243] on div at bounding box center [528, 241] width 8 height 6
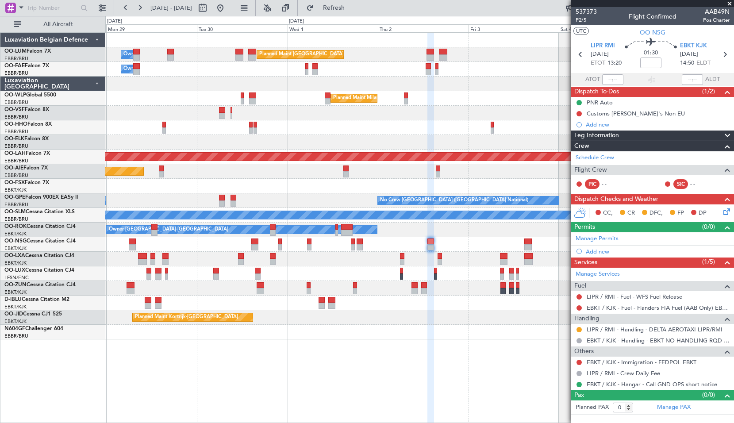
click at [517, 347] on div "Planned Maint Brussels (Brussels National) Owner Melsbroek Air Base - - EBMB 05…" at bounding box center [419, 227] width 629 height 391
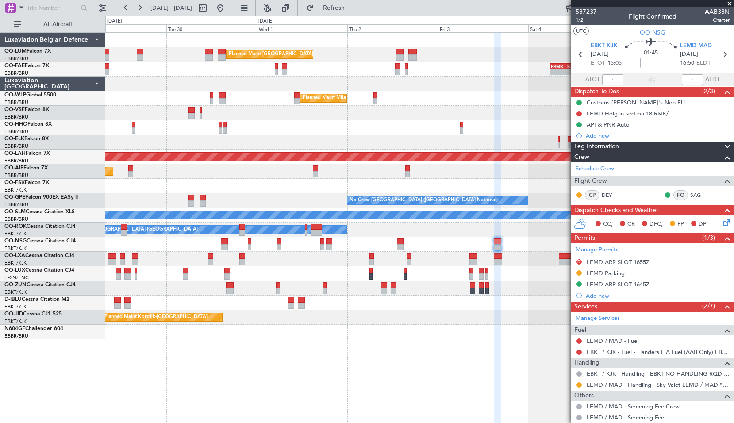
click at [450, 373] on div "Planned Maint Brussels (Brussels National) Owner Melsbroek Air Base - - EBMB 05…" at bounding box center [419, 227] width 629 height 391
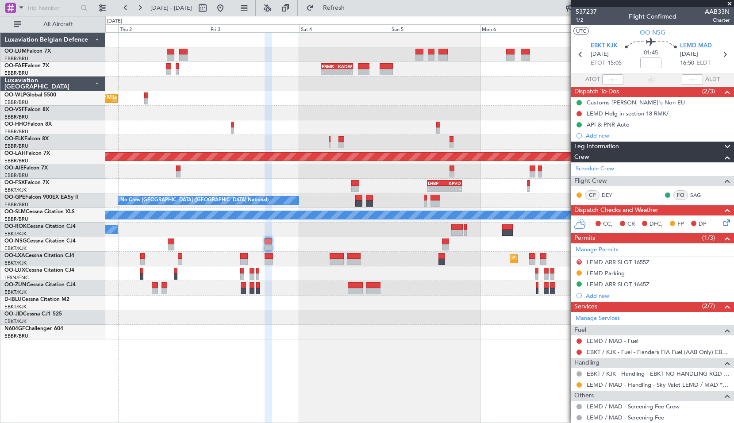
click at [297, 303] on div "Planned Maint Brussels (Brussels National) - - EBMB 05:50 Z KADW 14:20 Z Planne…" at bounding box center [419, 186] width 628 height 307
click at [719, 58] on icon at bounding box center [725, 55] width 12 height 12
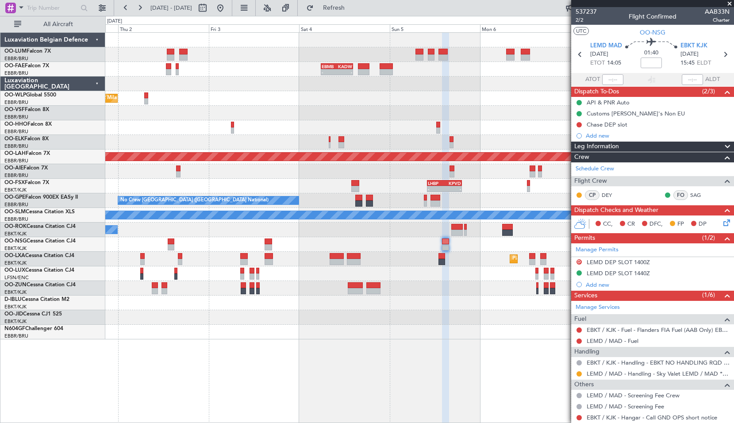
click at [731, 0] on span at bounding box center [729, 4] width 9 height 8
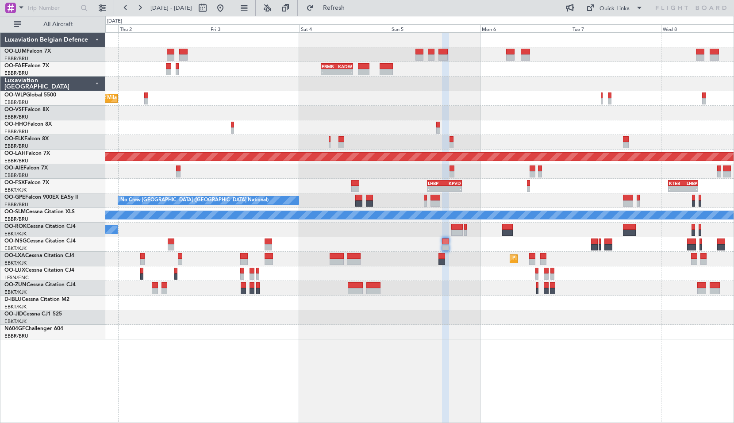
type input "0"
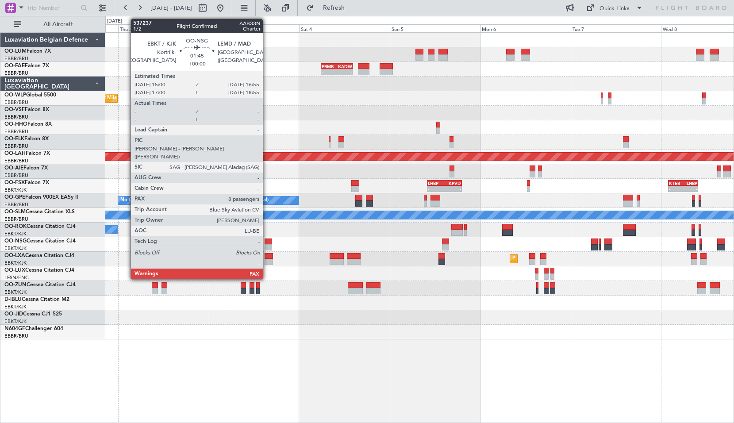
click at [267, 243] on div at bounding box center [269, 241] width 8 height 6
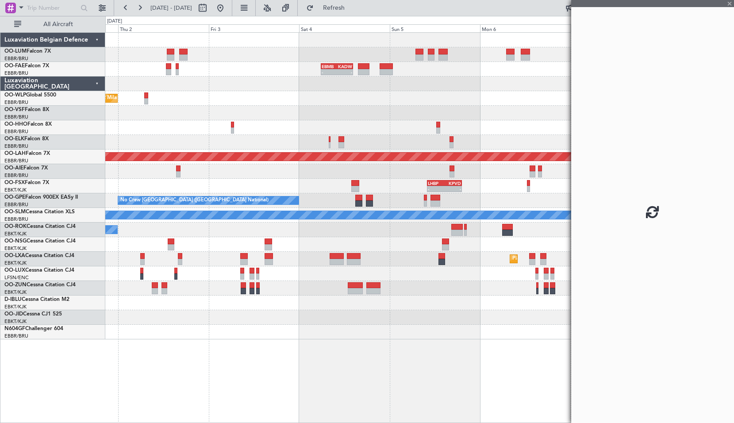
click at [278, 292] on div at bounding box center [419, 288] width 628 height 15
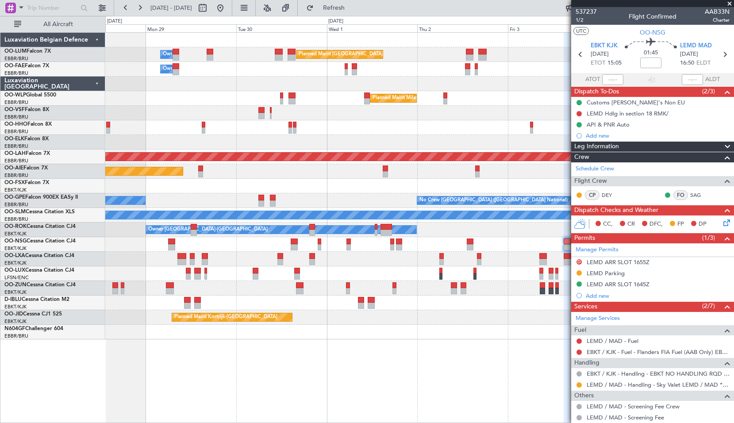
click at [504, 343] on div "Planned Maint Brussels (Brussels National) Owner Melsbroek Air Base - - EBMB 05…" at bounding box center [419, 227] width 629 height 391
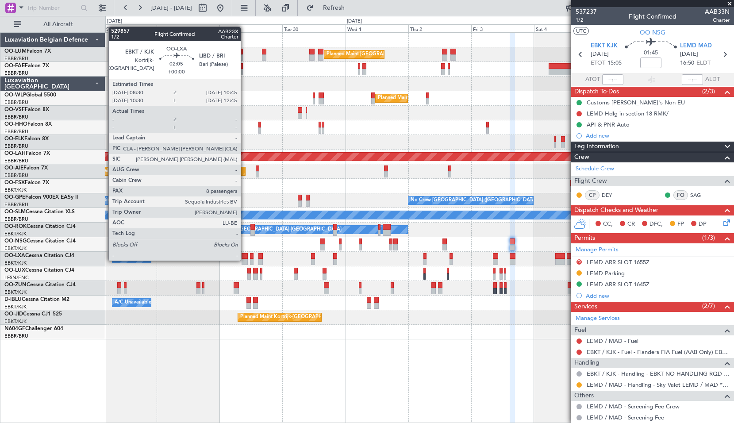
click at [245, 259] on div at bounding box center [245, 262] width 6 height 6
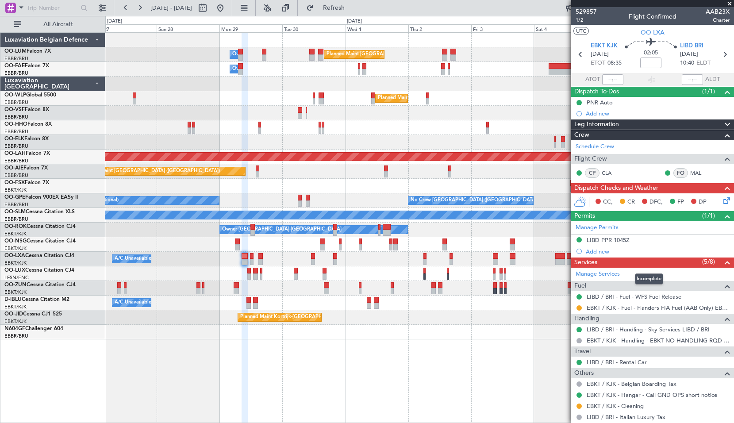
click at [656, 262] on div "Services (5/8)" at bounding box center [652, 263] width 163 height 10
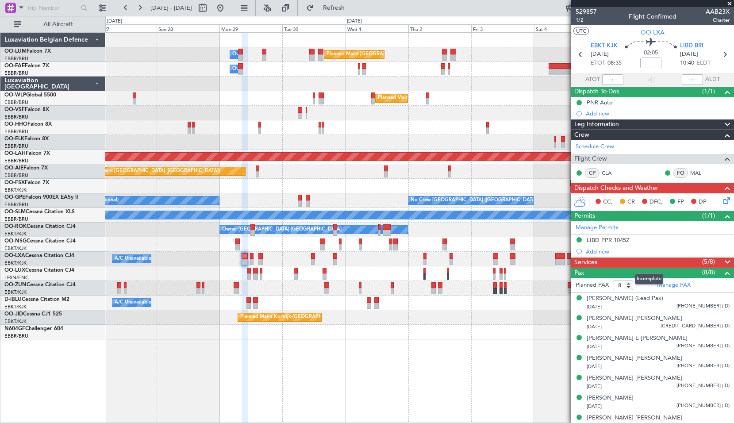
click at [656, 262] on div "Services (5/8)" at bounding box center [652, 263] width 163 height 10
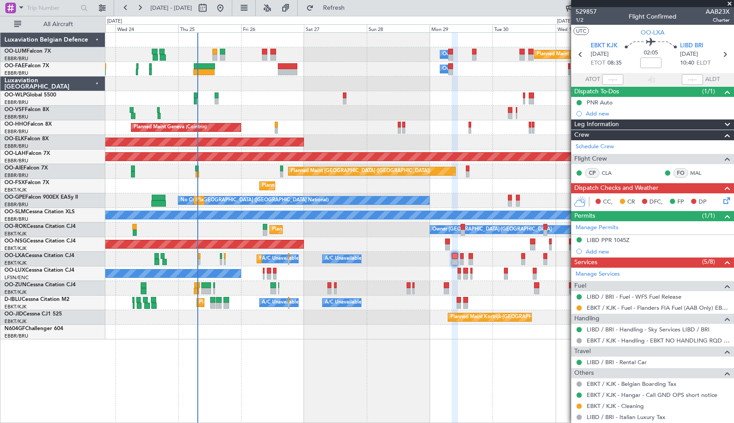
click at [446, 372] on div "Planned Maint Brussels (Brussels National) Owner Melsbroek Air Base Owner Melsb…" at bounding box center [419, 227] width 629 height 391
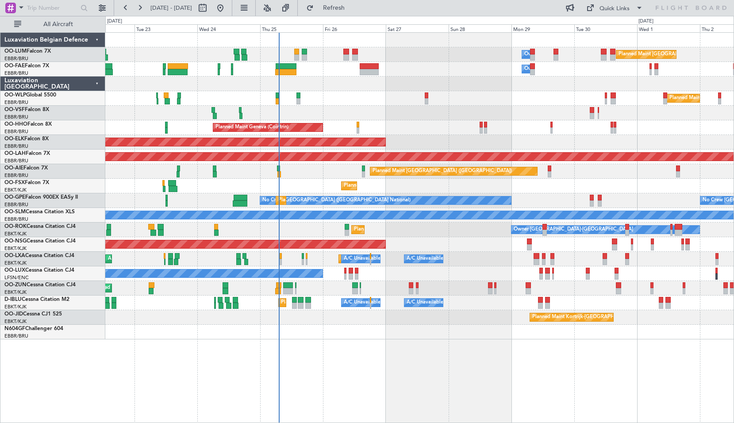
click at [358, 355] on div "Owner Melsbroek Air Base Planned Maint [GEOGRAPHIC_DATA] ([GEOGRAPHIC_DATA]) Ow…" at bounding box center [419, 227] width 629 height 391
click at [349, 339] on div at bounding box center [419, 332] width 628 height 15
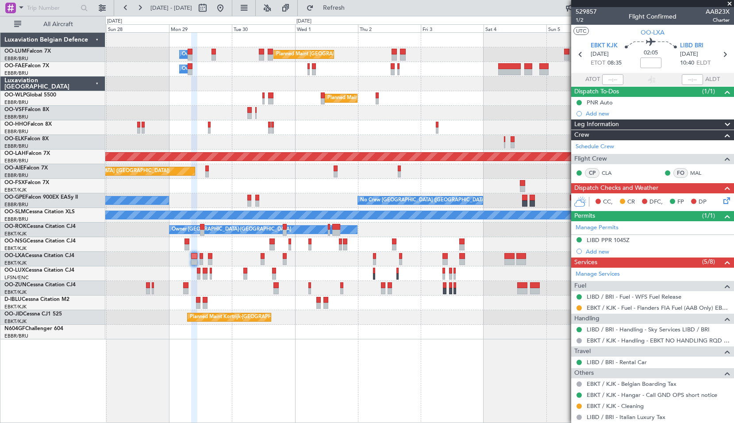
click at [226, 109] on div "Planned Maint [GEOGRAPHIC_DATA] ([GEOGRAPHIC_DATA] National) Owner [GEOGRAPHIC_…" at bounding box center [419, 186] width 628 height 307
click at [20, 6] on span at bounding box center [21, 7] width 11 height 11
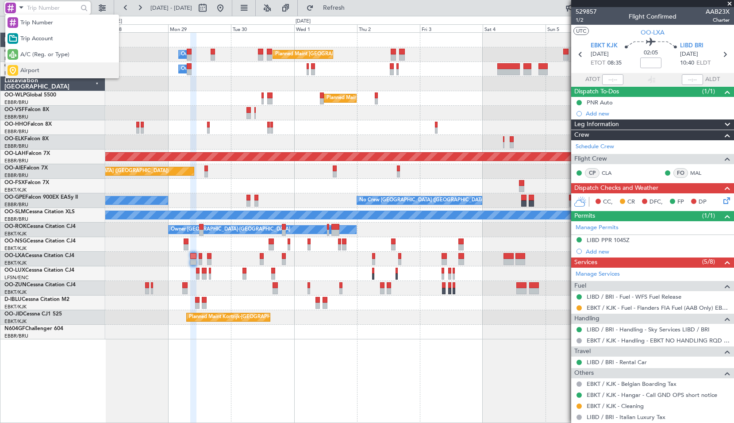
click at [35, 71] on span "Airport" at bounding box center [29, 70] width 19 height 9
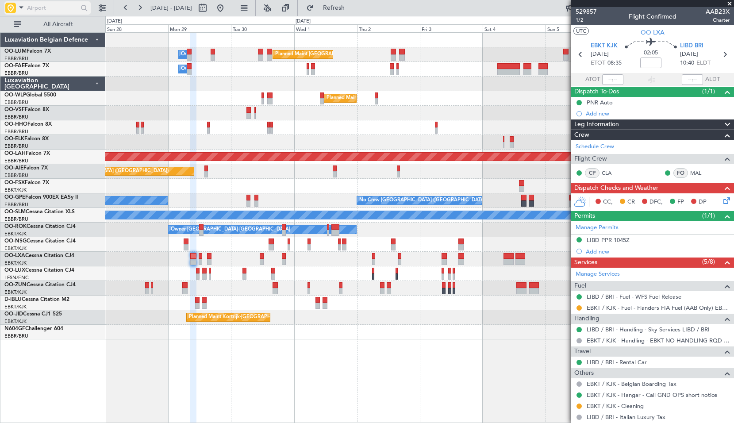
click at [43, 8] on input "text" at bounding box center [52, 7] width 51 height 13
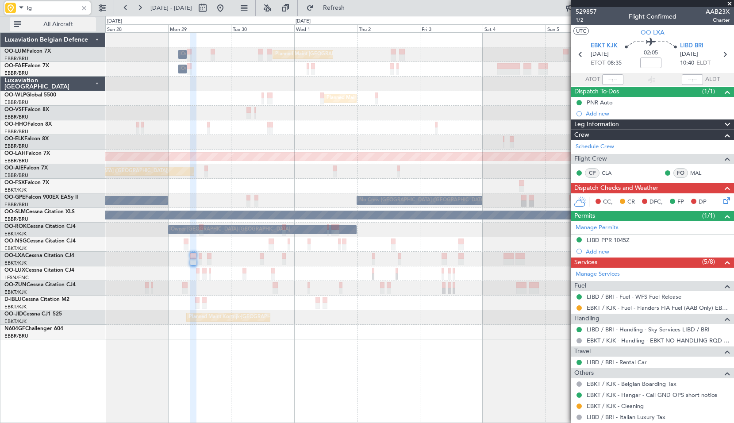
type input "l"
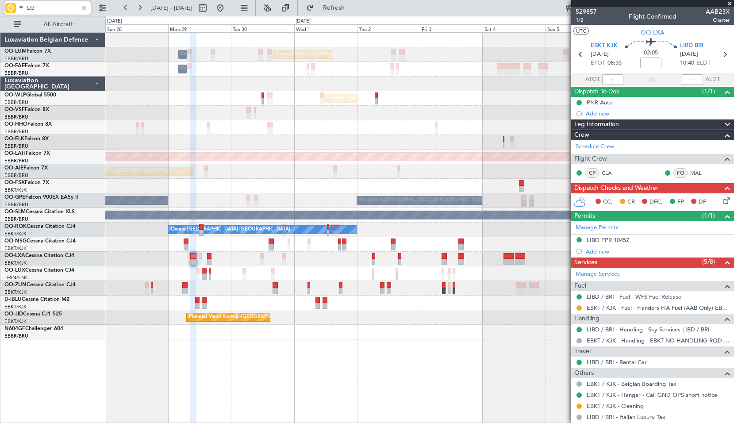
type input "LG"
click at [83, 4] on div at bounding box center [84, 8] width 10 height 10
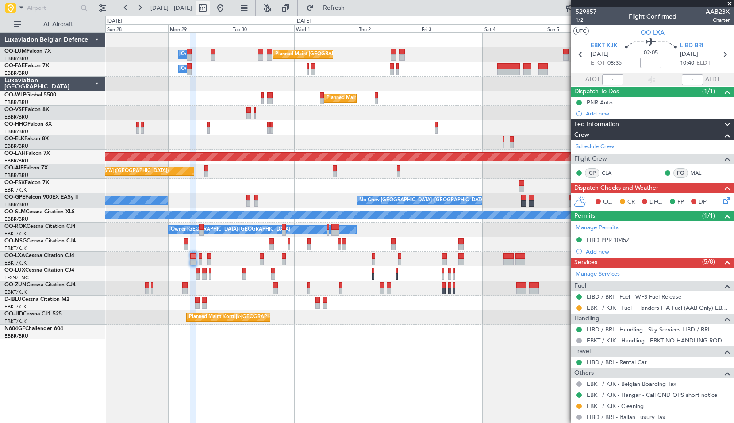
click at [210, 10] on button at bounding box center [203, 8] width 14 height 14
select select "9"
select select "2025"
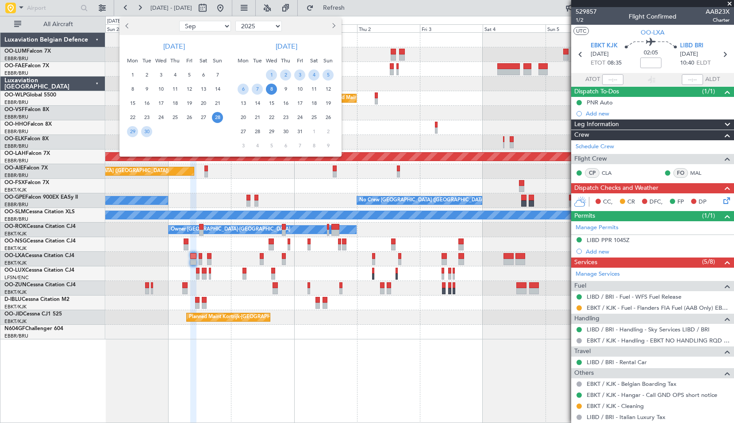
click at [191, 29] on select "Jan Feb Mar Apr May Jun Jul Aug Sep Oct Nov Dec" at bounding box center [205, 26] width 52 height 11
select select "7"
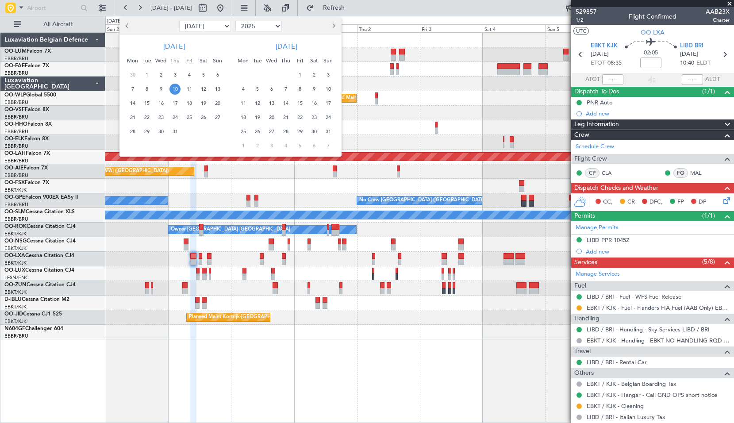
click at [174, 89] on span "10" at bounding box center [174, 89] width 11 height 11
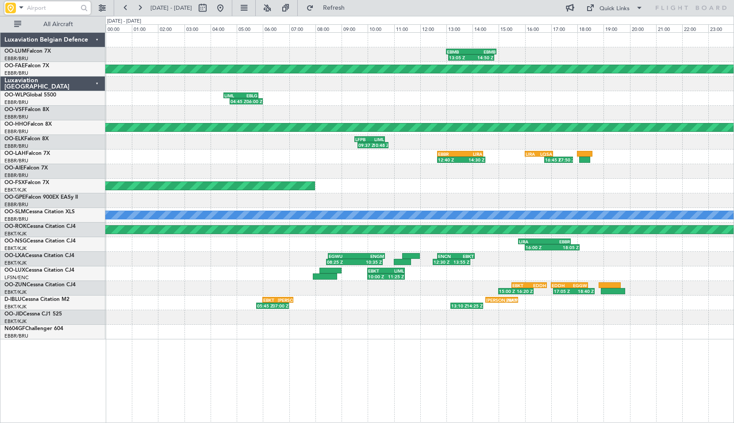
click at [64, 10] on input "text" at bounding box center [52, 7] width 51 height 13
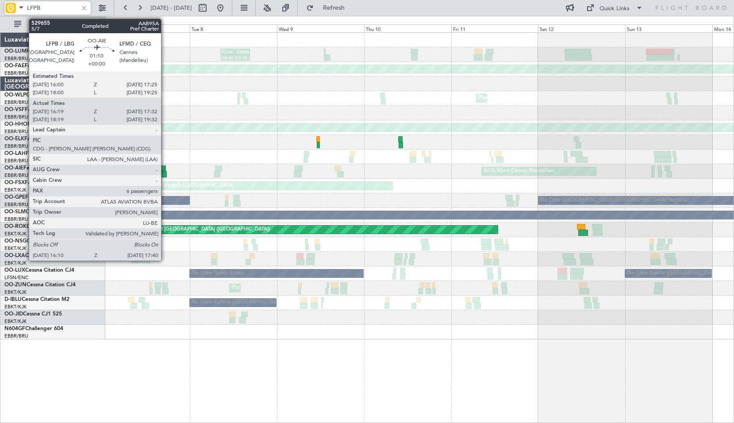
click at [165, 173] on div at bounding box center [164, 174] width 6 height 6
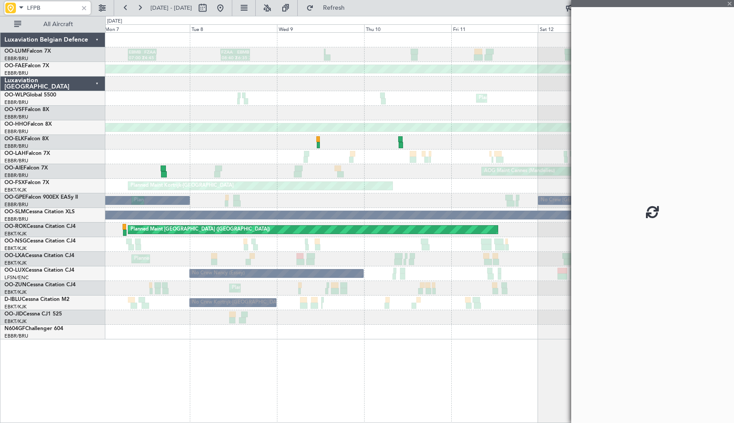
click at [178, 168] on div "AOG Maint Cannes (Mandelieu) Planned Maint Paris (Le Bourget) Planned Maint Bru…" at bounding box center [419, 171] width 628 height 15
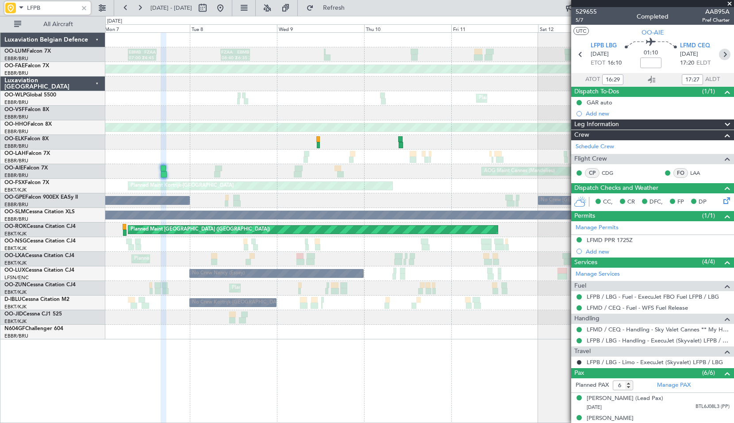
type input "LFPB"
click at [721, 49] on icon at bounding box center [725, 55] width 12 height 12
type input "-00:05"
type input "07:02"
type input "08:19"
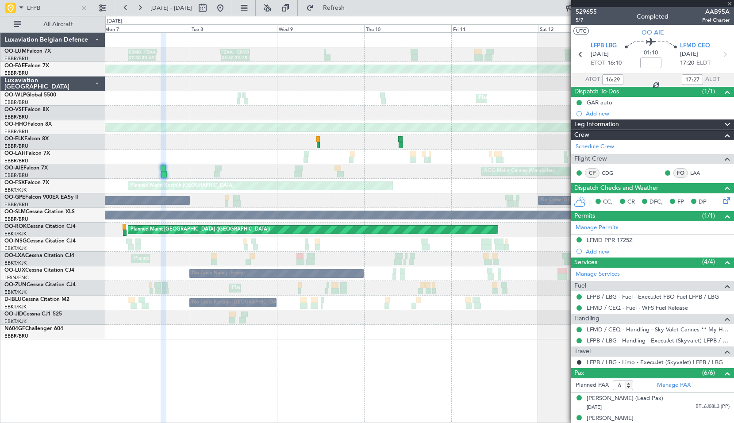
type input "1"
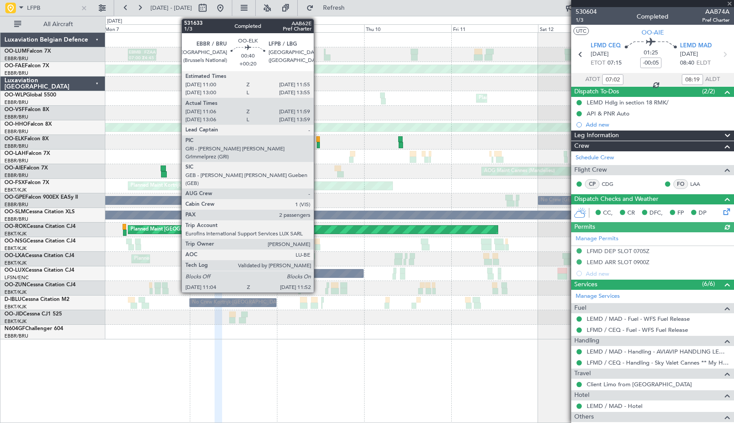
click at [318, 142] on div at bounding box center [318, 145] width 3 height 6
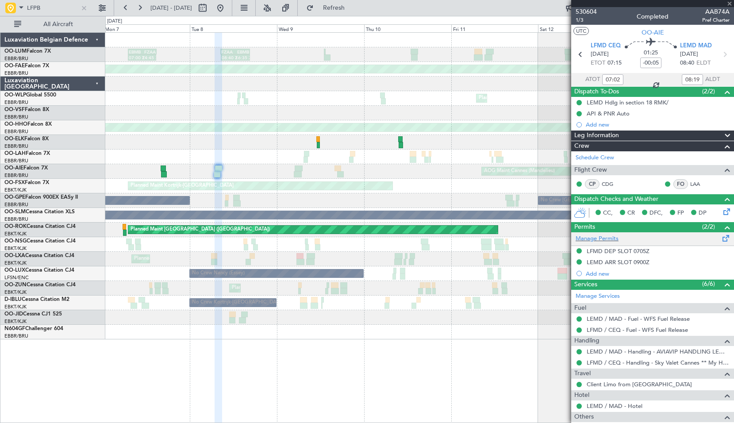
type input "+00:20"
type input "11:16"
type input "11:54"
type input "2"
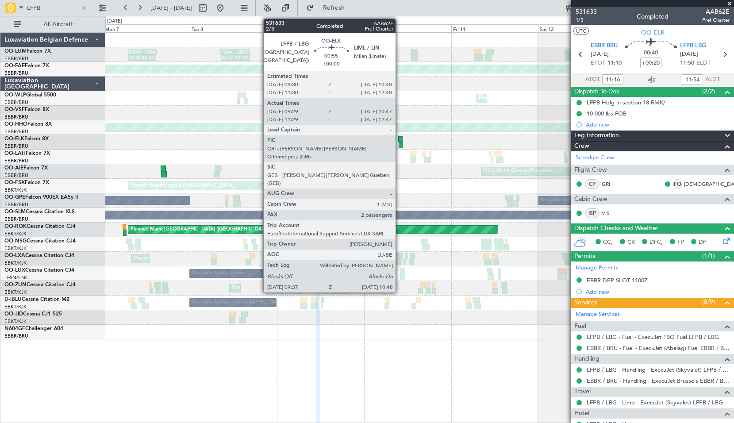
click at [400, 141] on div at bounding box center [400, 139] width 4 height 6
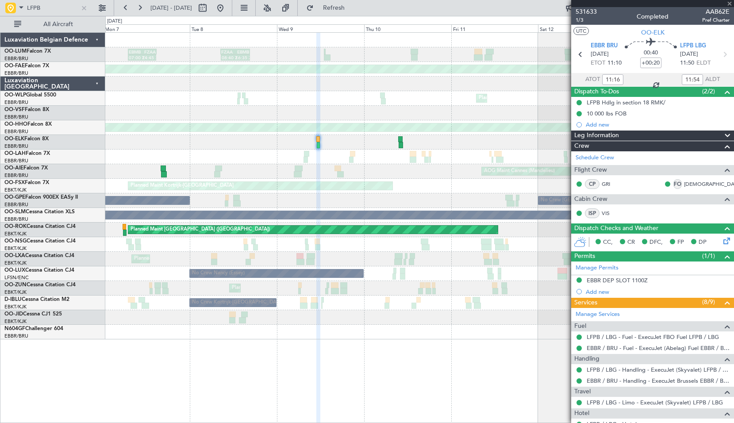
type input "09:39"
type input "10:42"
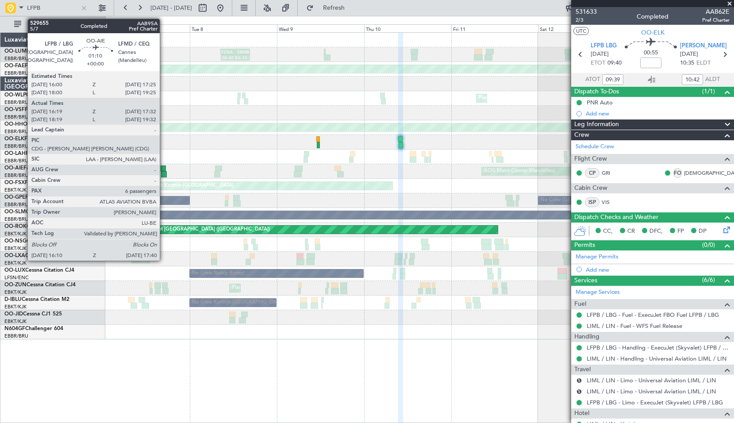
click at [164, 174] on div at bounding box center [164, 174] width 6 height 6
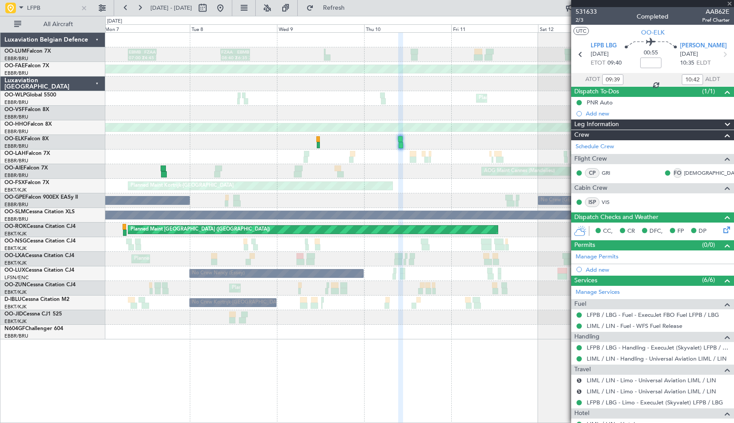
type input "16:29"
type input "17:27"
type input "6"
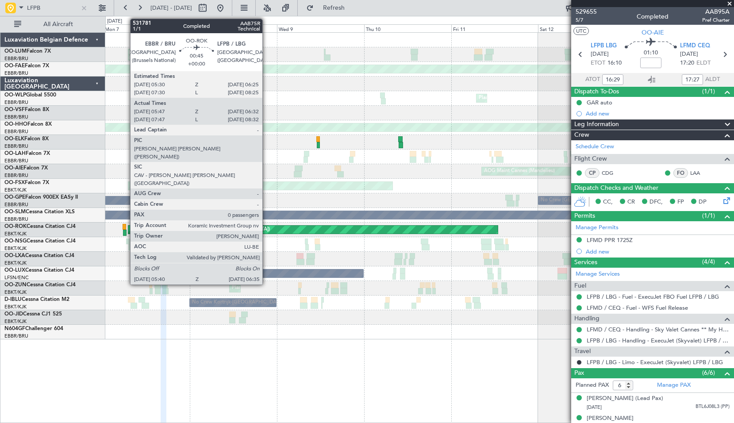
click at [126, 231] on div at bounding box center [125, 233] width 4 height 6
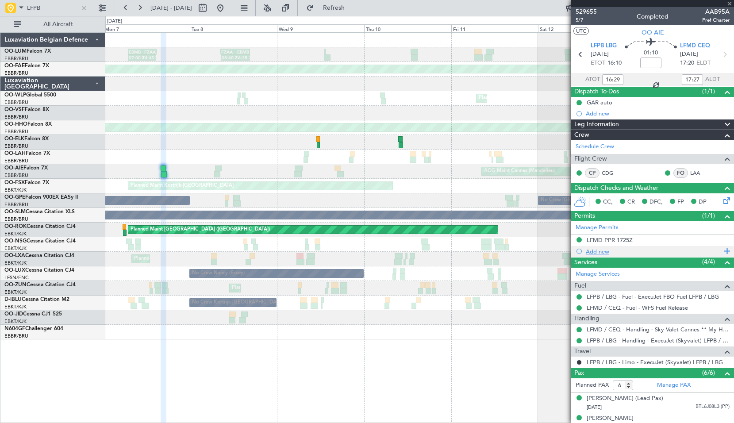
type input "05:52"
type input "06:27"
type input "0"
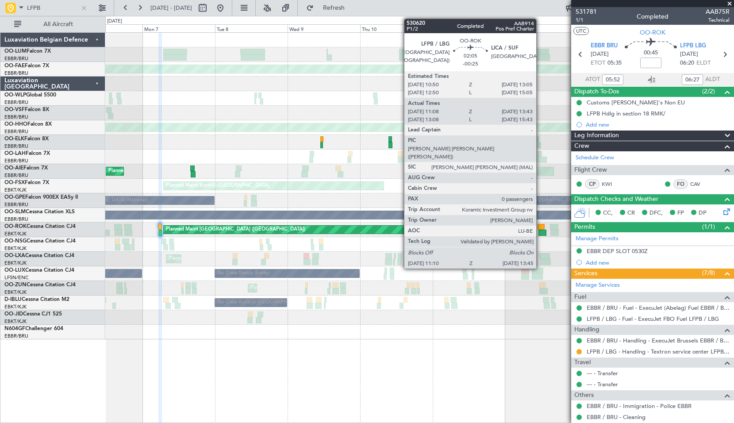
click at [540, 231] on div at bounding box center [543, 233] width 8 height 6
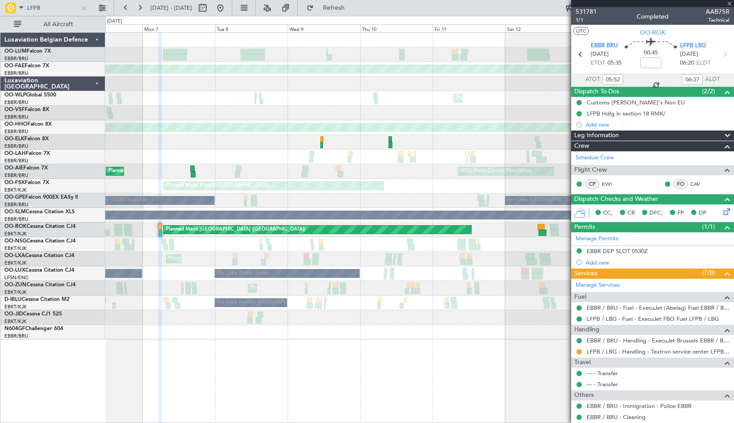
type input "-00:25"
type input "11:13"
type input "13:38"
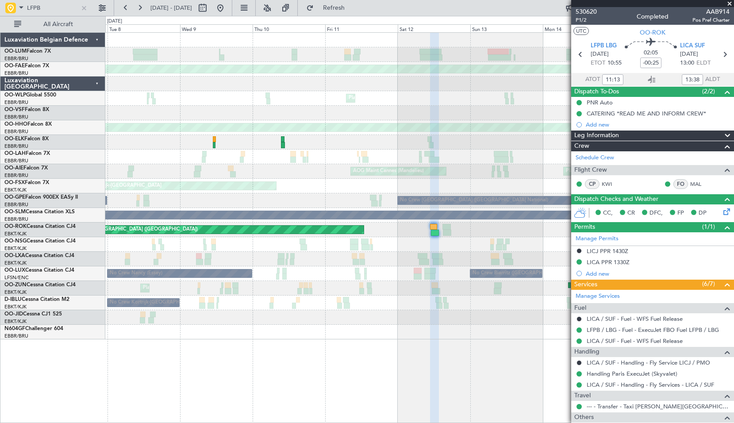
click at [113, 142] on div at bounding box center [419, 142] width 628 height 15
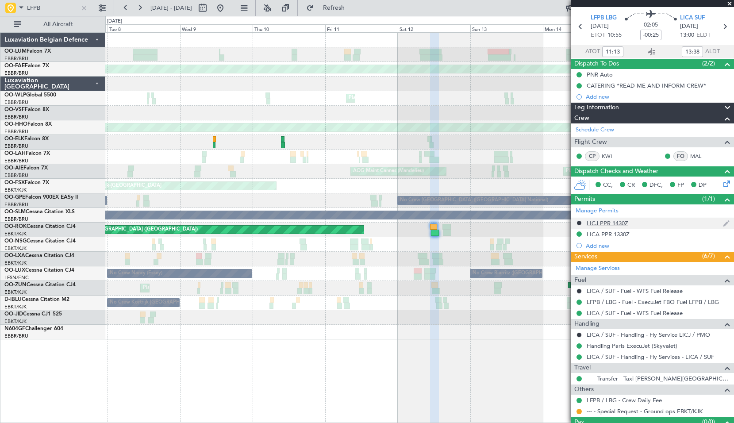
scroll to position [46, 0]
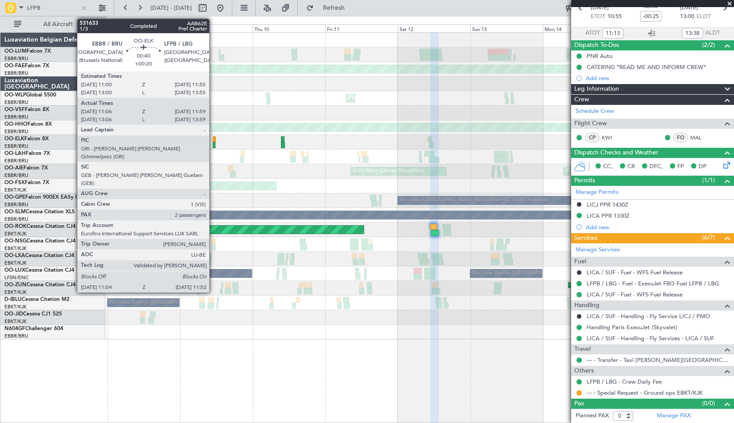
click at [213, 136] on div at bounding box center [214, 139] width 3 height 6
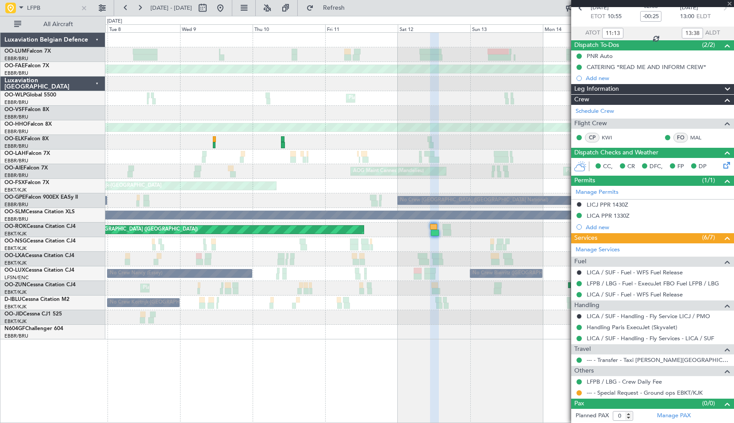
click at [225, 146] on div at bounding box center [419, 142] width 628 height 15
type input "+00:20"
type input "11:16"
type input "11:54"
type input "2"
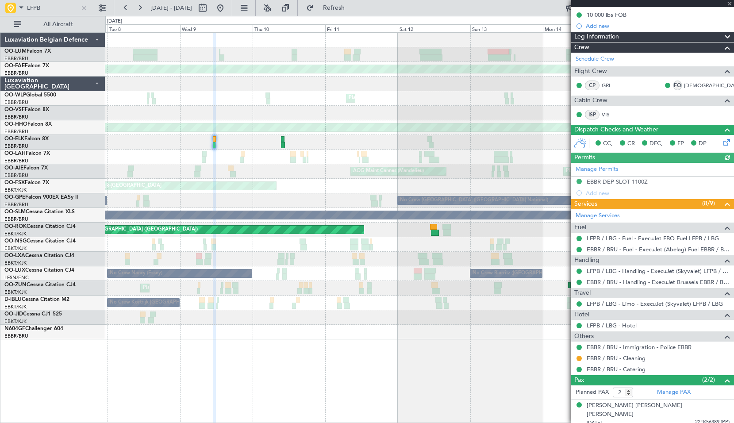
scroll to position [115, 0]
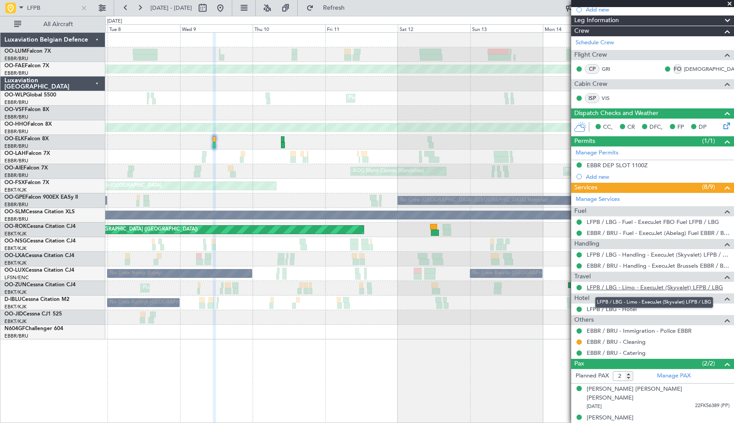
click at [656, 289] on link "LFPB / LBG - Limo - ExecuJet (Skyvalet) LFPB / LBG" at bounding box center [655, 288] width 136 height 8
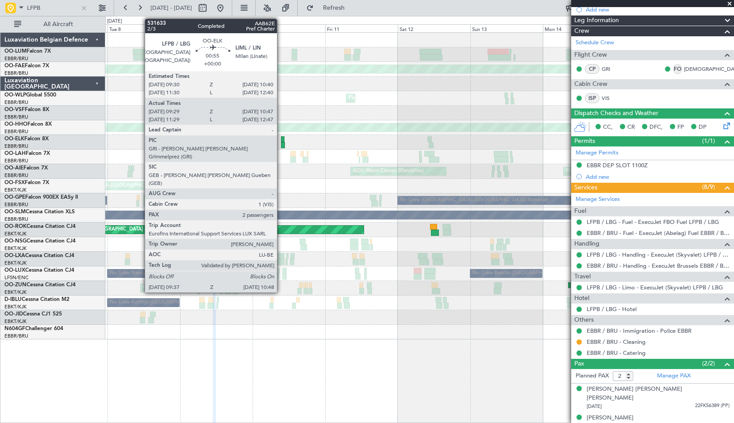
click at [281, 139] on div at bounding box center [283, 139] width 4 height 6
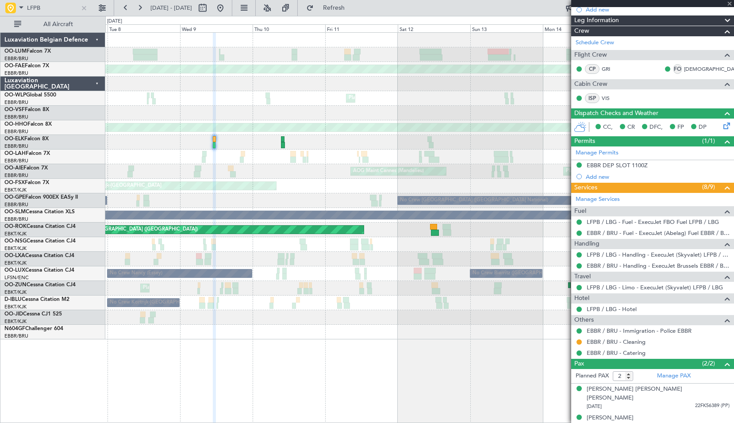
click at [331, 139] on div at bounding box center [419, 142] width 628 height 15
type input "09:39"
type input "10:42"
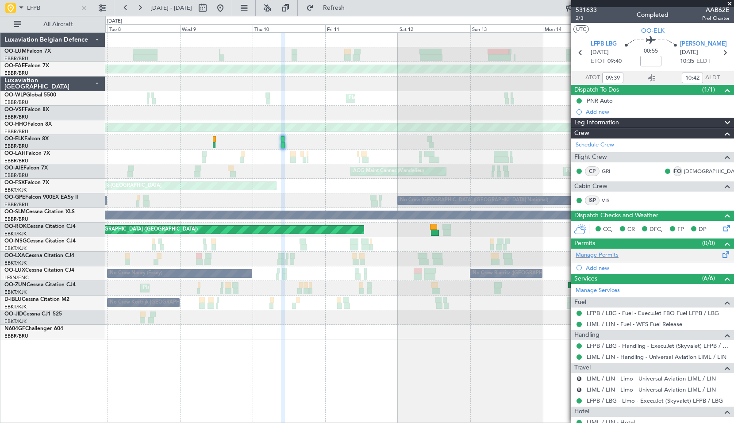
scroll to position [0, 0]
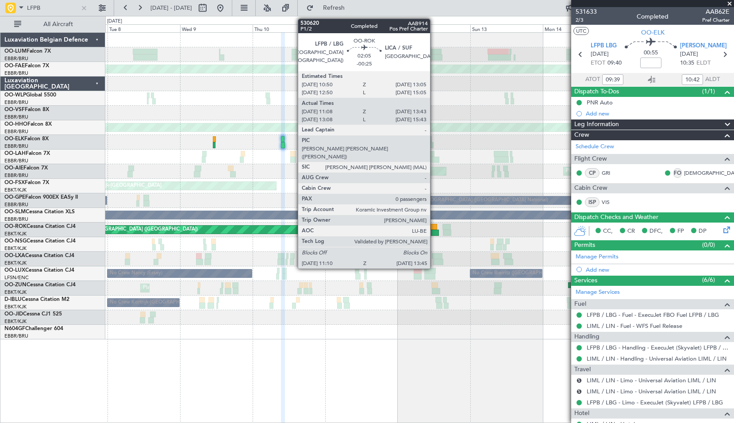
click at [434, 228] on div at bounding box center [433, 227] width 7 height 6
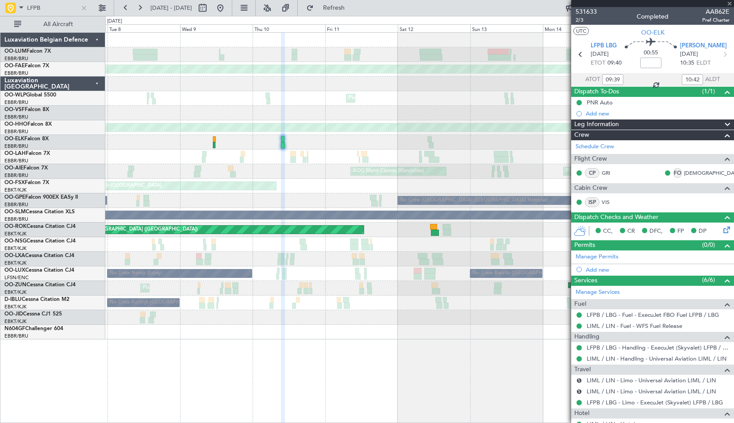
type input "-00:25"
type input "11:13"
type input "13:38"
type input "0"
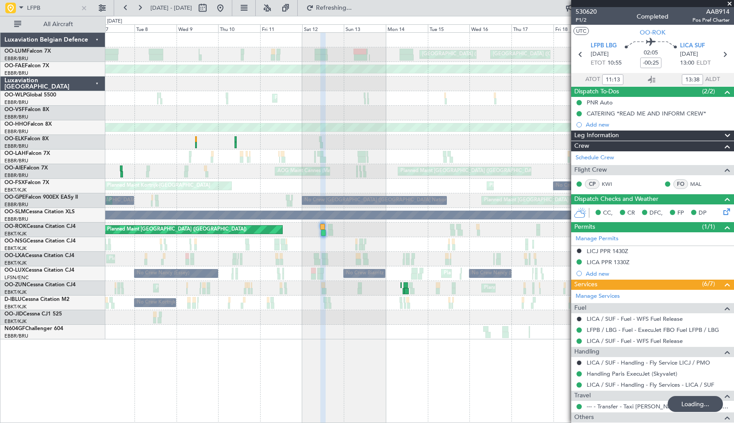
click at [292, 200] on div "No Crew Brussels (Brussels National) No Crew Brussels (Brussels National) Plann…" at bounding box center [419, 200] width 628 height 15
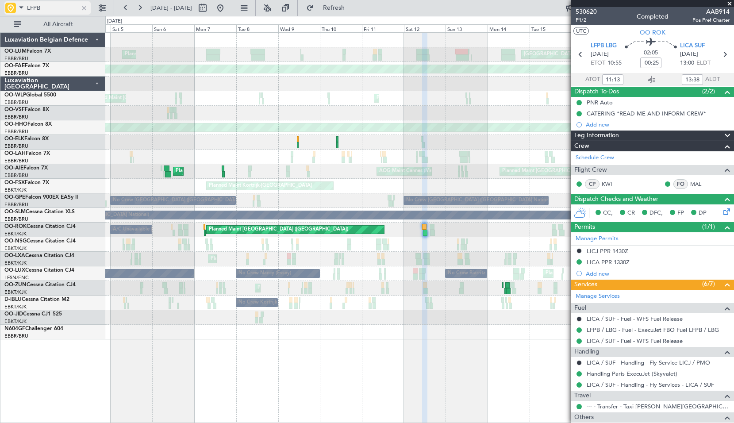
click at [65, 5] on input "LFPB" at bounding box center [52, 7] width 51 height 13
type input "LFPB"
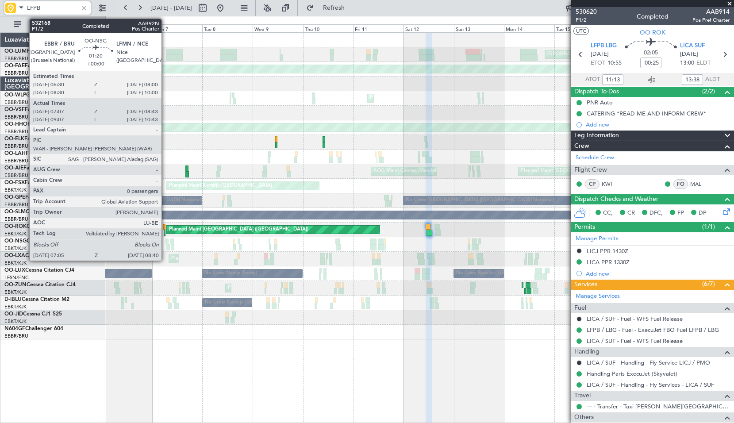
click at [165, 242] on div at bounding box center [167, 241] width 4 height 6
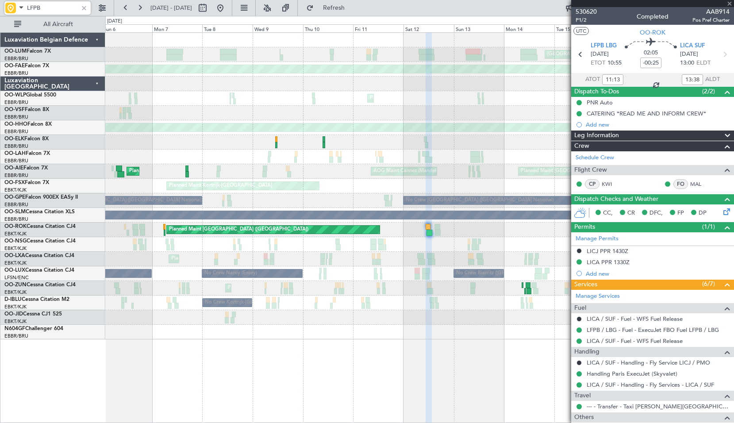
type input "07:12"
type input "08:38"
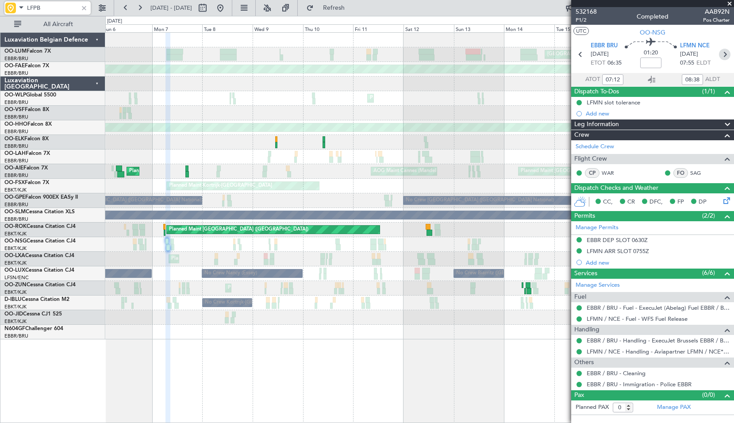
click at [720, 55] on icon at bounding box center [725, 55] width 12 height 12
type input "09:14"
type input "10:36"
type input "7"
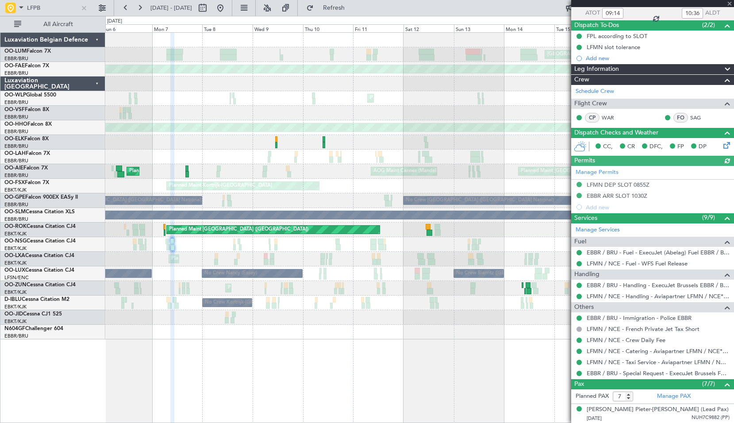
scroll to position [133, 0]
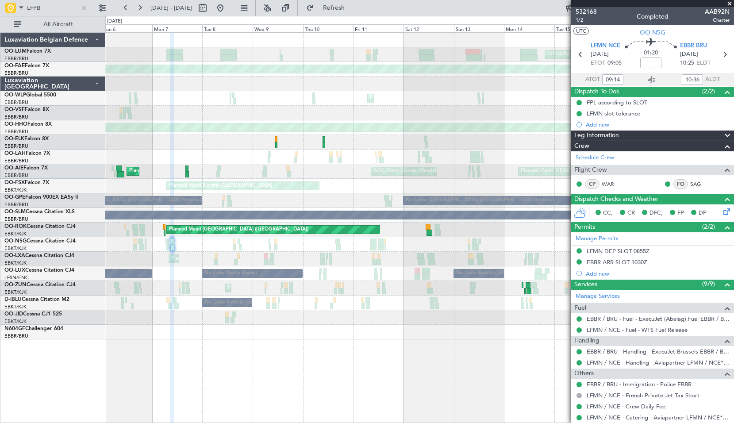
scroll to position [133, 0]
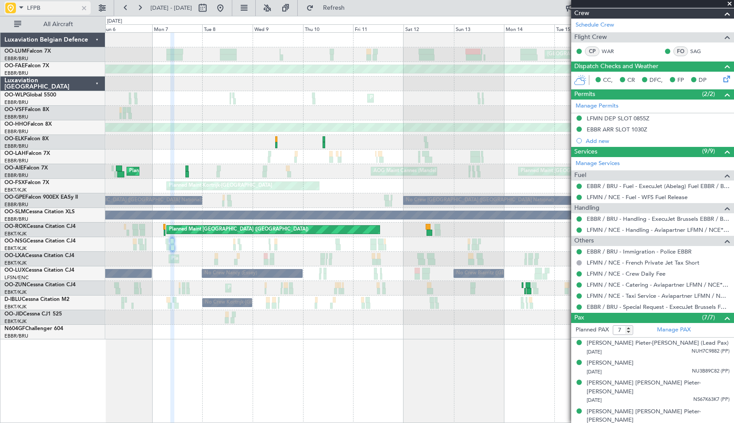
click at [61, 7] on input "LFPB" at bounding box center [52, 7] width 51 height 13
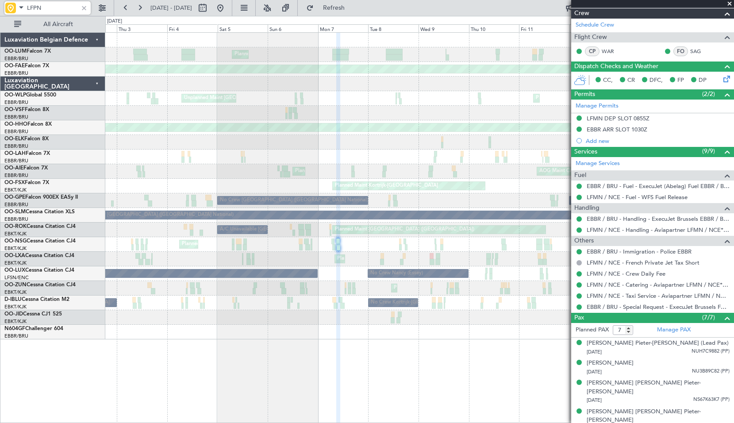
click at [397, 354] on div "[GEOGRAPHIC_DATA] ([GEOGRAPHIC_DATA][PERSON_NAME]) Planned Maint [GEOGRAPHIC_DA…" at bounding box center [419, 227] width 629 height 391
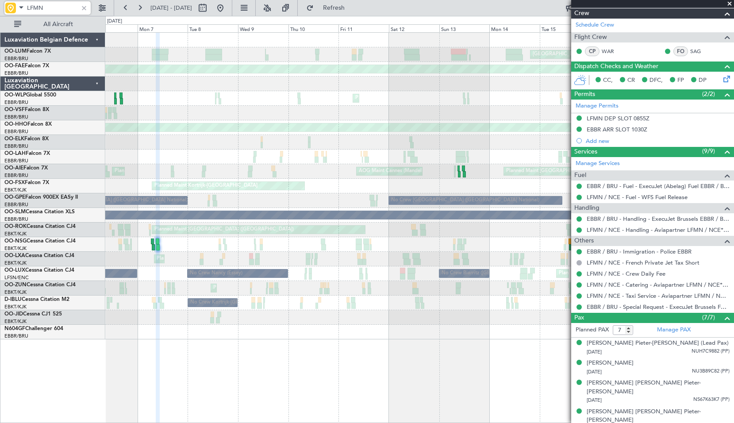
click at [254, 255] on div "Planned Maint Kortrijk-[GEOGRAPHIC_DATA] Unplanned Maint [GEOGRAPHIC_DATA] ([GE…" at bounding box center [419, 259] width 628 height 15
click at [46, 1] on input "LFMN" at bounding box center [52, 7] width 51 height 13
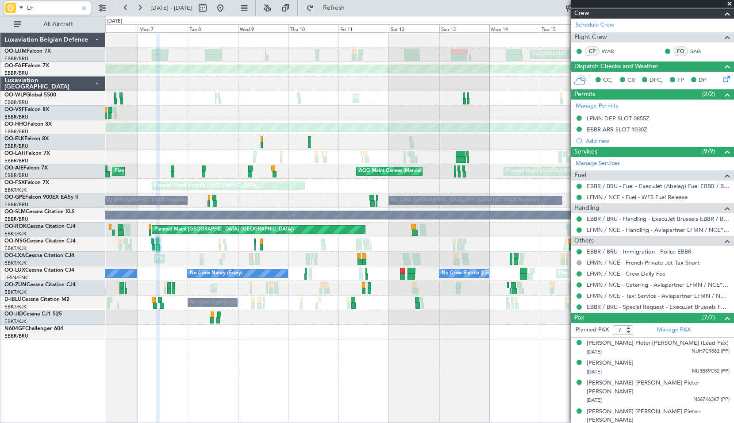
type input "L"
type input "LFPB"
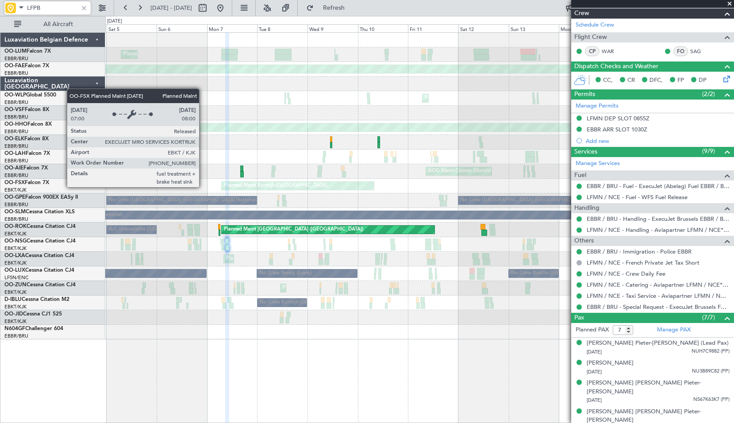
click at [273, 189] on div "Planned Maint Kortrijk-[GEOGRAPHIC_DATA]" at bounding box center [275, 185] width 103 height 13
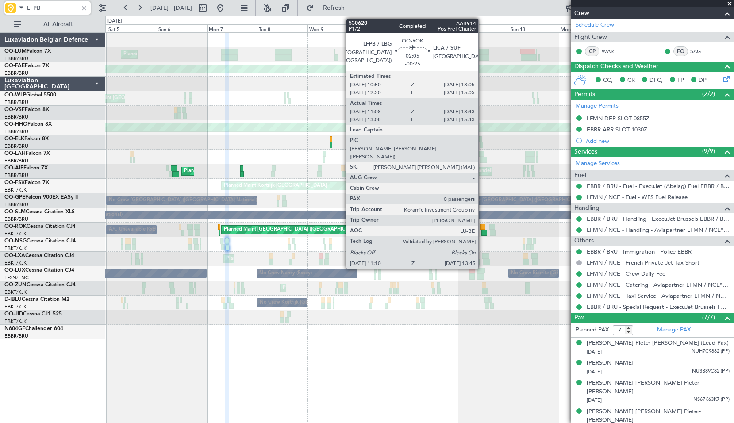
click at [482, 231] on div at bounding box center [484, 233] width 6 height 6
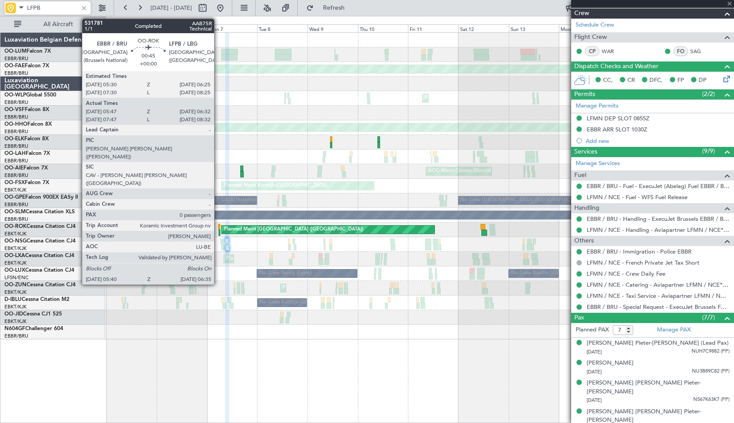
type input "-00:25"
type input "11:13"
type input "13:38"
type input "0"
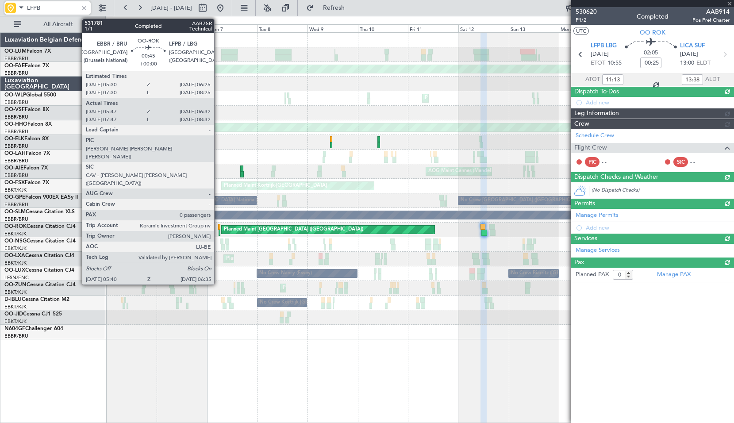
scroll to position [0, 0]
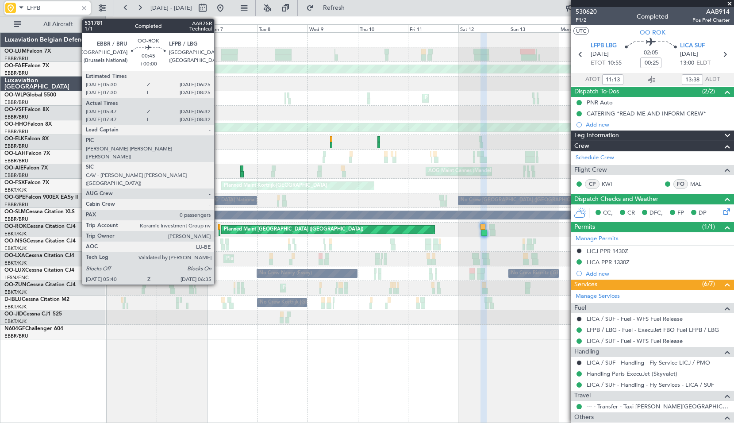
click at [219, 231] on div at bounding box center [220, 233] width 2 height 6
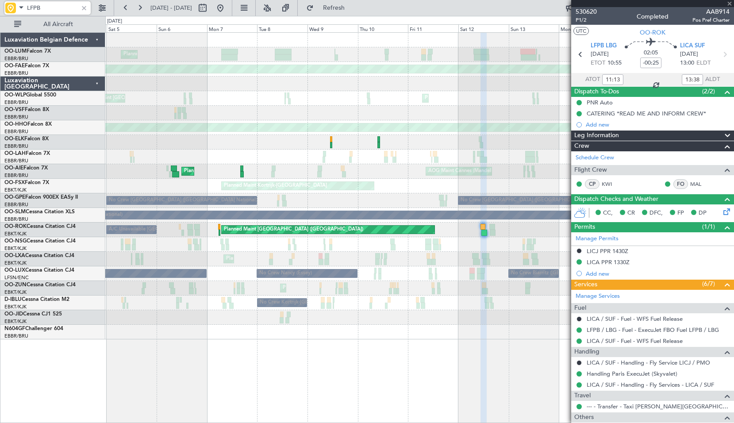
type input "05:52"
type input "06:27"
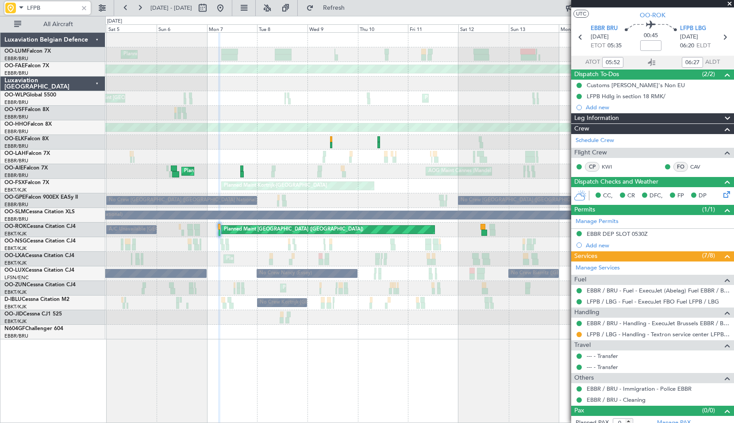
scroll to position [24, 0]
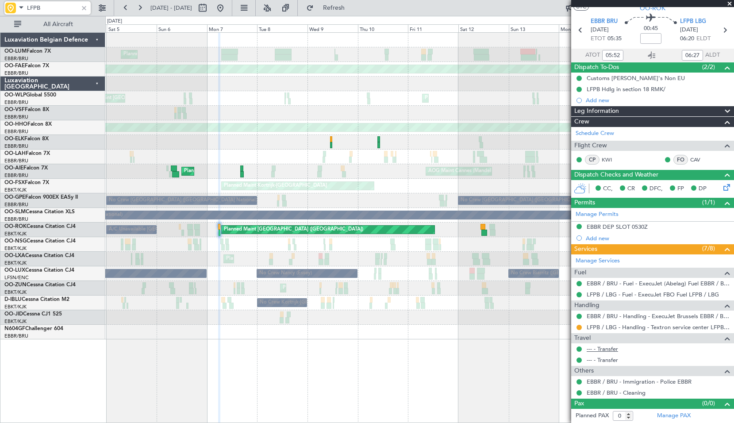
type input "LFPB"
click at [610, 350] on link "--- - Transfer" at bounding box center [602, 349] width 31 height 8
click at [609, 359] on link "--- - Transfer" at bounding box center [602, 360] width 31 height 8
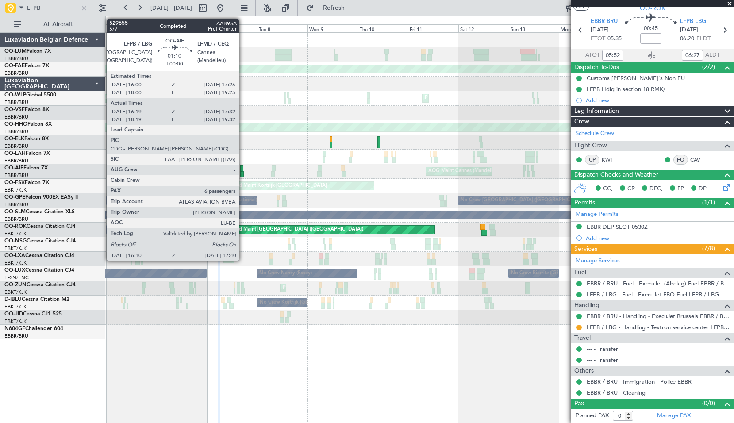
click at [243, 175] on div at bounding box center [242, 174] width 4 height 6
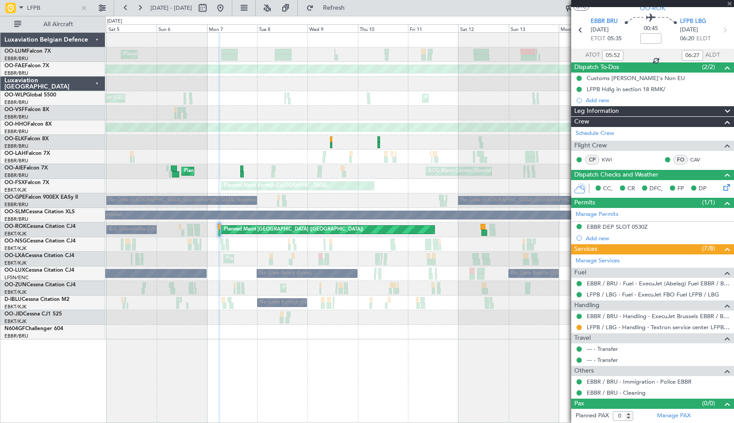
type input "16:29"
type input "17:27"
type input "6"
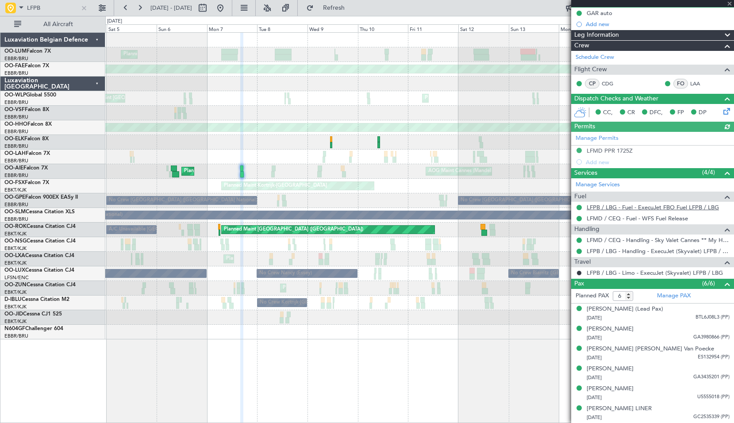
scroll to position [0, 0]
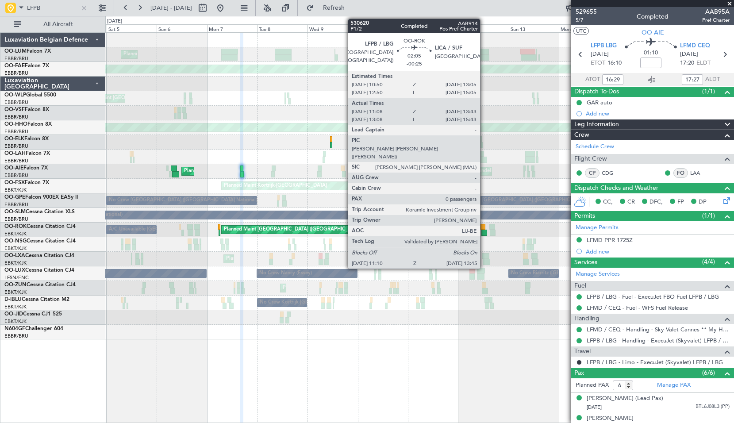
click at [484, 224] on div at bounding box center [483, 227] width 5 height 6
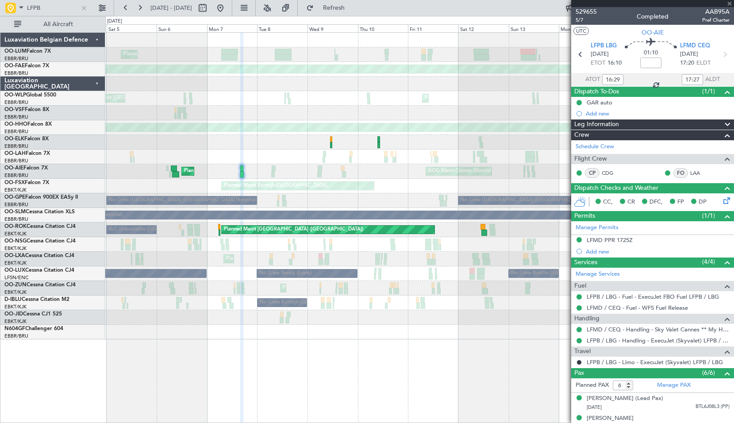
type input "-00:25"
type input "11:13"
type input "13:38"
type input "0"
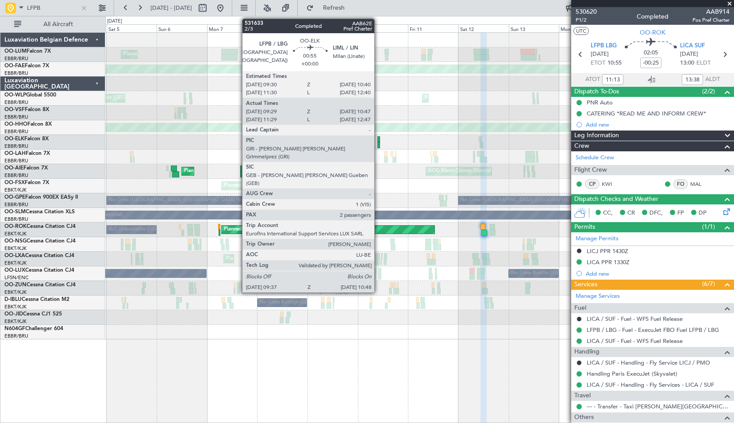
click at [378, 138] on div at bounding box center [378, 139] width 3 height 6
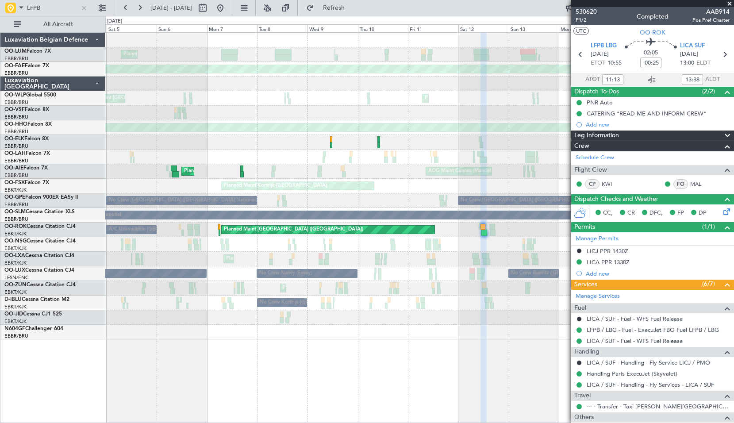
click at [397, 140] on div at bounding box center [419, 142] width 628 height 15
type input "09:39"
type input "10:42"
type input "2"
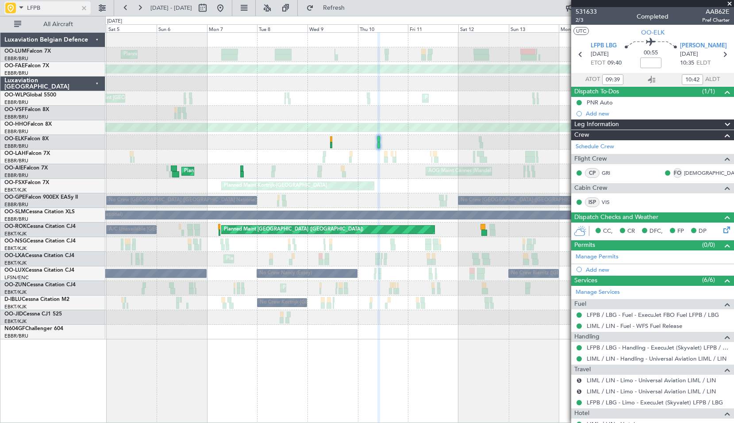
click at [83, 9] on div at bounding box center [84, 8] width 10 height 10
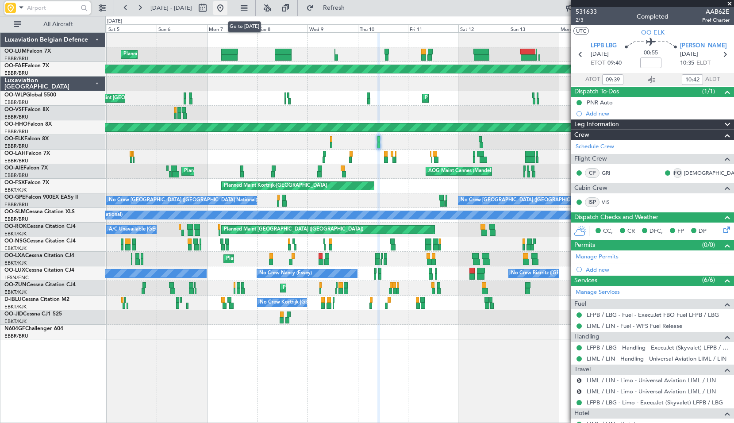
click at [227, 8] on button at bounding box center [220, 8] width 14 height 14
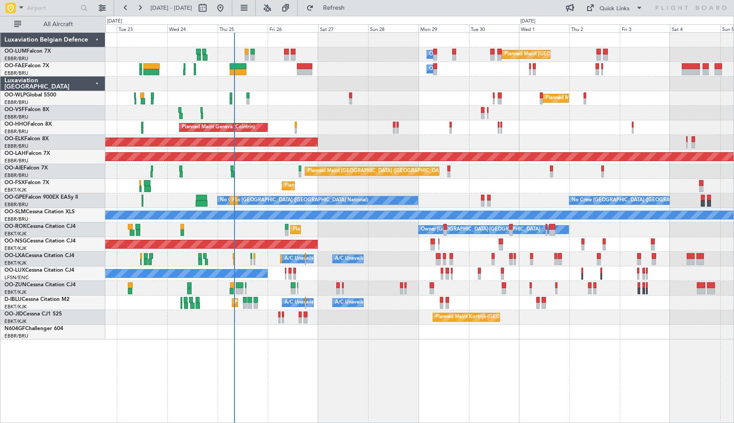
click at [304, 361] on div "Planned Maint Brussels (Brussels National) Owner Melsbroek Air Base Owner Melsb…" at bounding box center [419, 227] width 629 height 391
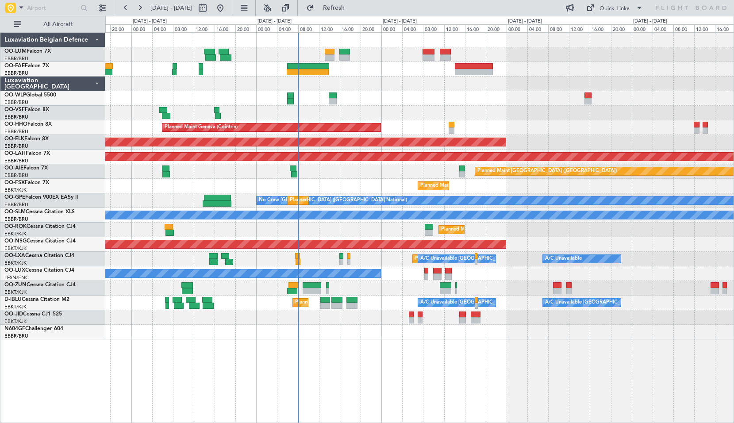
click at [376, 376] on div "Owner Melsbroek Air Base Owner Melsbroek Air Base Planned Maint Geneva (Cointri…" at bounding box center [419, 227] width 629 height 391
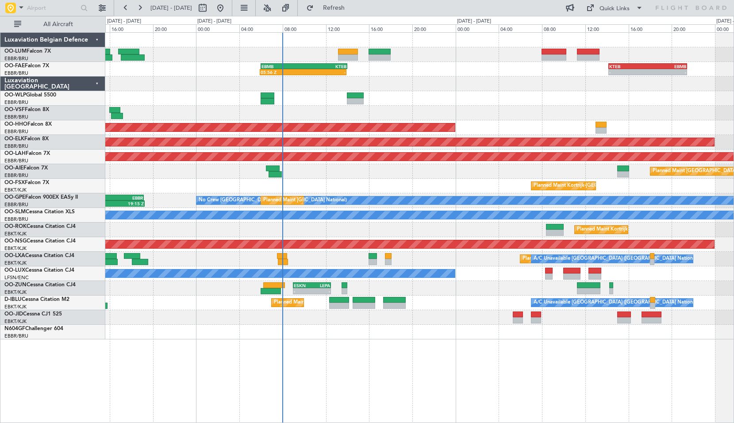
click at [376, 373] on div "05:56 Z - EBMB 06:00 Z KTEB 14:00 Z - - KTEB 14:10 Z EBMB 21:25 Z Planned Maint…" at bounding box center [419, 227] width 629 height 391
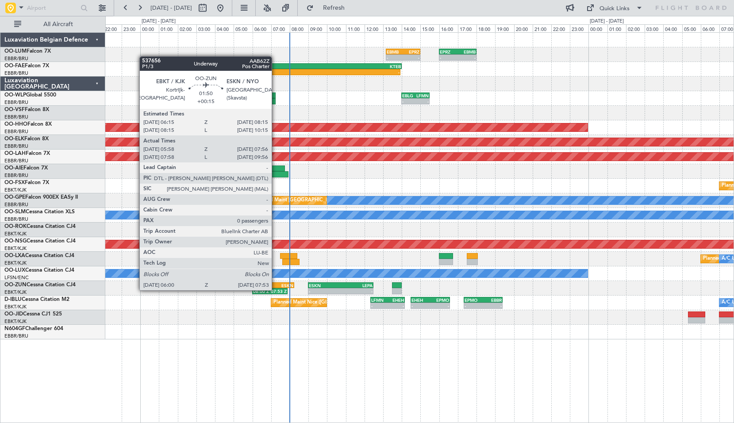
click at [276, 289] on div "07:53 Z" at bounding box center [278, 291] width 17 height 5
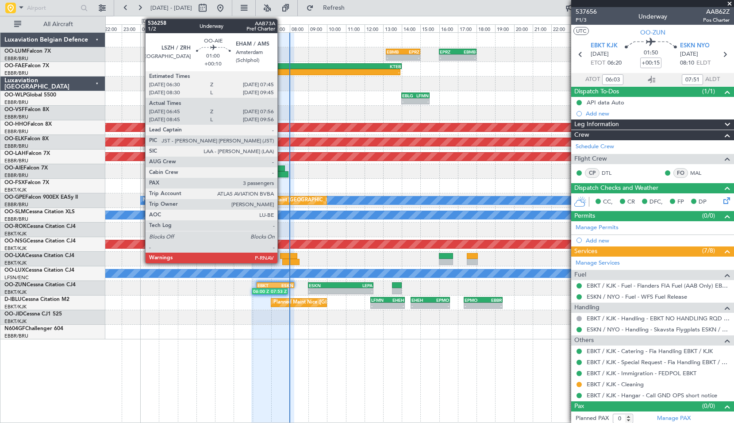
click at [281, 169] on div at bounding box center [273, 168] width 23 height 6
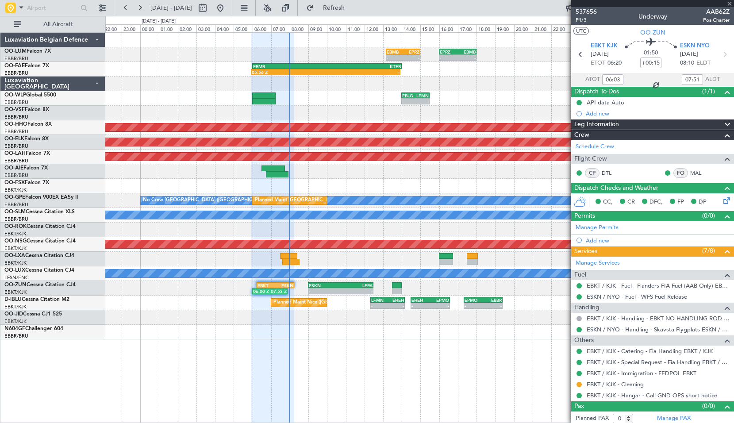
click at [331, 170] on div at bounding box center [419, 171] width 628 height 15
type input "+00:10"
type input "06:55"
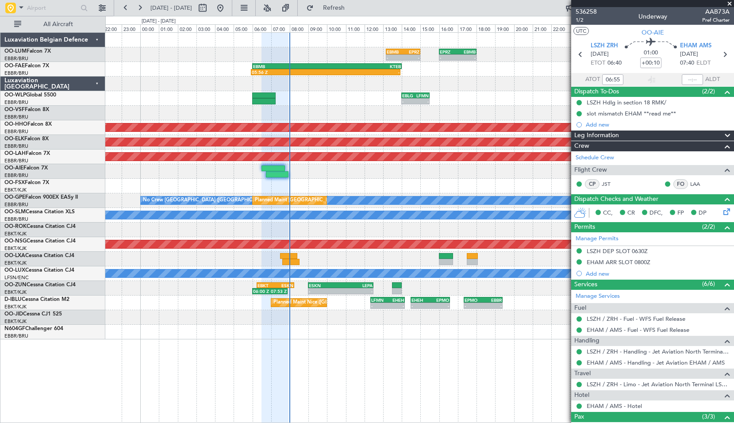
click at [727, 3] on span at bounding box center [729, 4] width 9 height 8
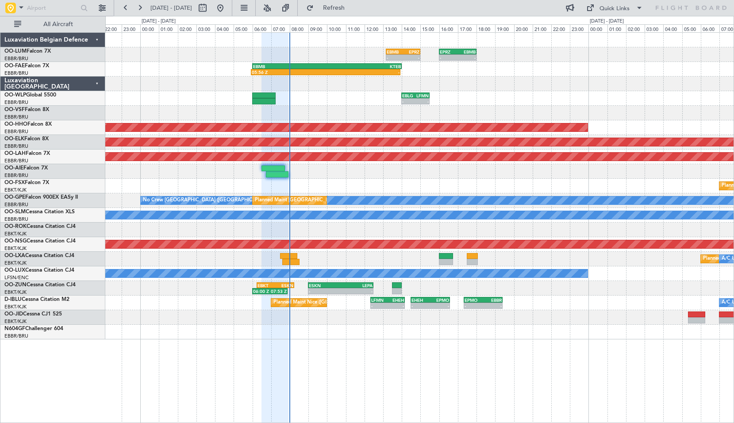
type input "0"
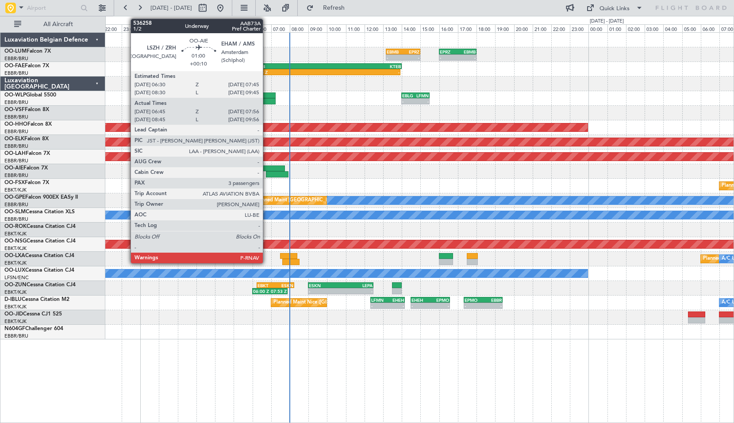
click at [267, 173] on div at bounding box center [277, 174] width 22 height 6
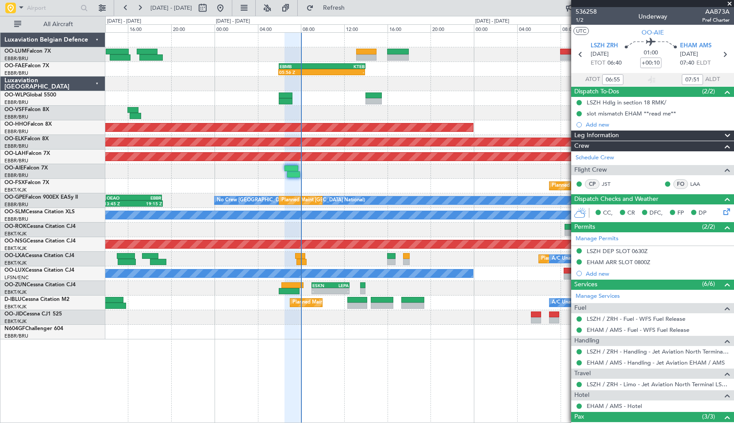
click at [729, 3] on span at bounding box center [729, 4] width 9 height 8
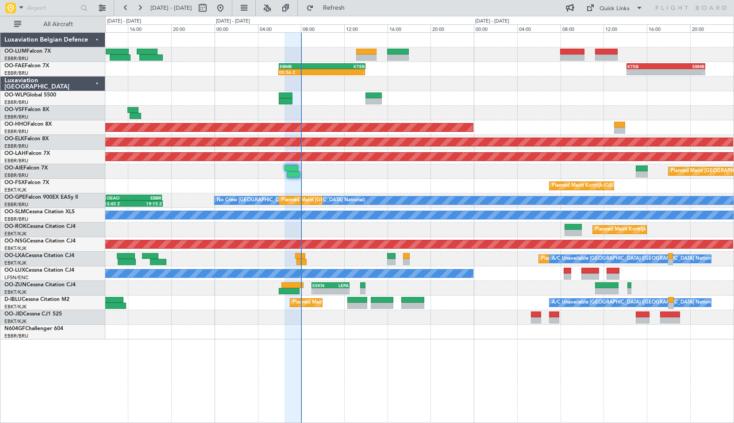
type input "0"
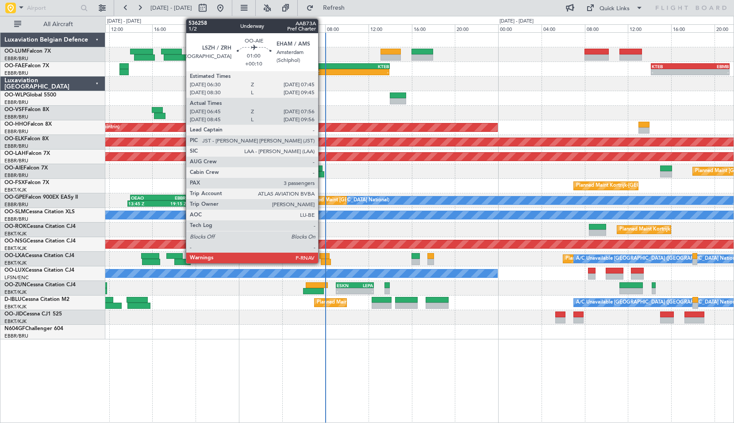
click at [320, 171] on div at bounding box center [316, 168] width 14 height 6
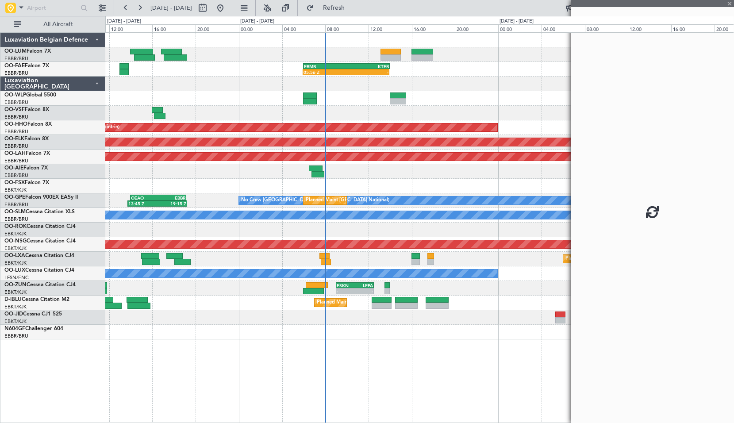
click at [385, 171] on div "Planned Maint [GEOGRAPHIC_DATA] ([GEOGRAPHIC_DATA])" at bounding box center [419, 171] width 628 height 15
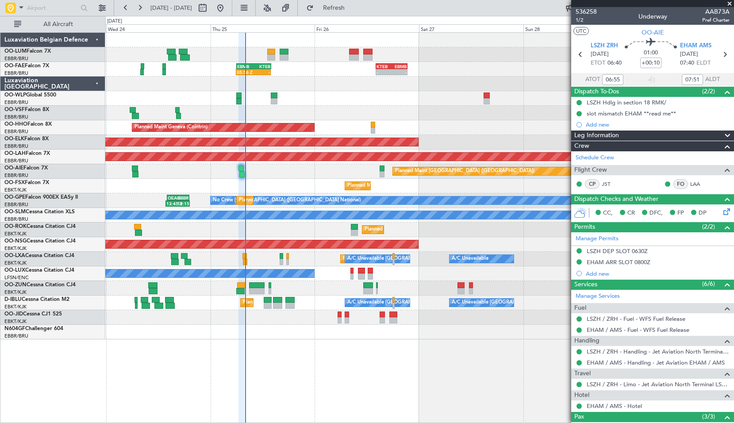
click at [309, 109] on div "Owner Melsbroek Air Base Planned Maint Brussels (Brussels National) 05:56 Z - E…" at bounding box center [419, 186] width 628 height 307
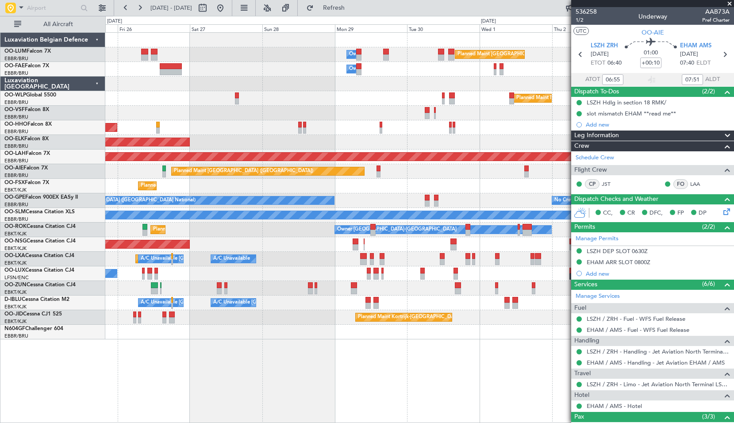
click at [414, 360] on div "Planned Maint Brussels (Brussels National) Owner Melsbroek Air Base Owner Melsb…" at bounding box center [419, 227] width 629 height 391
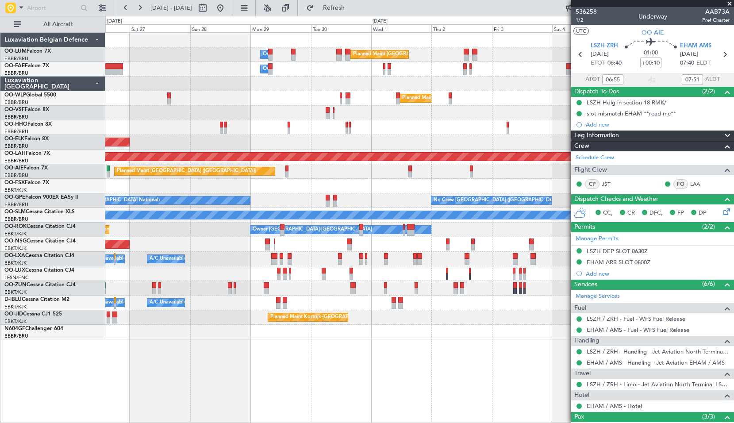
click at [414, 384] on div "Planned Maint Brussels (Brussels National) Owner Melsbroek Air Base Owner Melsb…" at bounding box center [419, 227] width 629 height 391
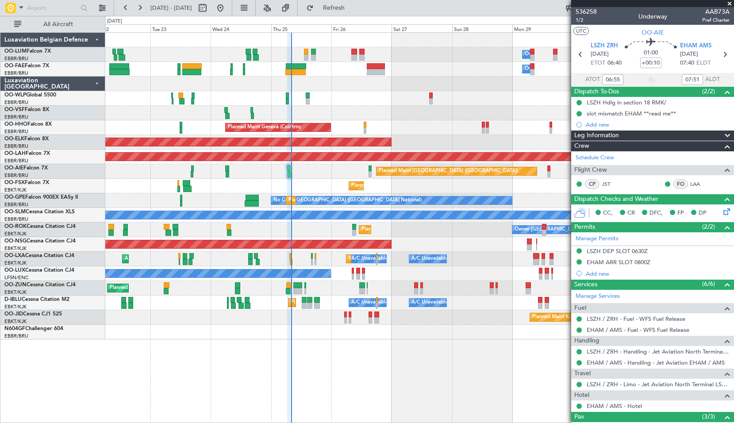
click at [403, 365] on div "Planned Maint Brussels (Brussels National) Owner Melsbroek Air Base Owner Melsb…" at bounding box center [419, 227] width 629 height 391
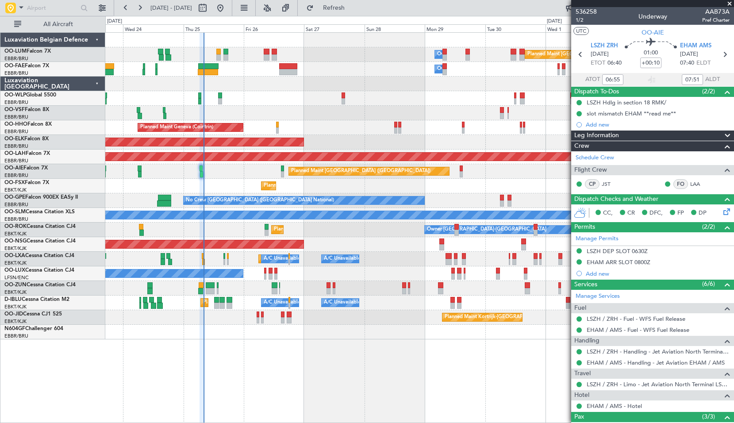
click at [329, 123] on div "Planned Maint Geneva (Cointrin)" at bounding box center [419, 127] width 628 height 15
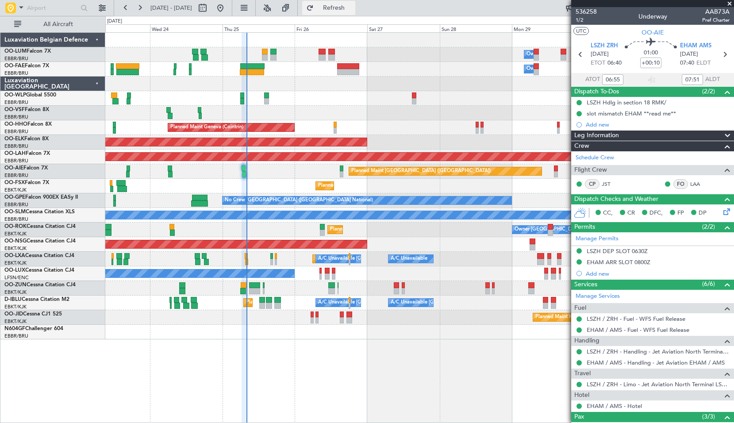
click at [348, 9] on span "Refresh" at bounding box center [333, 8] width 37 height 6
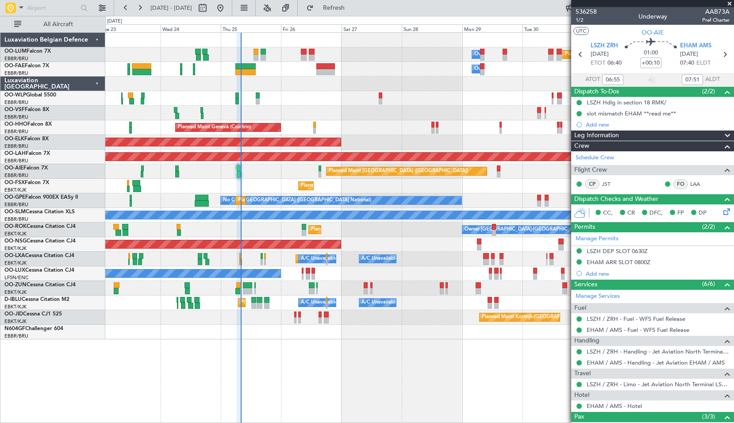
click at [381, 363] on div "Planned Maint Brussels (Brussels National) Owner Melsbroek Air Base Owner Melsb…" at bounding box center [419, 227] width 629 height 391
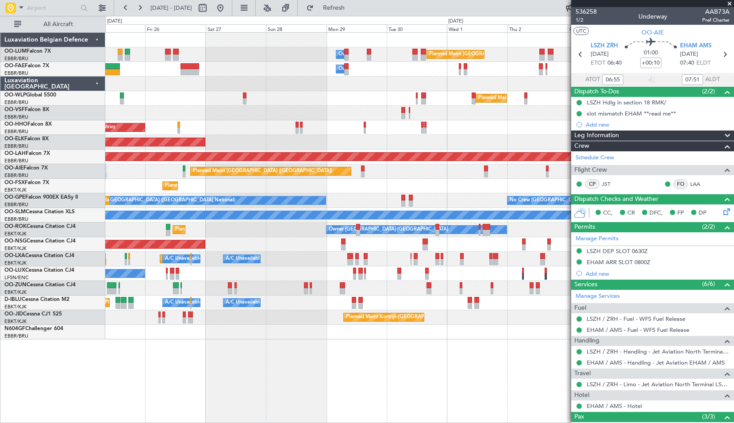
click at [301, 370] on div "Planned Maint Brussels (Brussels National) Owner Melsbroek Air Base Owner Melsb…" at bounding box center [419, 227] width 629 height 391
click at [731, 5] on span at bounding box center [729, 4] width 9 height 8
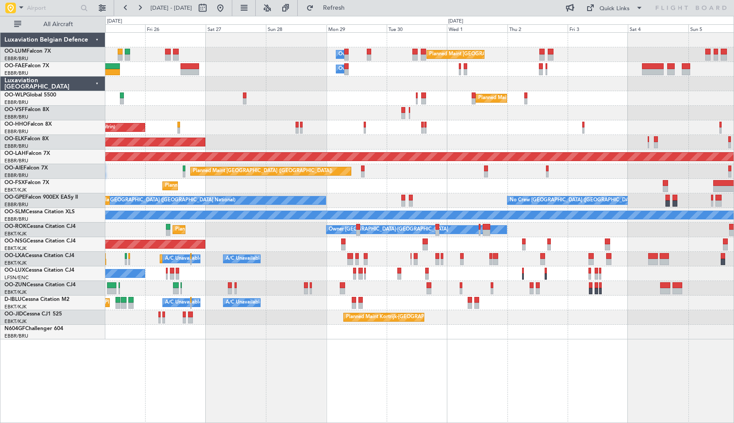
type input "0"
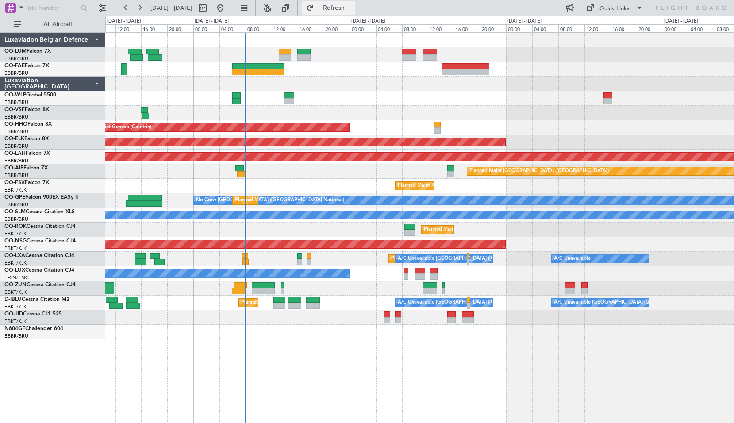
click at [353, 8] on span "Refresh" at bounding box center [333, 8] width 37 height 6
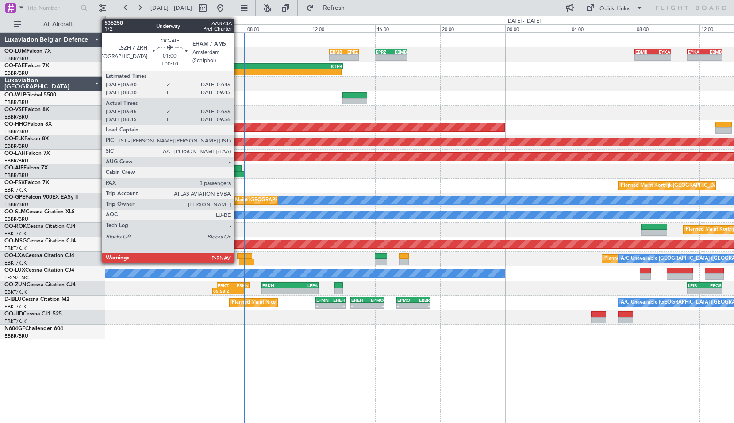
click at [238, 176] on div at bounding box center [234, 174] width 19 height 6
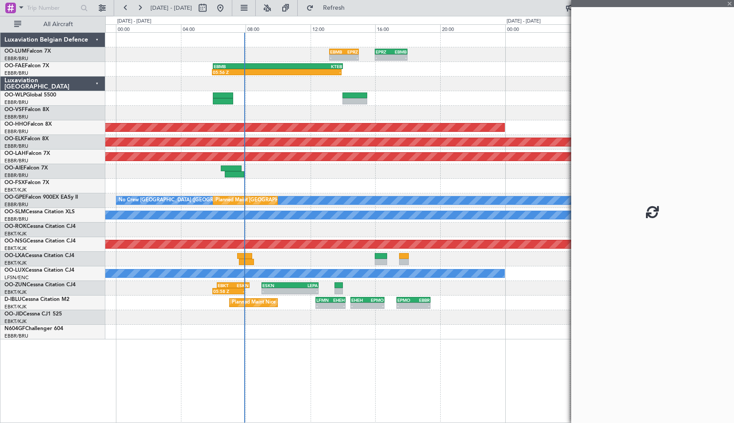
click at [257, 174] on div "Planned Maint [GEOGRAPHIC_DATA] ([GEOGRAPHIC_DATA])" at bounding box center [419, 171] width 628 height 15
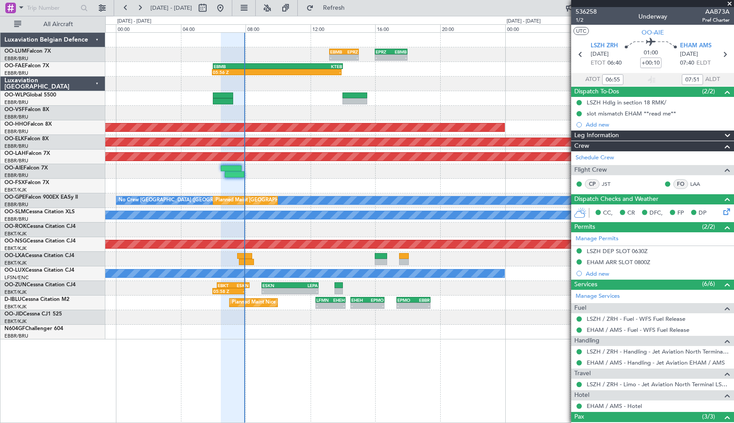
click at [731, 3] on span at bounding box center [729, 4] width 9 height 8
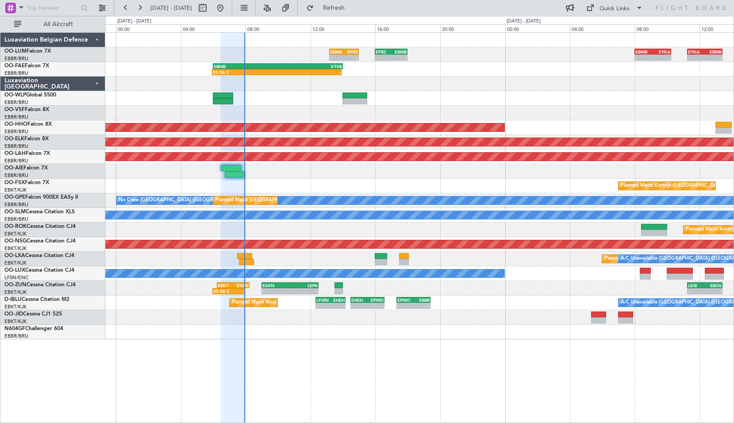
type input "0"
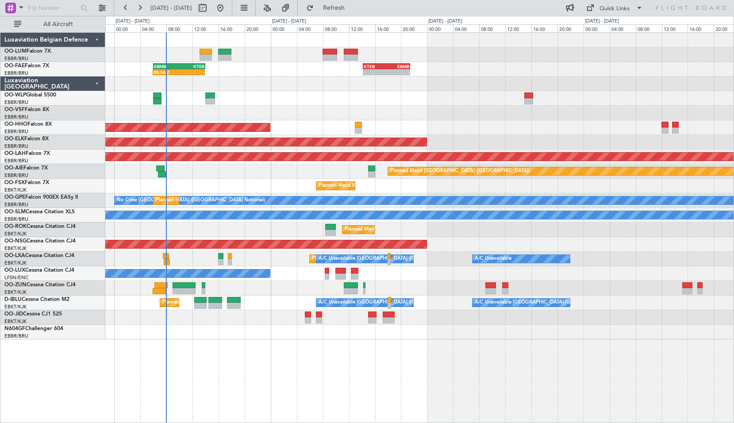
click at [318, 354] on div "Owner Melsbroek Air Base 05:56 Z - EBMB 06:00 Z KTEB 14:00 Z KTEB 14:10 Z EBMB …" at bounding box center [419, 227] width 629 height 391
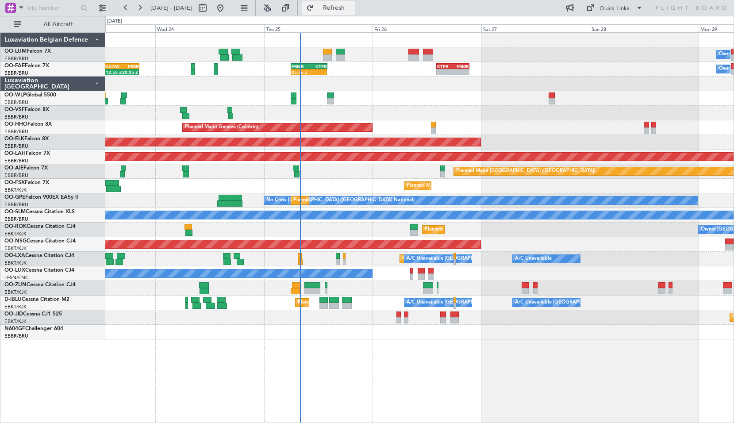
click at [353, 8] on span "Refresh" at bounding box center [333, 8] width 37 height 6
click at [25, 6] on span at bounding box center [21, 7] width 11 height 11
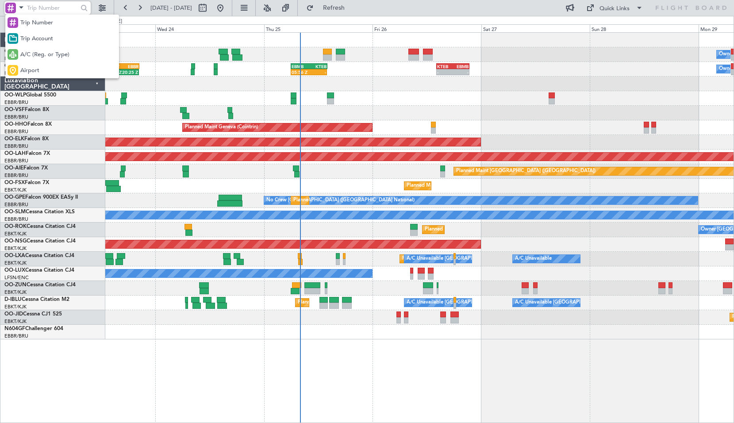
click at [32, 75] on div "Airport" at bounding box center [62, 70] width 114 height 16
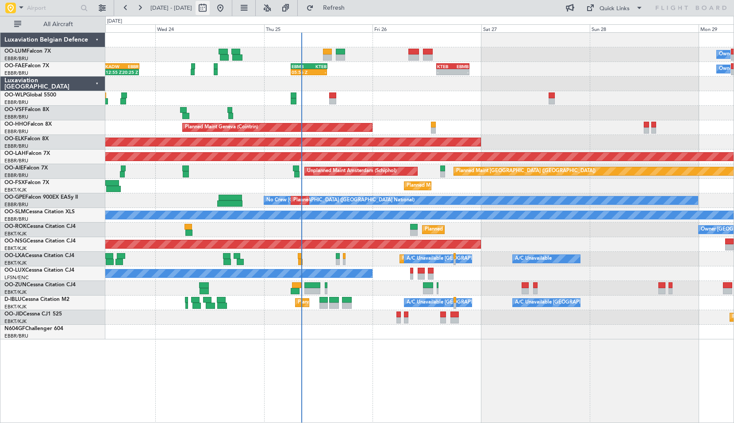
click at [210, 12] on button at bounding box center [203, 8] width 14 height 14
select select "9"
select select "2025"
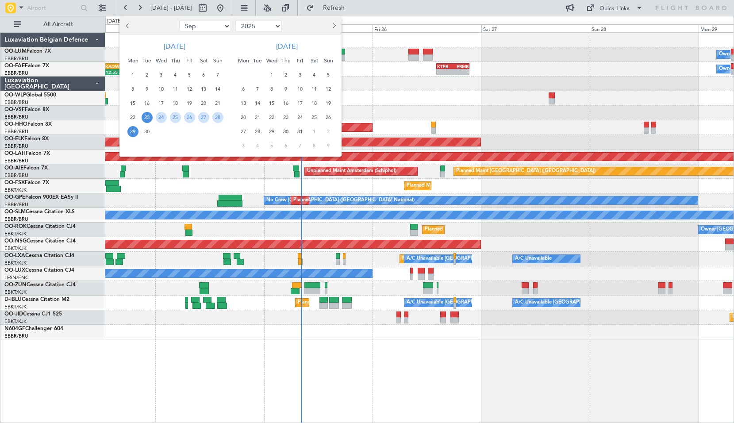
click at [209, 27] on select "Jan Feb Mar Apr May Jun [DATE] Aug Sep Oct Nov Dec" at bounding box center [205, 26] width 52 height 11
select select "6"
click at [200, 102] on span "14" at bounding box center [203, 103] width 11 height 11
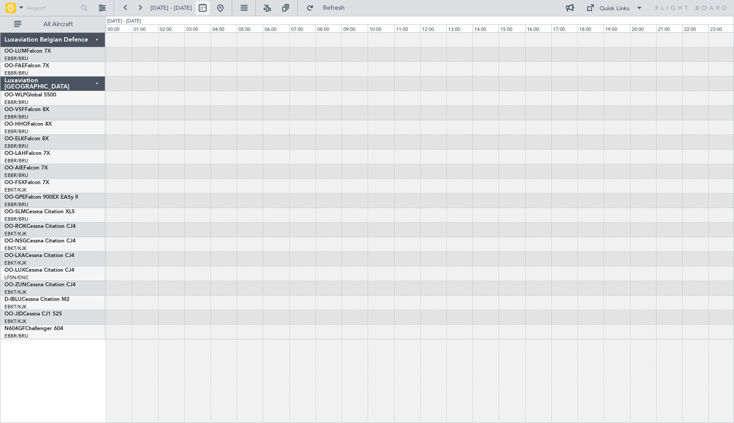
drag, startPoint x: 200, startPoint y: 102, endPoint x: 233, endPoint y: 7, distance: 100.3
click at [210, 7] on button at bounding box center [203, 8] width 14 height 14
select select "6"
select select "2025"
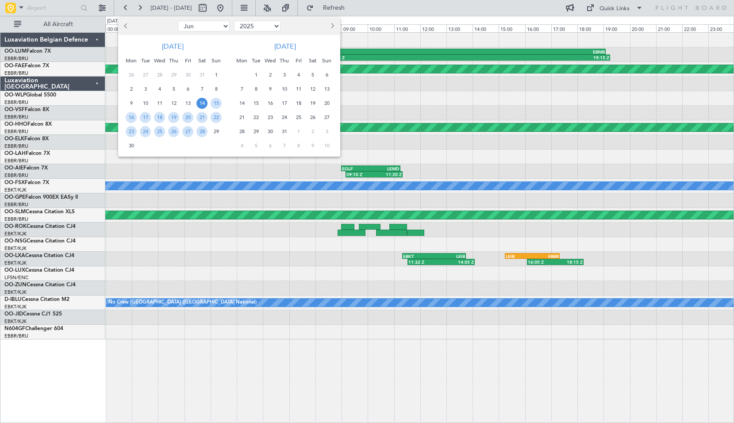
click at [242, 100] on span "14" at bounding box center [241, 103] width 11 height 11
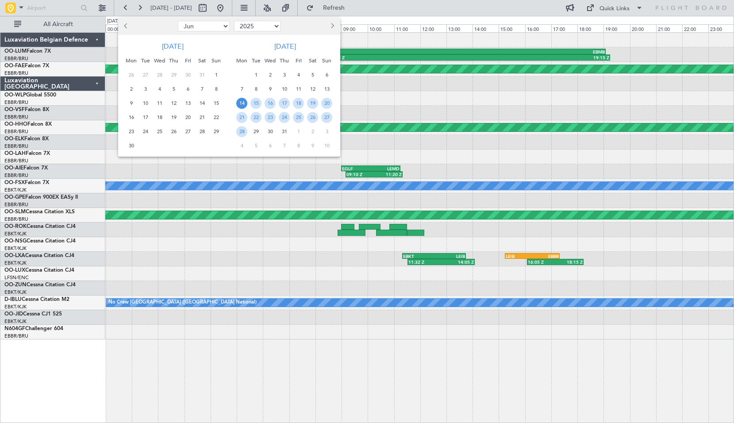
click at [242, 100] on span "14" at bounding box center [241, 103] width 11 height 11
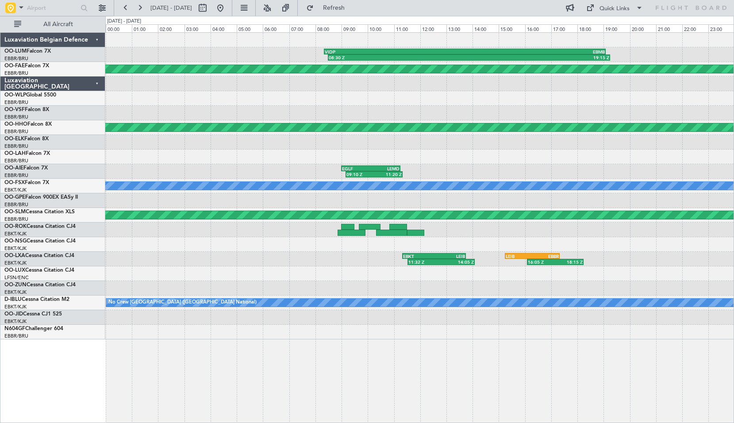
select select "7"
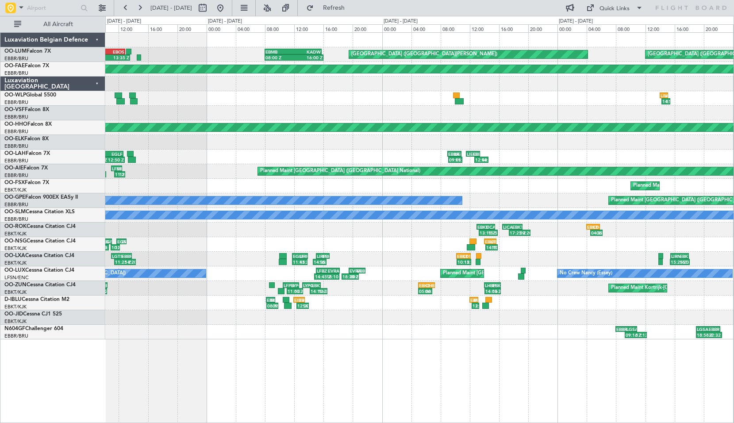
click at [341, 337] on div "[GEOGRAPHIC_DATA] ([GEOGRAPHIC_DATA][PERSON_NAME]) 08:00 Z 16:00 Z EBMB 08:00 Z…" at bounding box center [419, 227] width 629 height 391
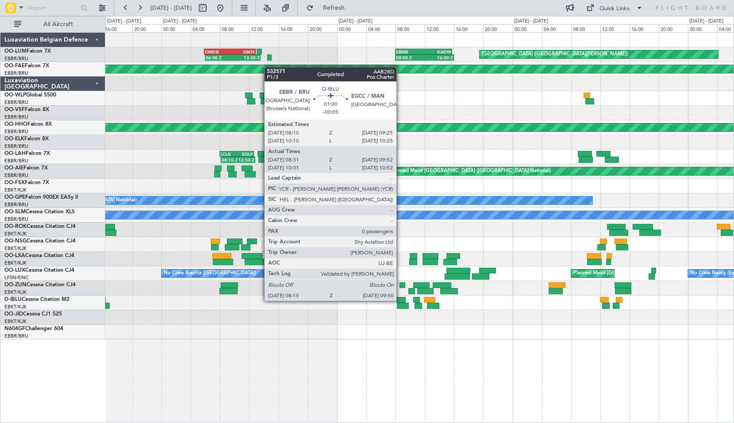
click at [400, 301] on div at bounding box center [400, 300] width 9 height 6
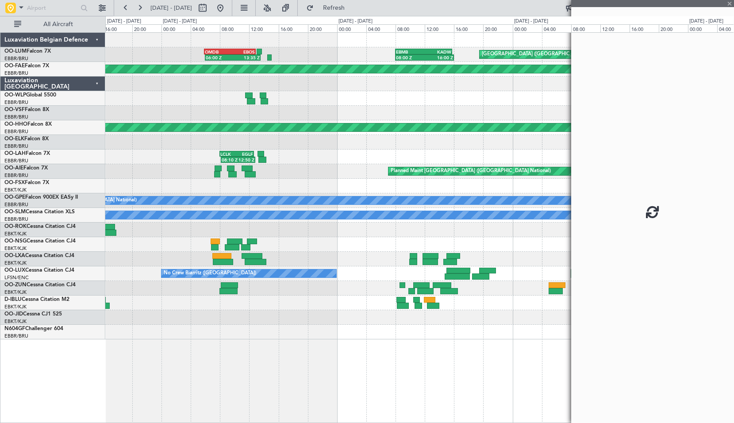
click at [395, 337] on div at bounding box center [419, 332] width 628 height 15
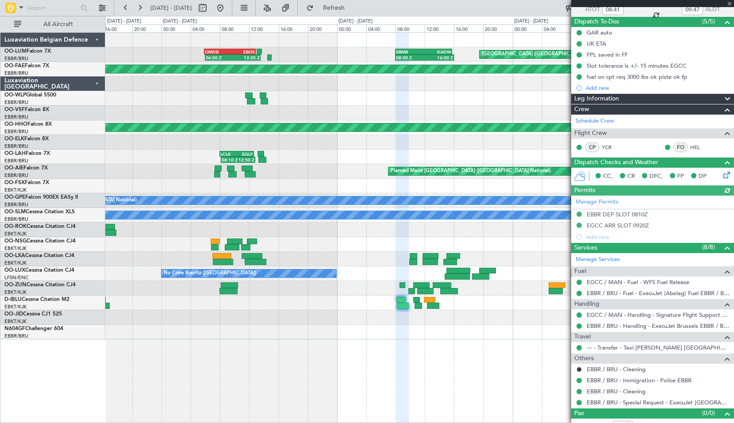
scroll to position [80, 0]
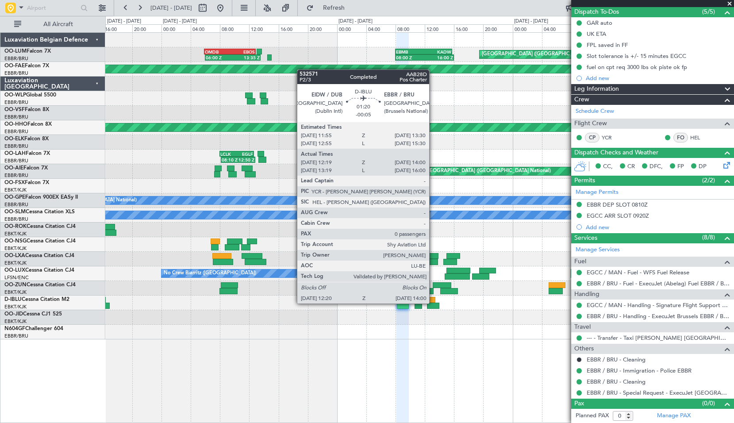
click at [433, 304] on div at bounding box center [433, 306] width 12 height 6
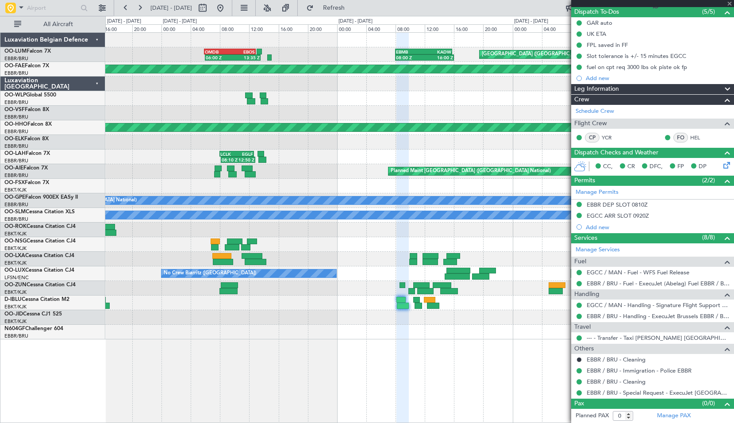
click at [447, 326] on div at bounding box center [419, 332] width 628 height 15
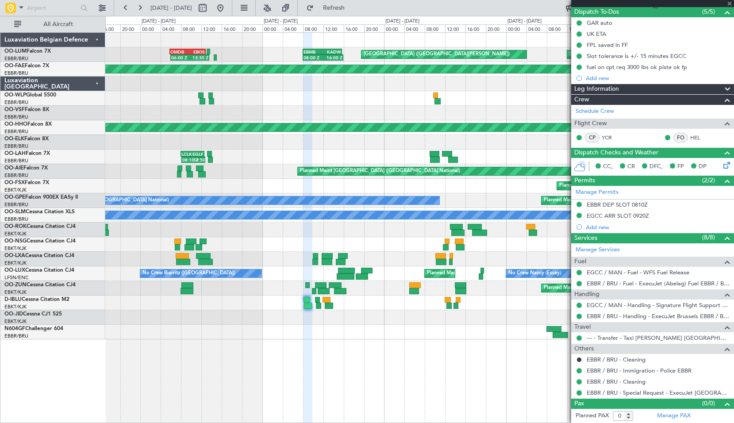
click at [363, 351] on div "[GEOGRAPHIC_DATA] ([GEOGRAPHIC_DATA][PERSON_NAME]) 06:00 Z 13:35 Z OMDB 05:50 Z…" at bounding box center [419, 227] width 629 height 391
type input "12:29"
type input "13:55"
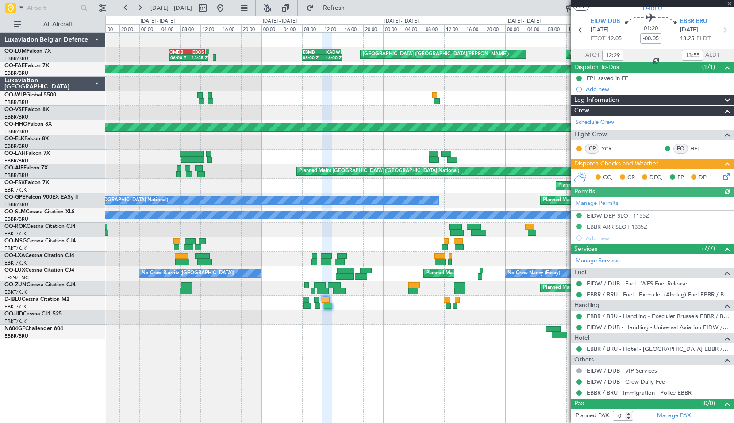
scroll to position [0, 0]
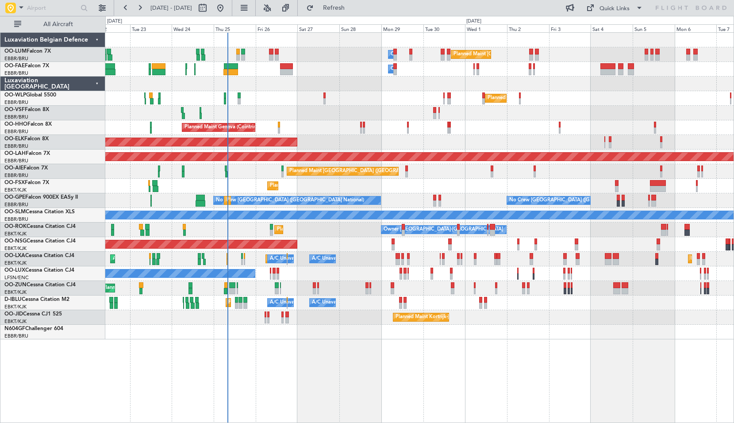
click at [402, 373] on div "Planned Maint [GEOGRAPHIC_DATA] ([GEOGRAPHIC_DATA] National) Owner [GEOGRAPHIC_…" at bounding box center [419, 227] width 629 height 391
click at [210, 12] on button at bounding box center [203, 8] width 14 height 14
select select "9"
select select "2025"
